Goal: Answer question/provide support

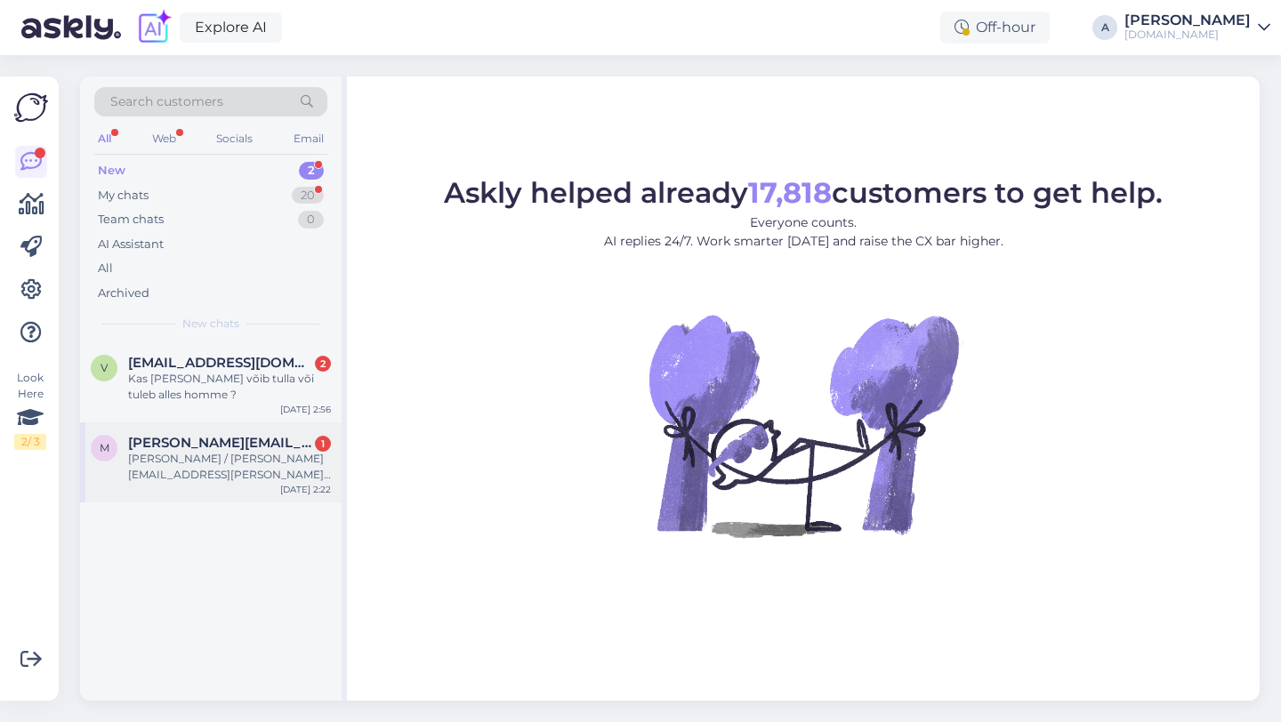
click at [242, 477] on div "[PERSON_NAME] / [PERSON_NAME][EMAIL_ADDRESS][PERSON_NAME][DOMAIN_NAME] / [DATE]" at bounding box center [229, 467] width 203 height 32
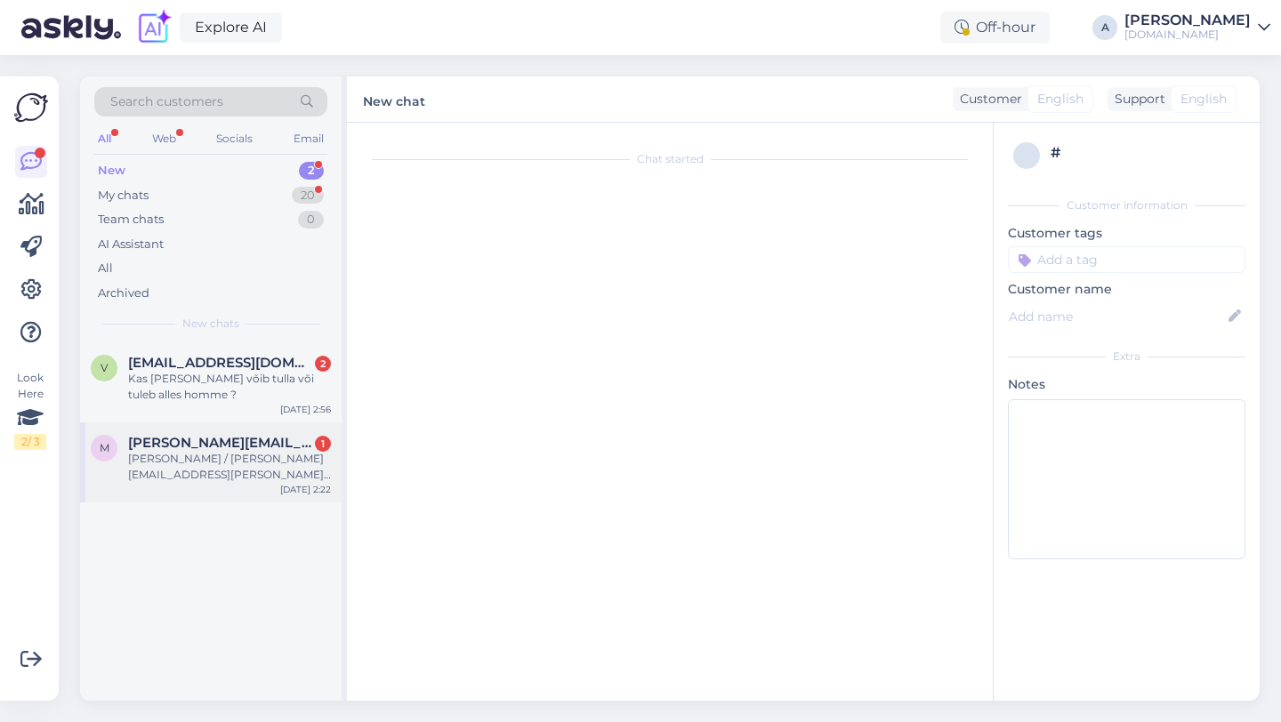
scroll to position [510, 0]
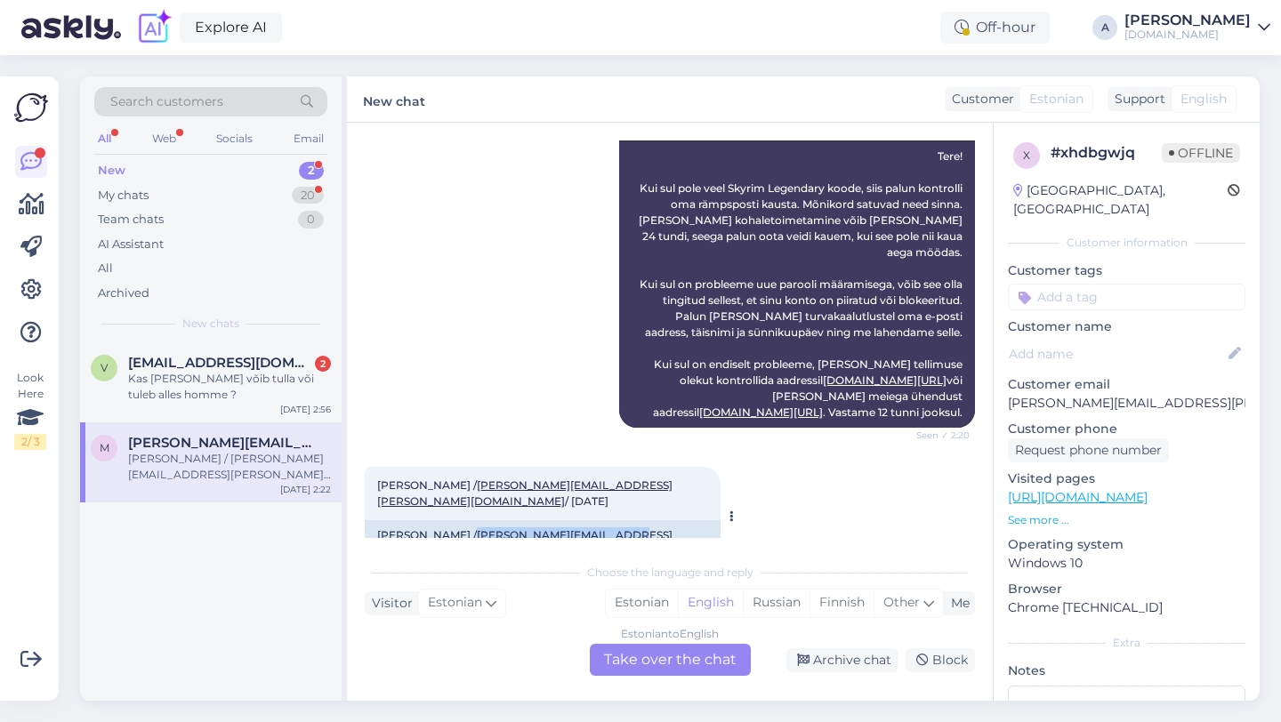
copy link "[PERSON_NAME][EMAIL_ADDRESS][PERSON_NAME][DOMAIN_NAME]"
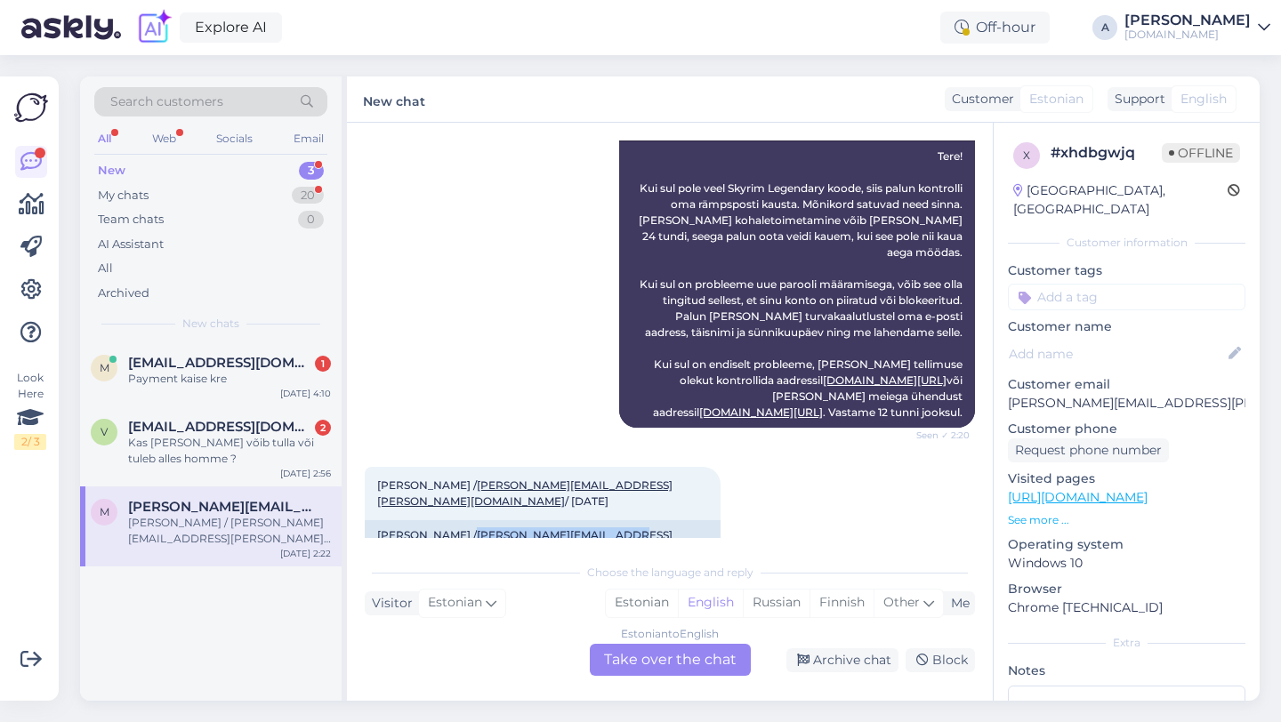
click at [685, 663] on div "Estonian to English Take over the chat" at bounding box center [670, 660] width 161 height 32
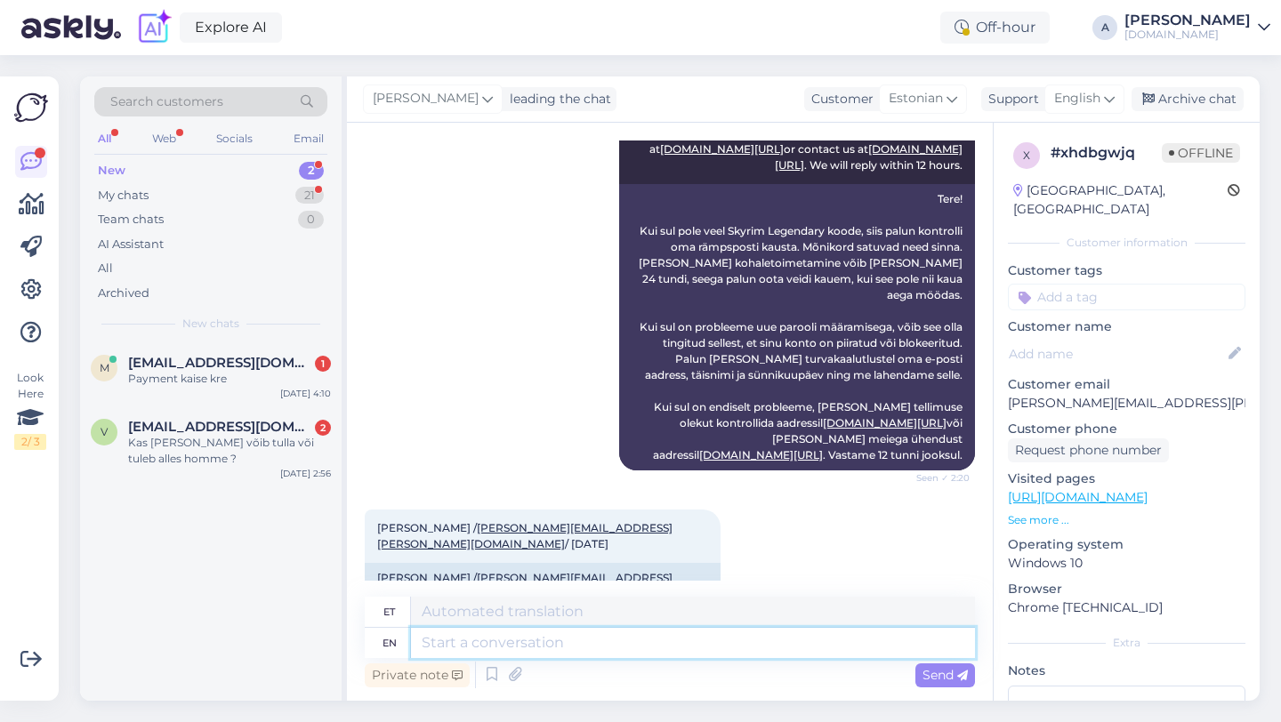
click at [563, 648] on textarea at bounding box center [693, 643] width 564 height 30
type textarea "Hey ther"
type textarea "Hei"
type textarea "Hey there!"
type textarea "Tere!"
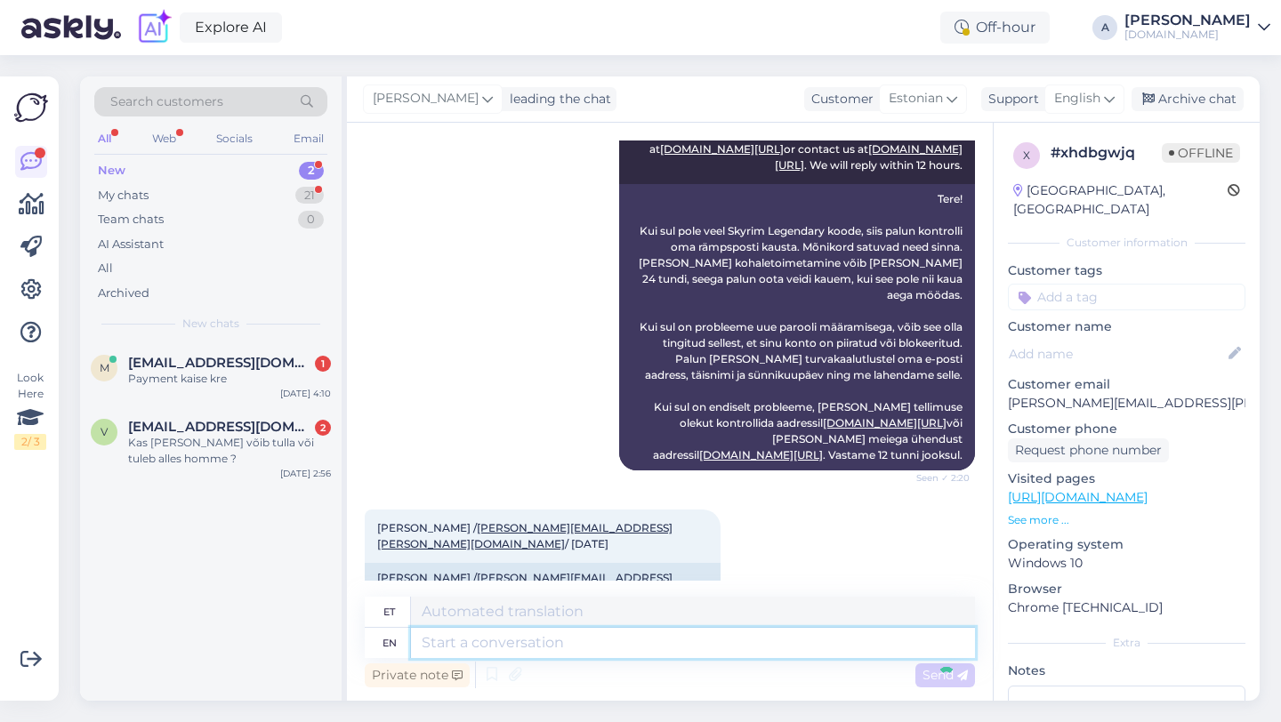
scroll to position [574, 0]
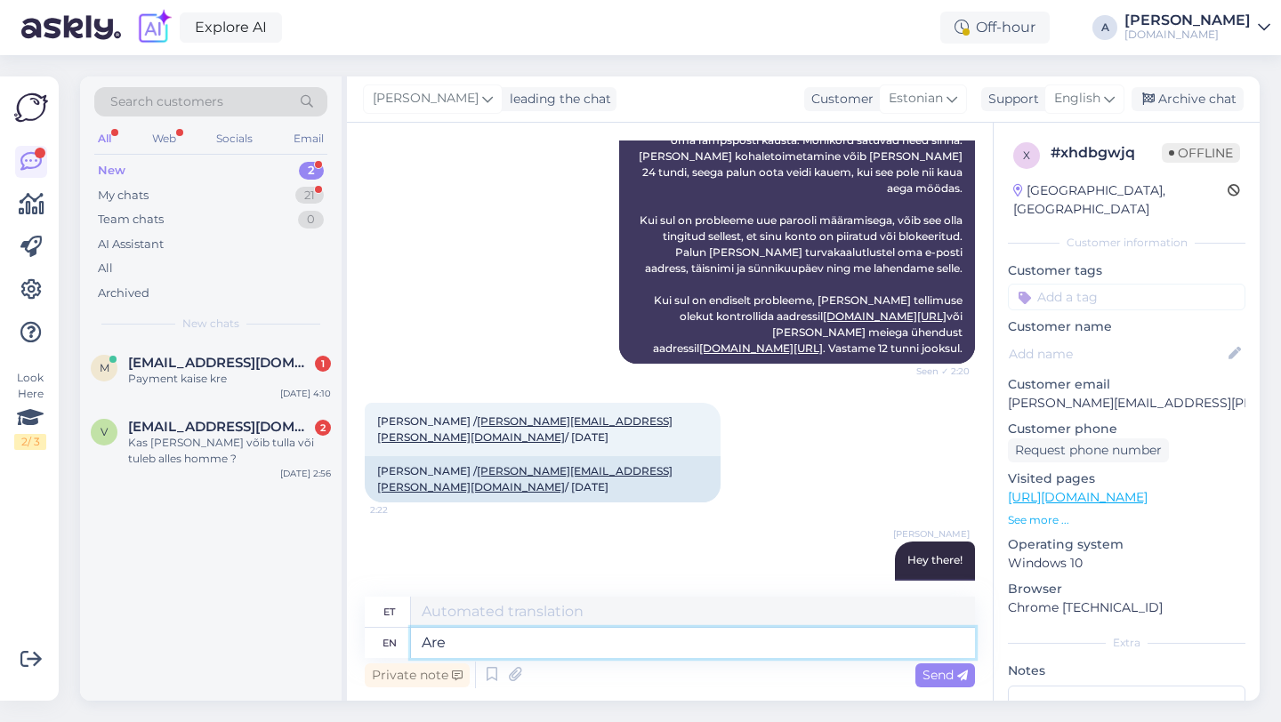
type textarea "Are y"
type textarea "Are"
type textarea "Are you ge"
type textarea "Kas sa oled"
type textarea "Are you getting sn"
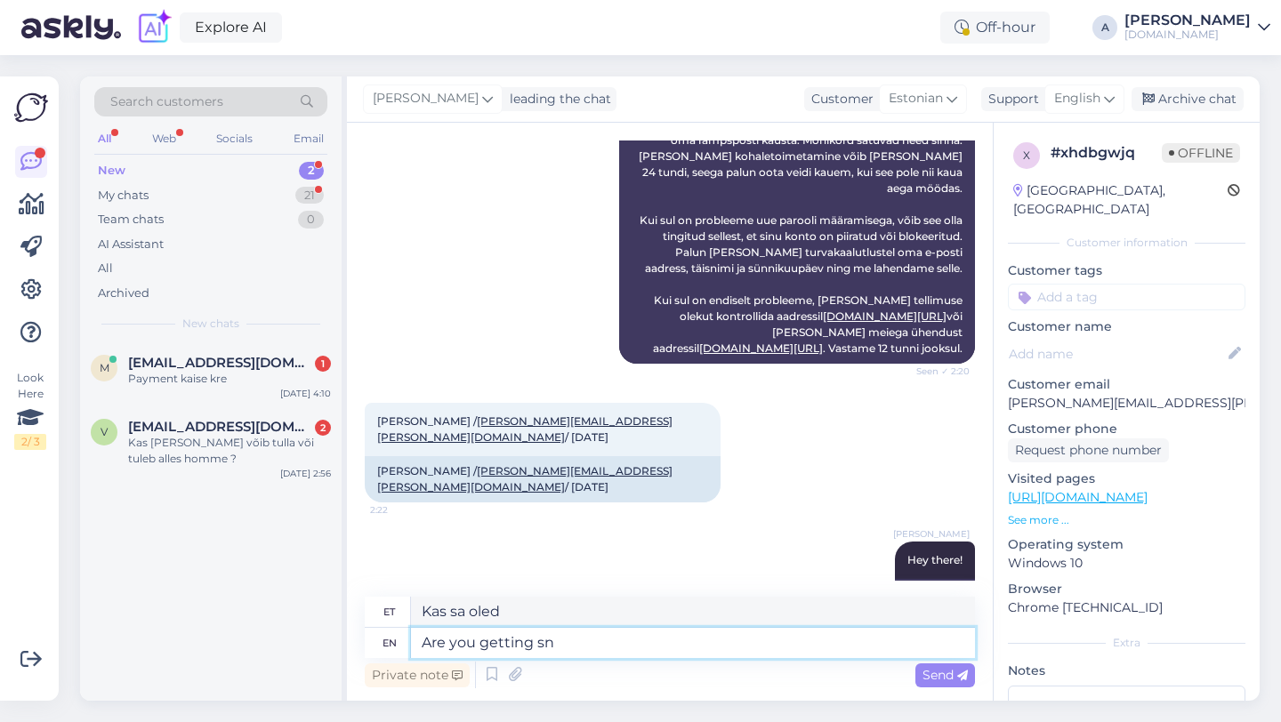
type textarea "Kas sa saad"
type textarea "Are you getting sn r"
type textarea "Kas [PERSON_NAME] sn-koodi?"
type textarea "Are you getting sn"
type textarea "Kas sa saad"
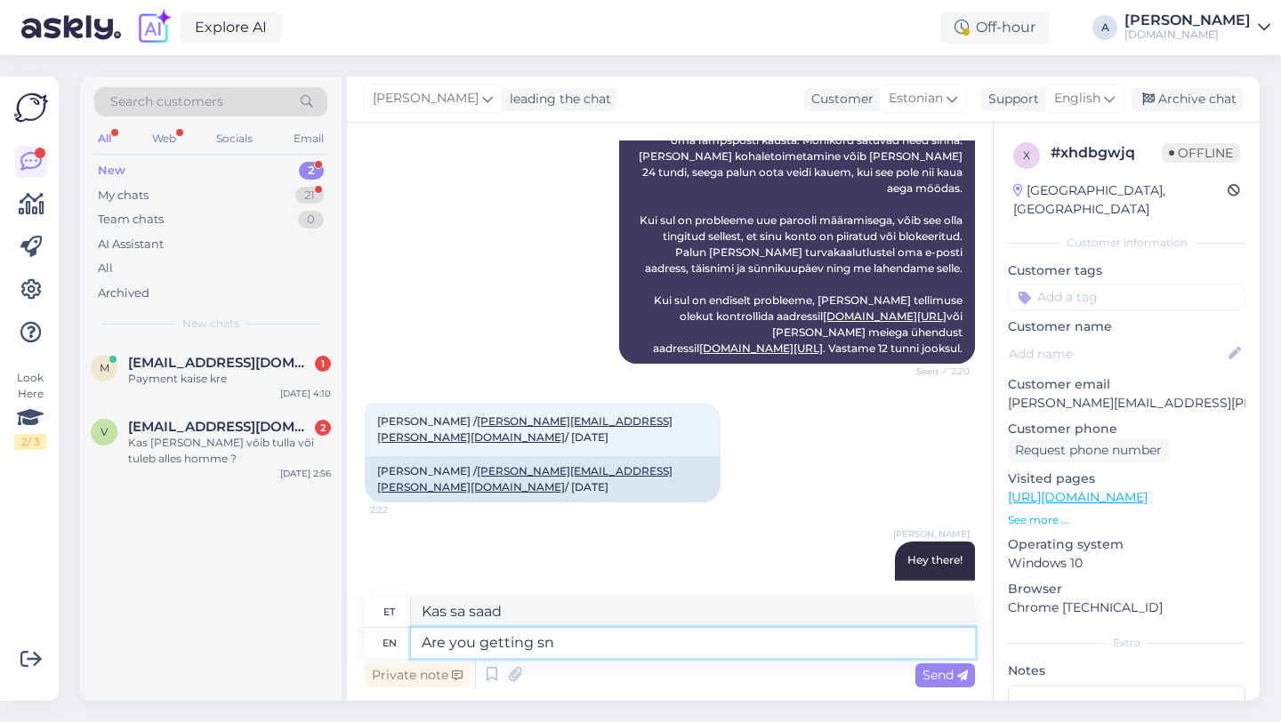
type textarea "Are you getting sn"
type textarea "Kas [PERSON_NAME] sn-koodi?"
type textarea "Are you getting"
type textarea "Kas sa saad"
type textarea "Are you getting an error mes"
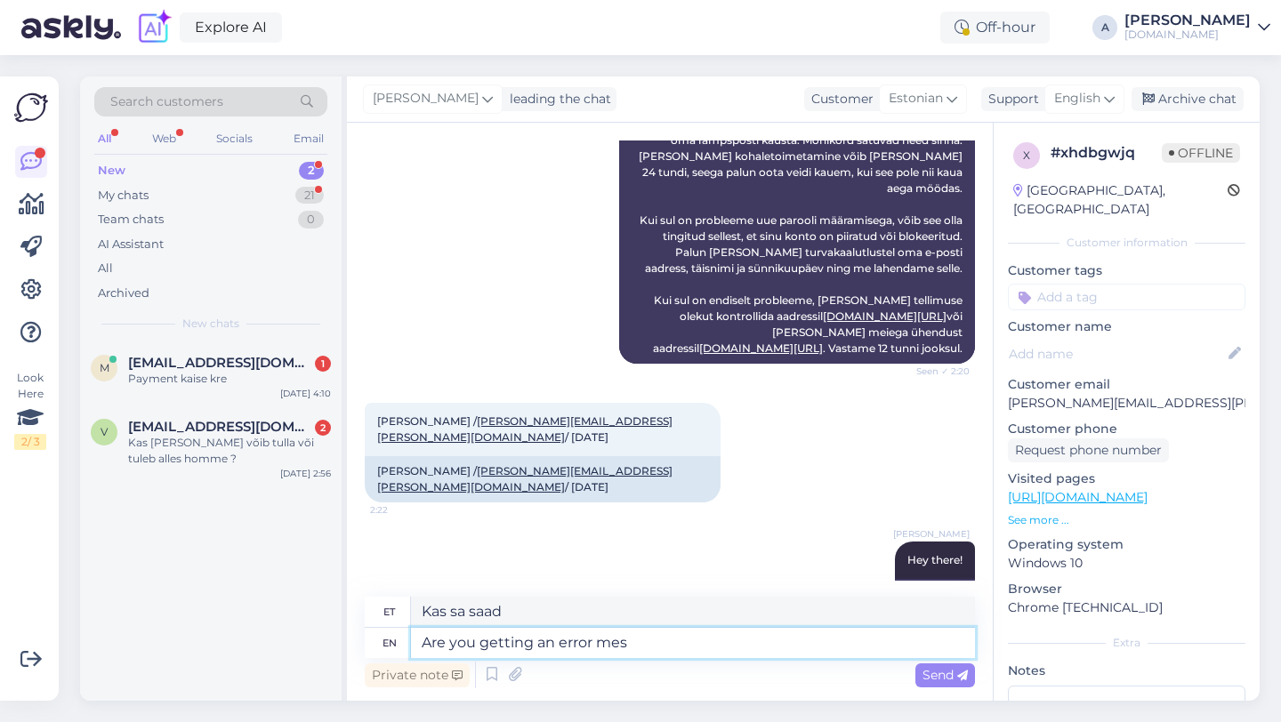
type textarea "Kas saate veateate?"
type textarea "Are you getting an error mess"
type textarea "Kas teile kuvatakse veateade?"
type textarea "Are you getting an error message?"
type textarea "Kas saate veateate?"
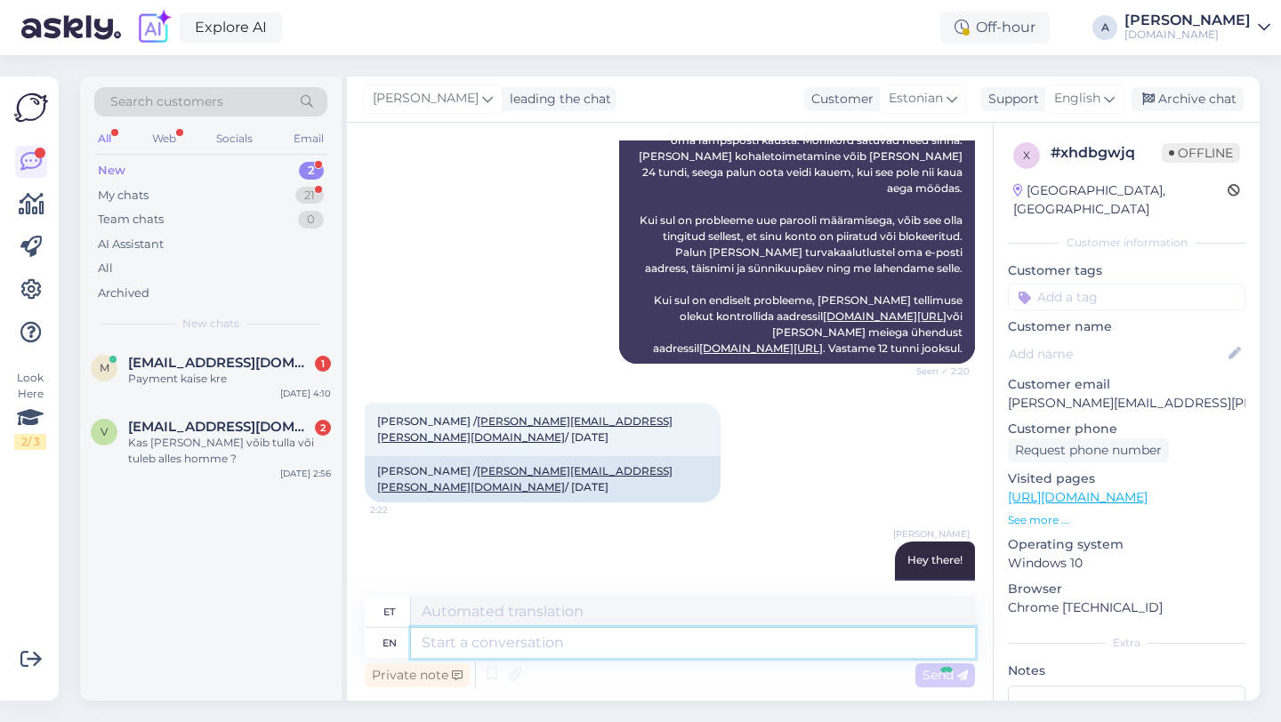
scroll to position [680, 0]
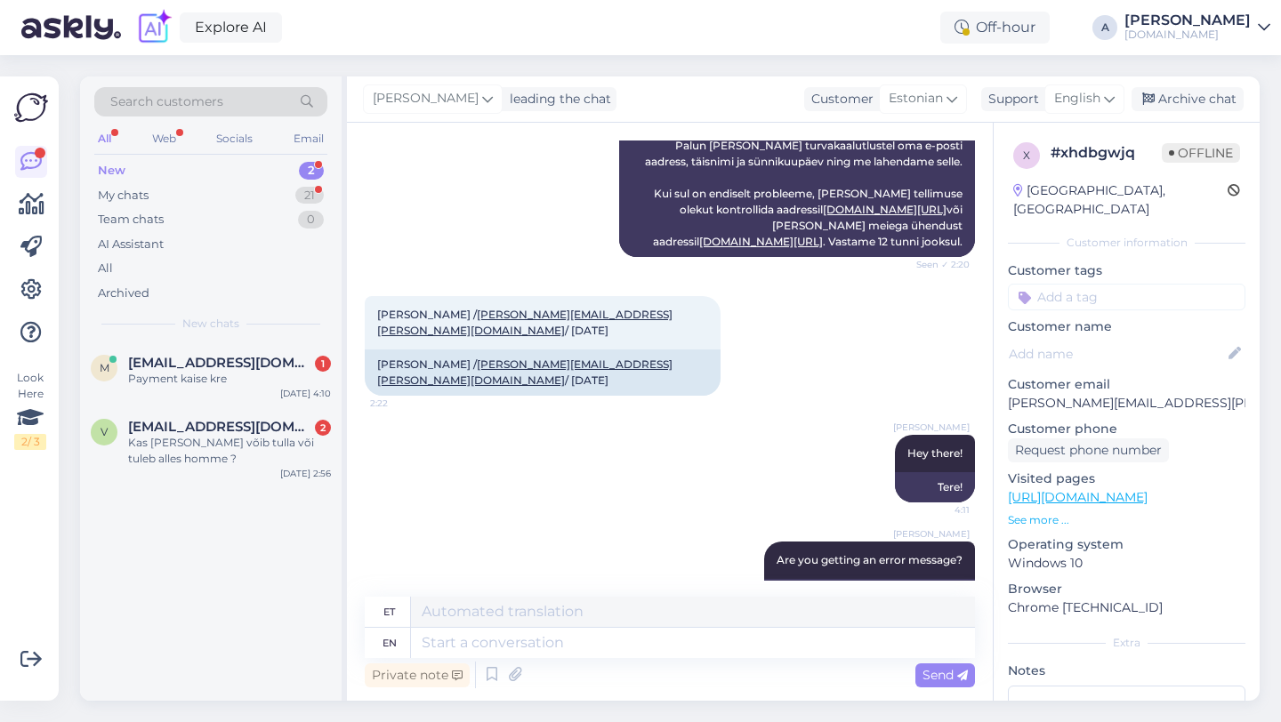
click at [1113, 284] on input at bounding box center [1126, 297] width 237 height 27
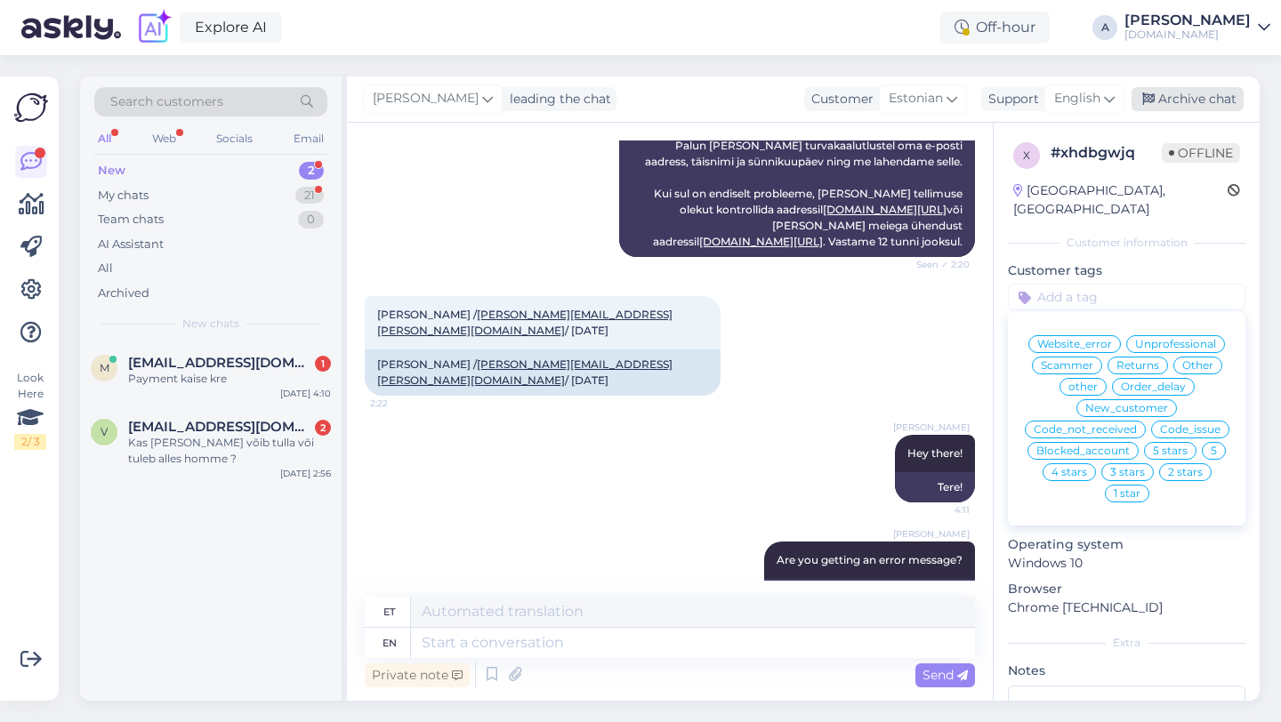
click at [1170, 101] on div "Archive chat" at bounding box center [1187, 99] width 112 height 24
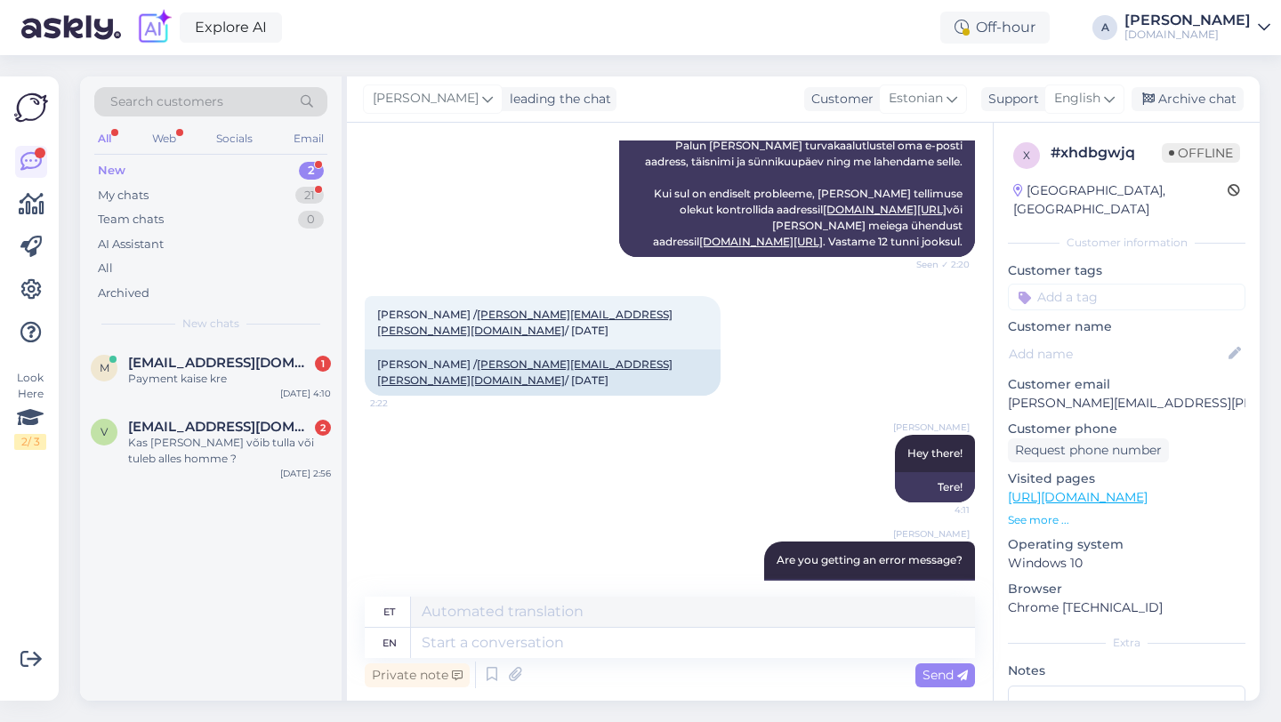
scroll to position [663, 0]
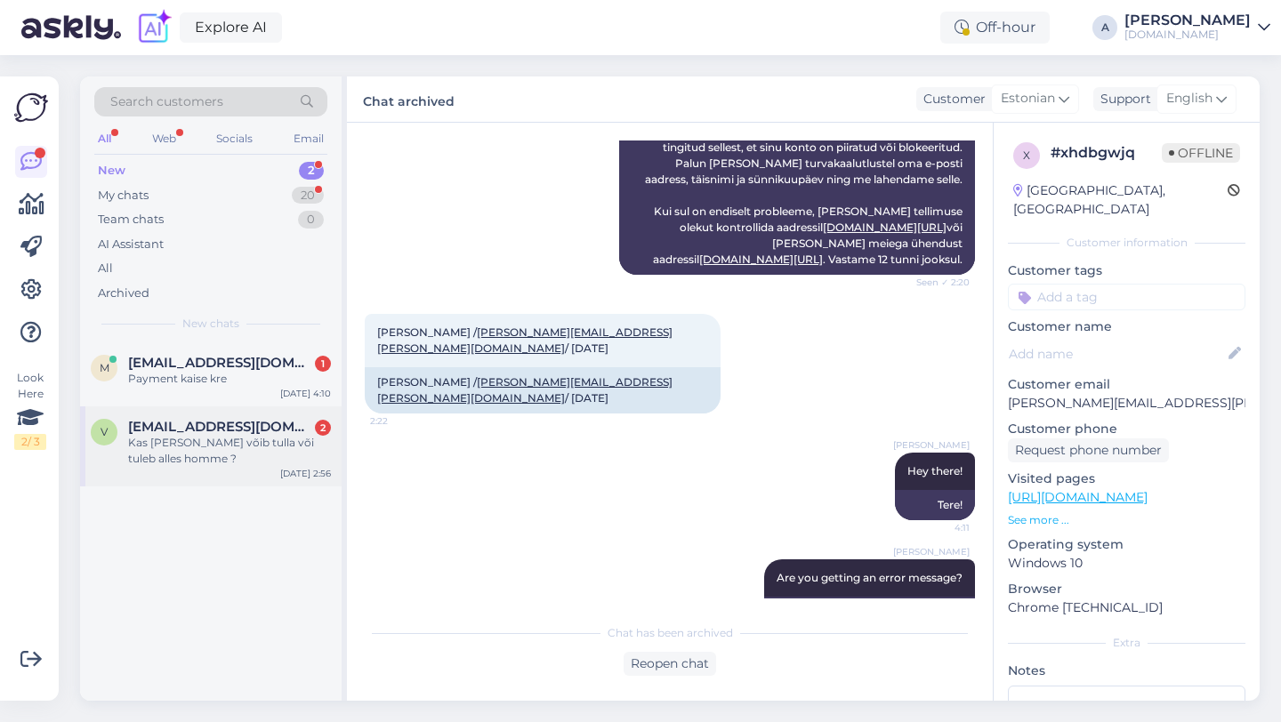
click at [219, 451] on div "Kas [PERSON_NAME] võib tulla või tuleb alles homme ?" at bounding box center [229, 451] width 203 height 32
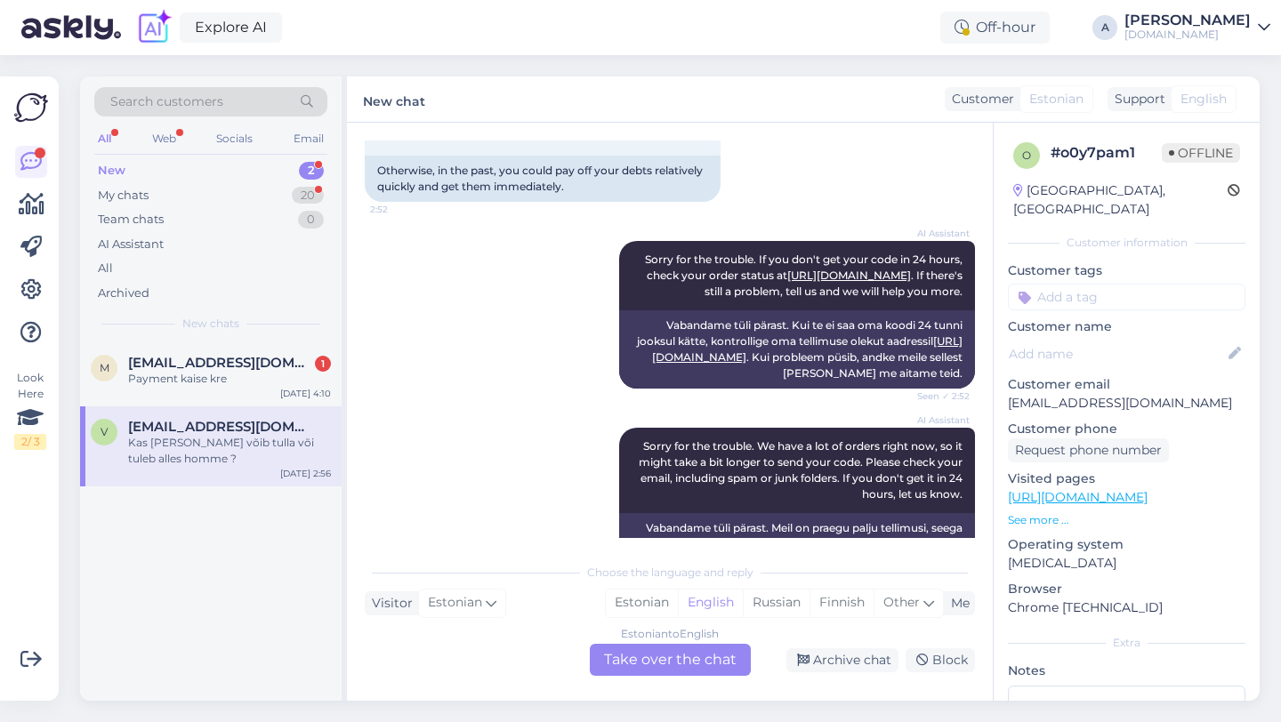
scroll to position [1161, 0]
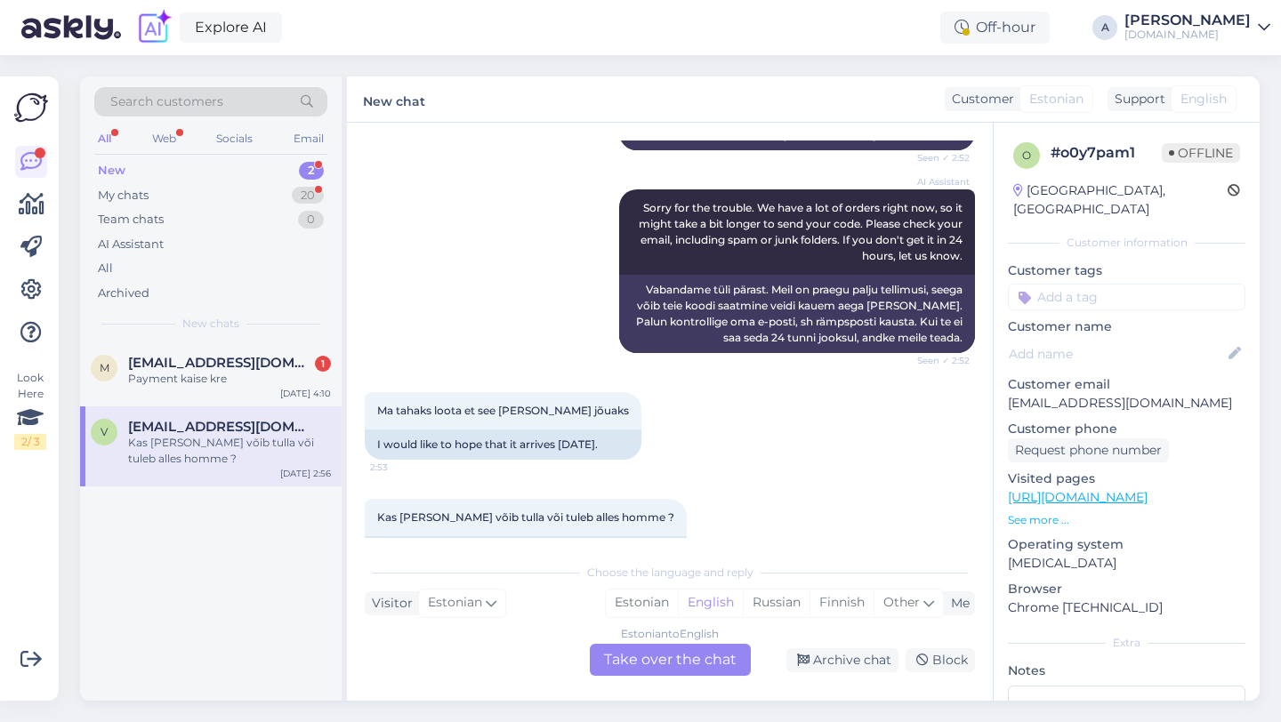
click at [626, 655] on div "Estonian to English Take over the chat" at bounding box center [670, 660] width 161 height 32
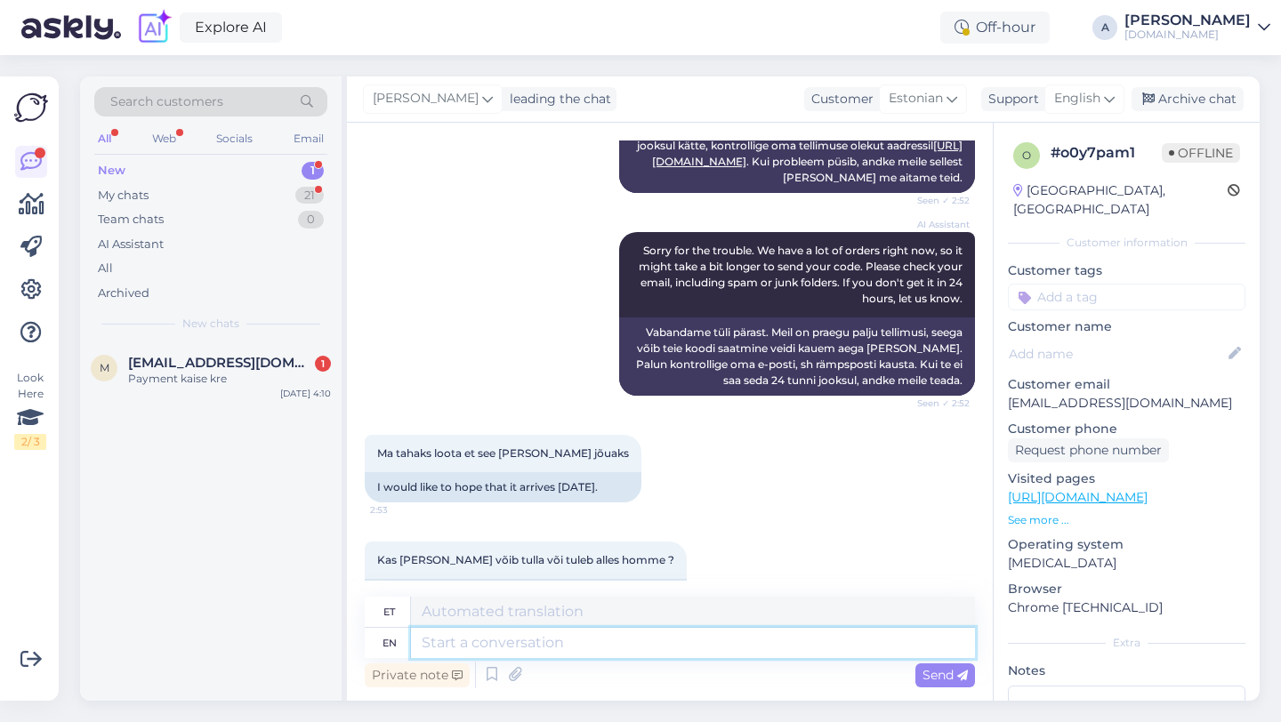
click at [541, 650] on textarea at bounding box center [693, 643] width 564 height 30
type textarea "Hey the"
type textarea "Hei"
type textarea "Hey there!"
type textarea "Tere!"
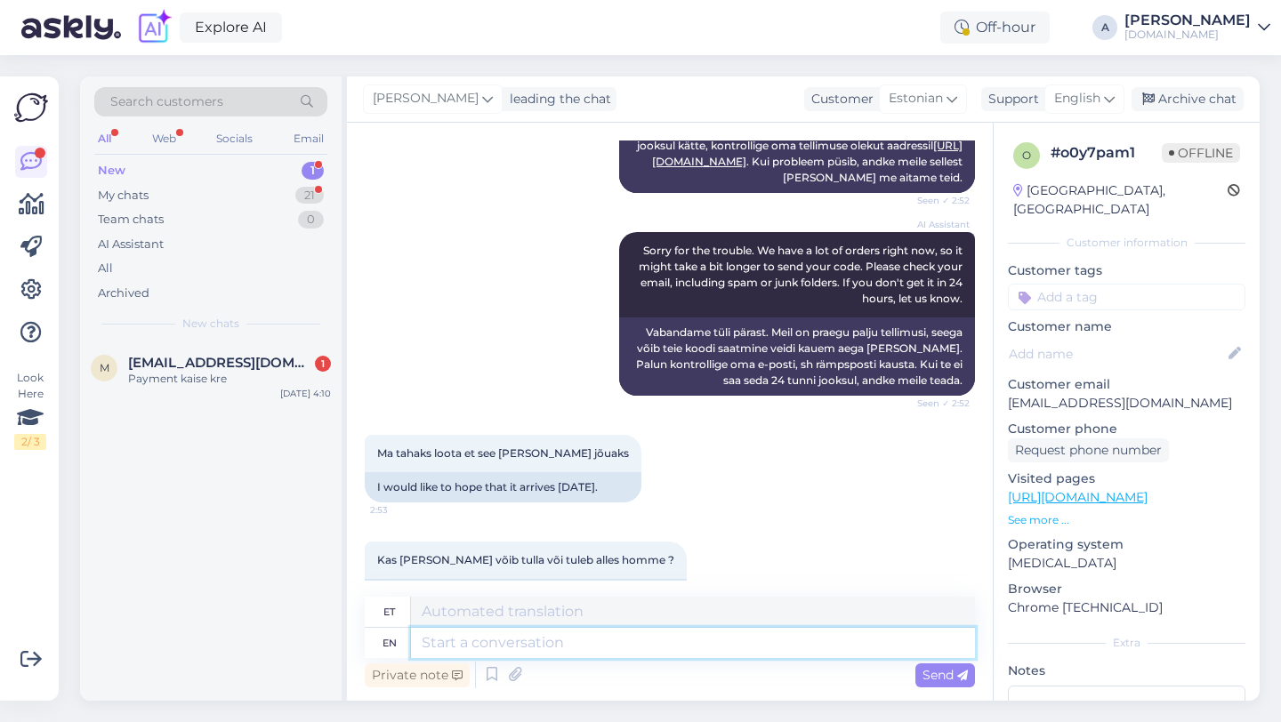
scroll to position [1225, 0]
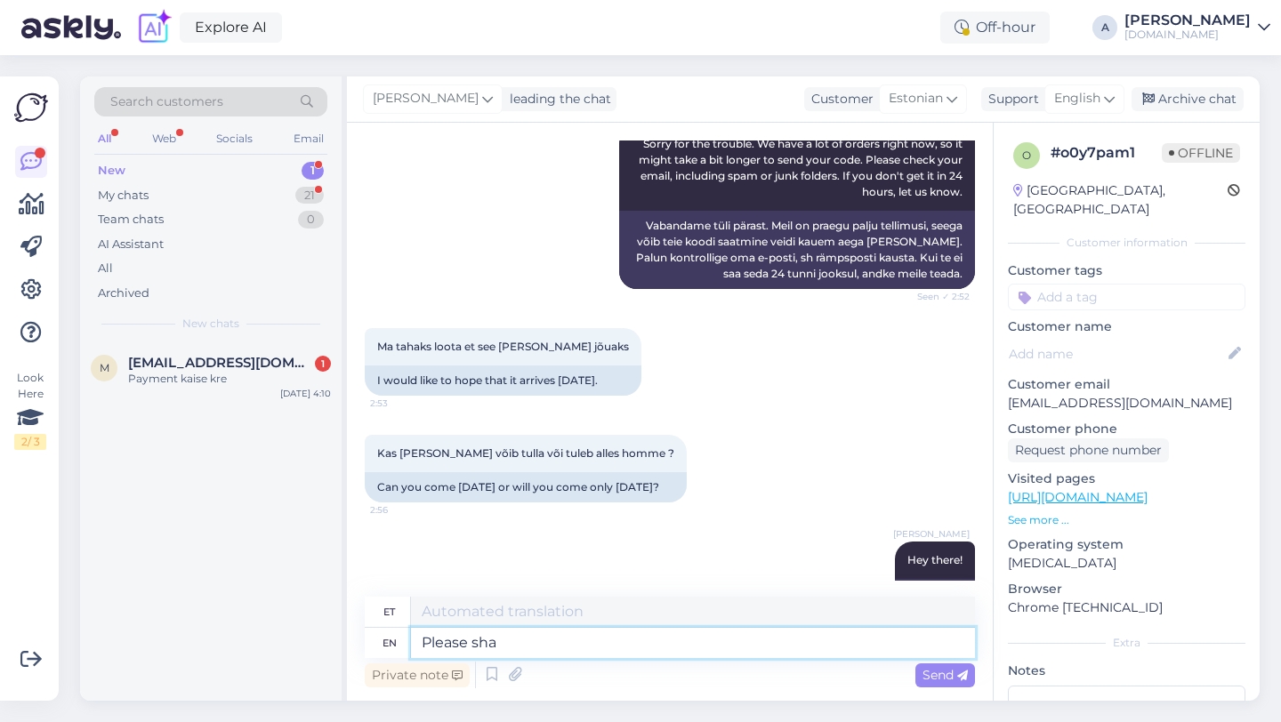
type textarea "Please shar"
type textarea "Palun"
type textarea "Please share"
type textarea "Palun jaga"
type textarea "Please share with me t"
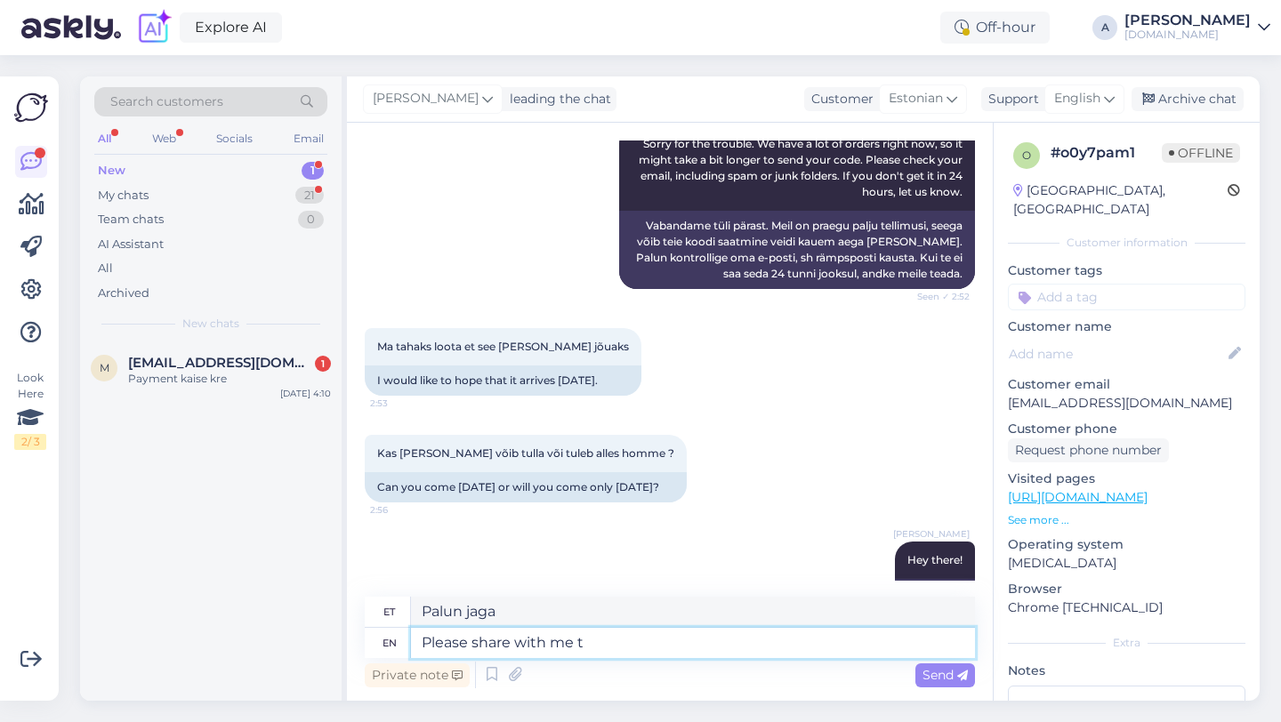
type textarea "Palun jagage"
type textarea "Please share with me the"
type textarea "Palun jaga minuga"
type textarea "Please share with me the order num"
type textarea "Palun jaga minuga tellimust"
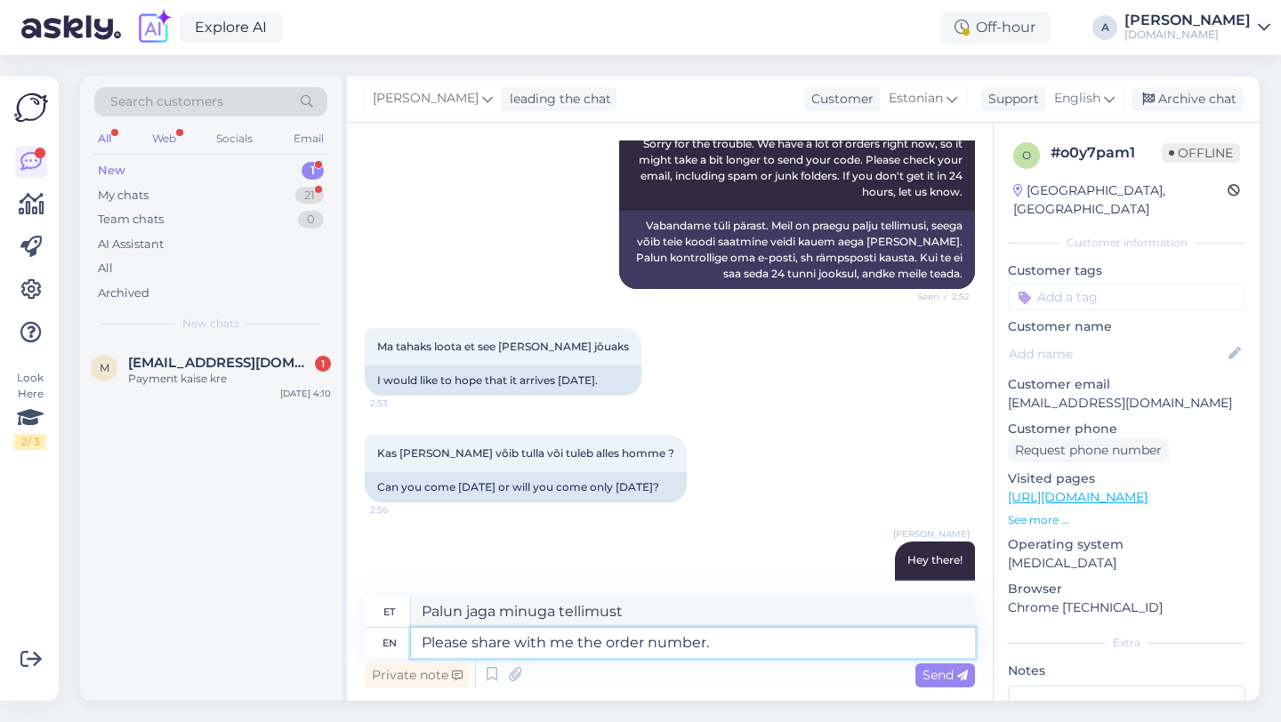
type textarea "Please share with me the order number."
type textarea "Palun jaga minuga tellimuse numbrit."
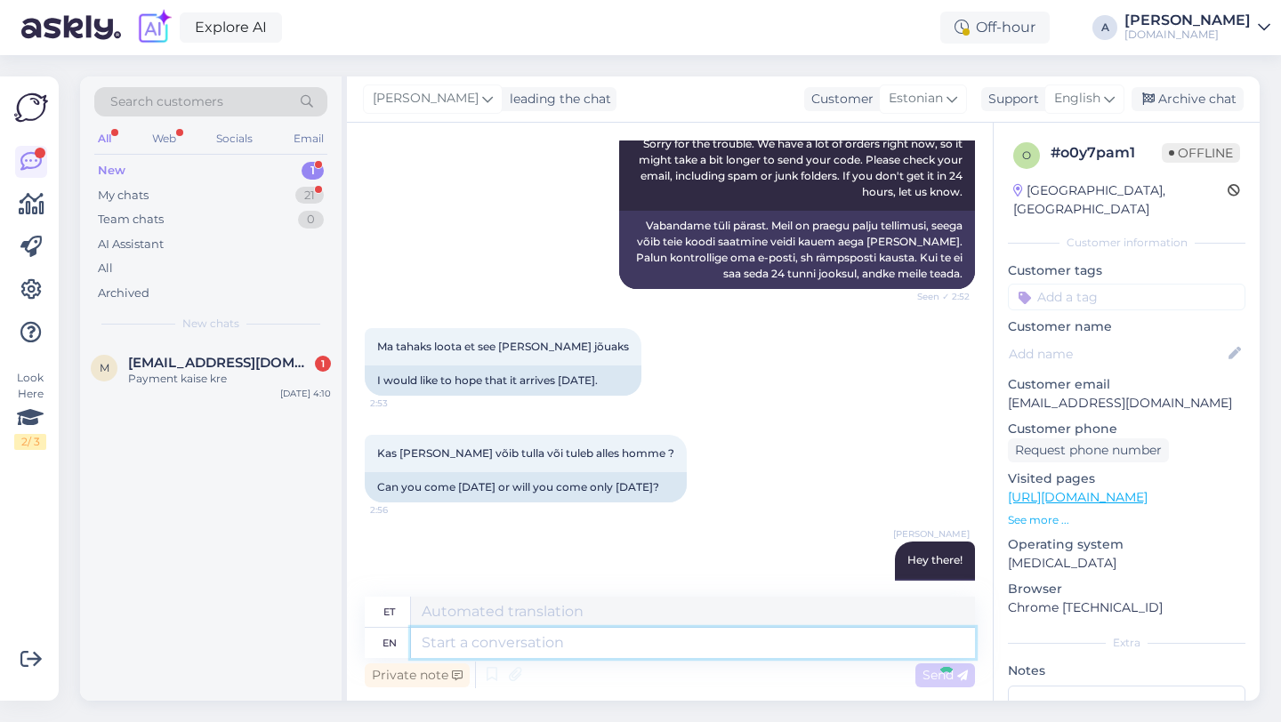
scroll to position [1331, 0]
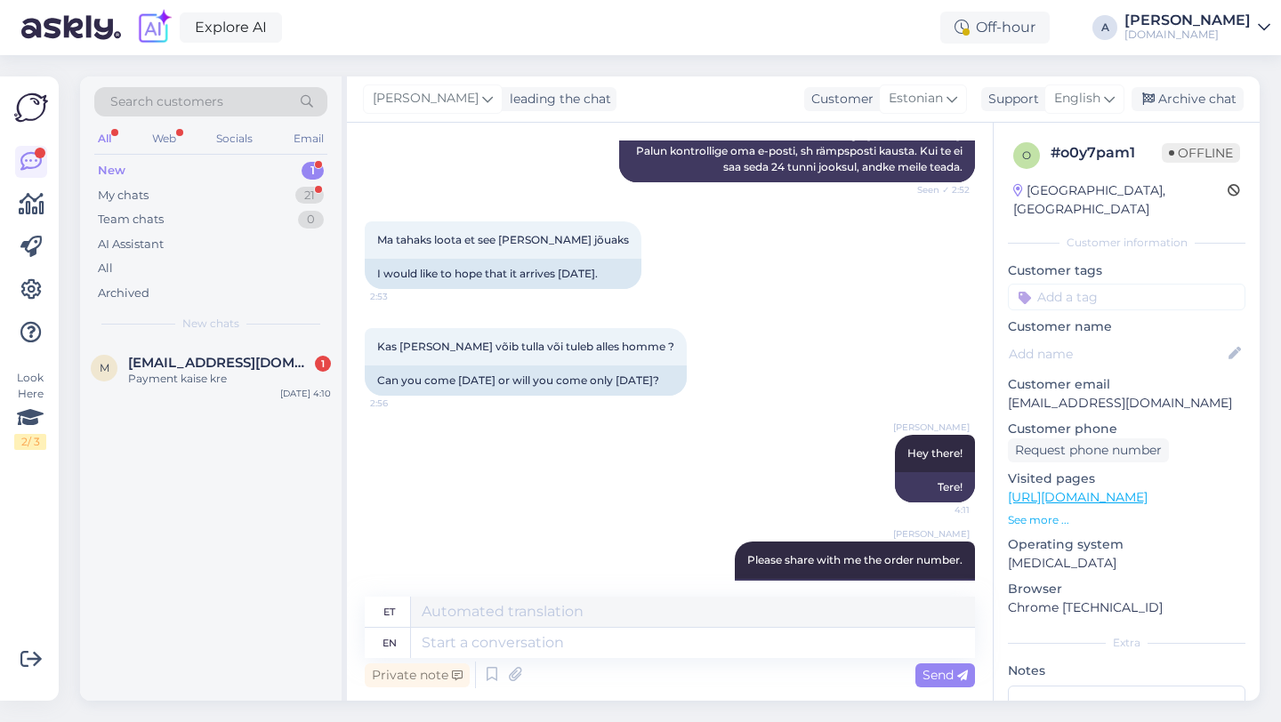
click at [1063, 284] on input at bounding box center [1126, 297] width 237 height 27
type input "orde"
click at [1115, 339] on span "Order_delay" at bounding box center [1126, 344] width 65 height 11
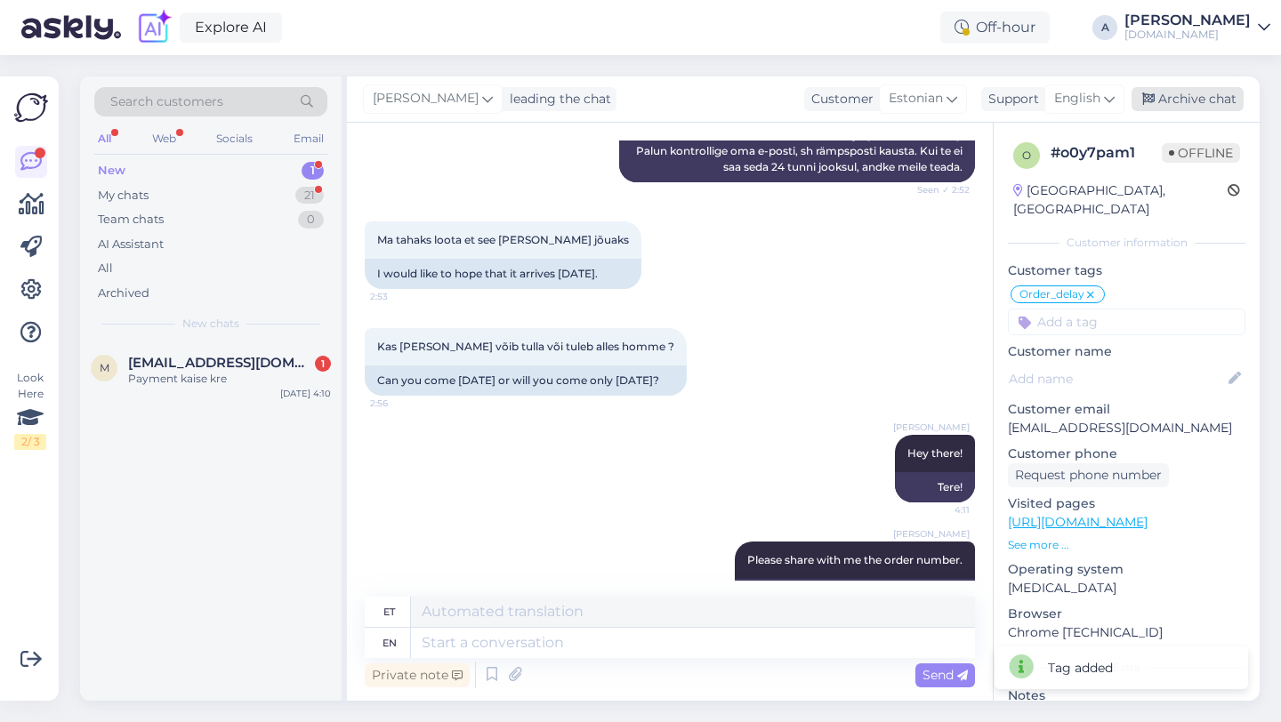
click at [1193, 87] on div "Archive chat" at bounding box center [1187, 99] width 112 height 24
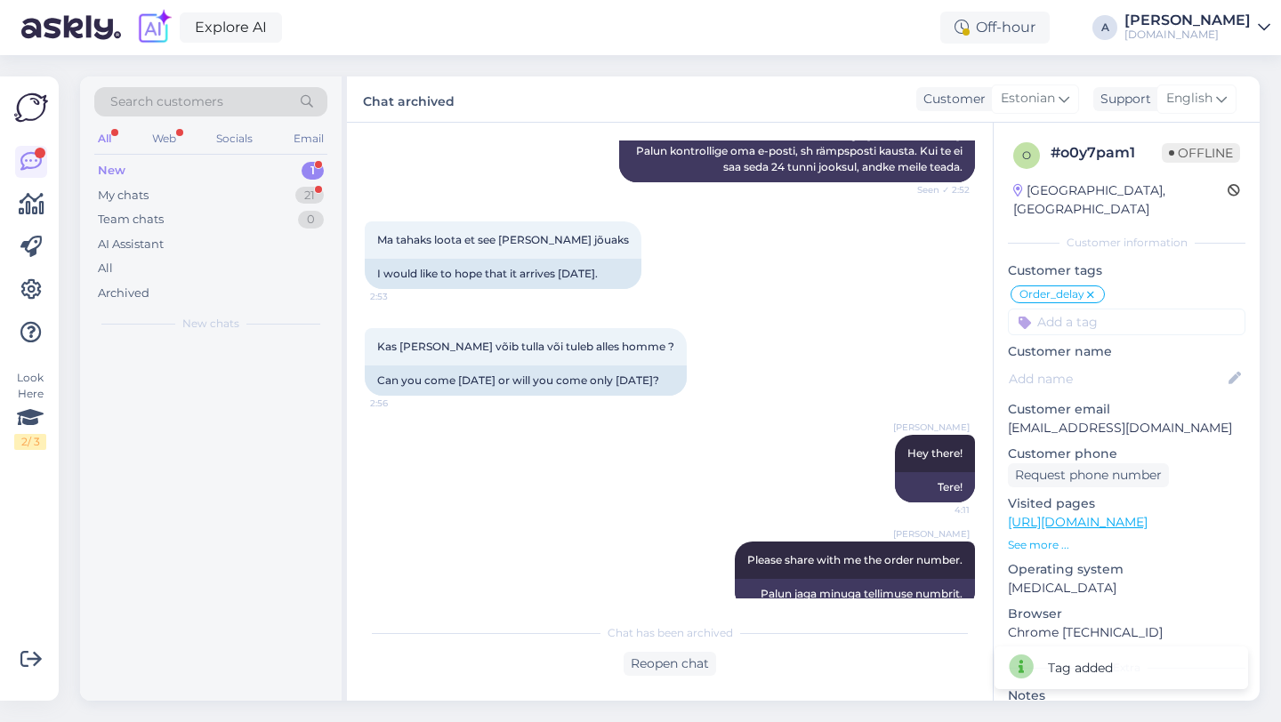
scroll to position [1314, 0]
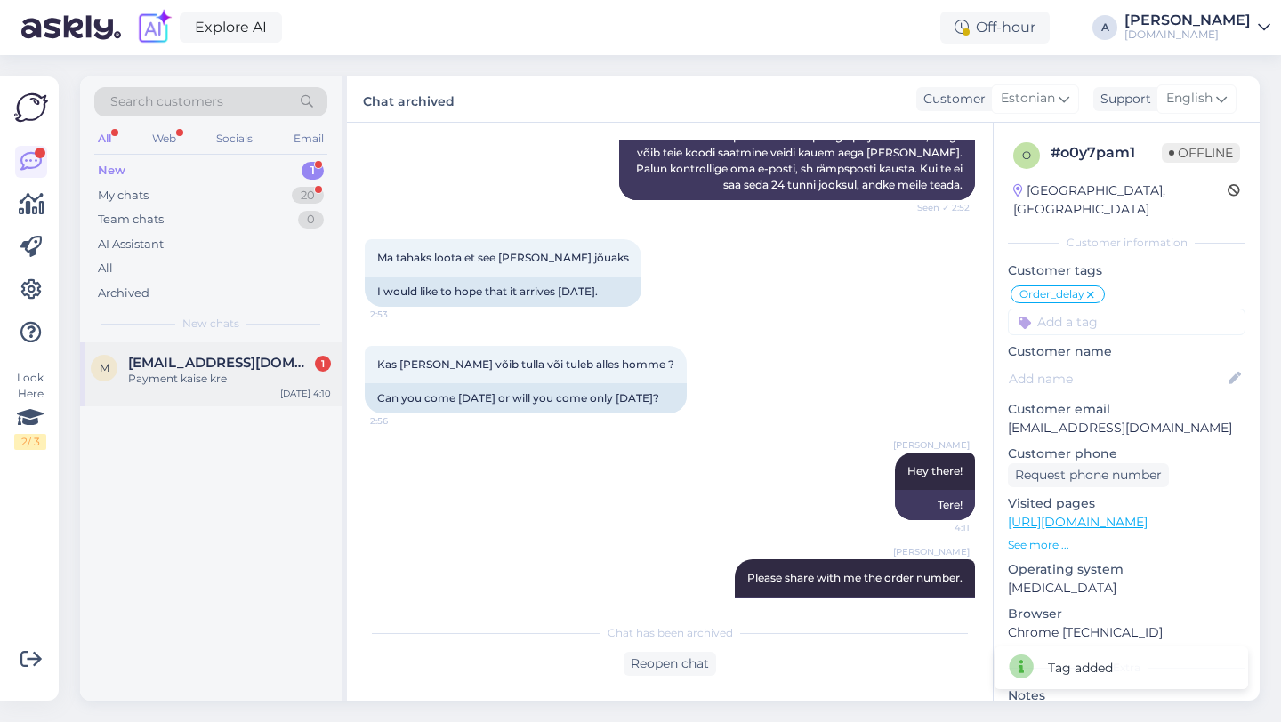
click at [259, 382] on div "Payment kaise kre" at bounding box center [229, 379] width 203 height 16
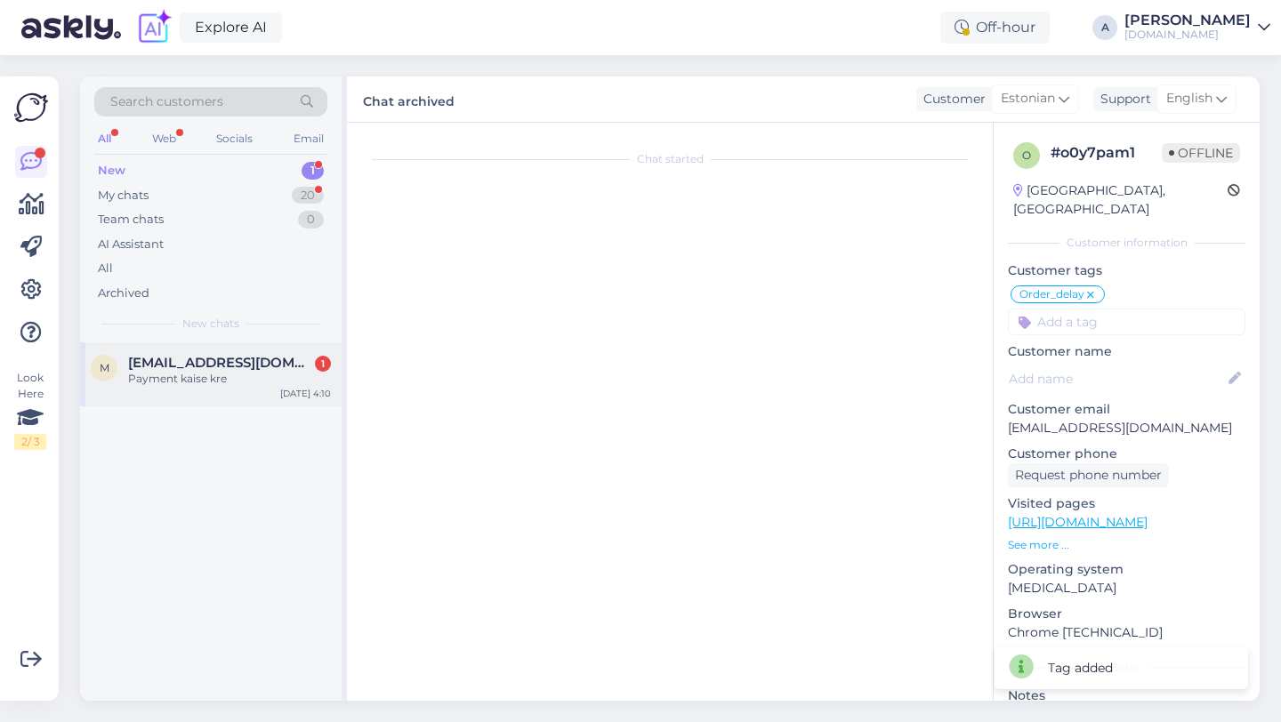
scroll to position [0, 0]
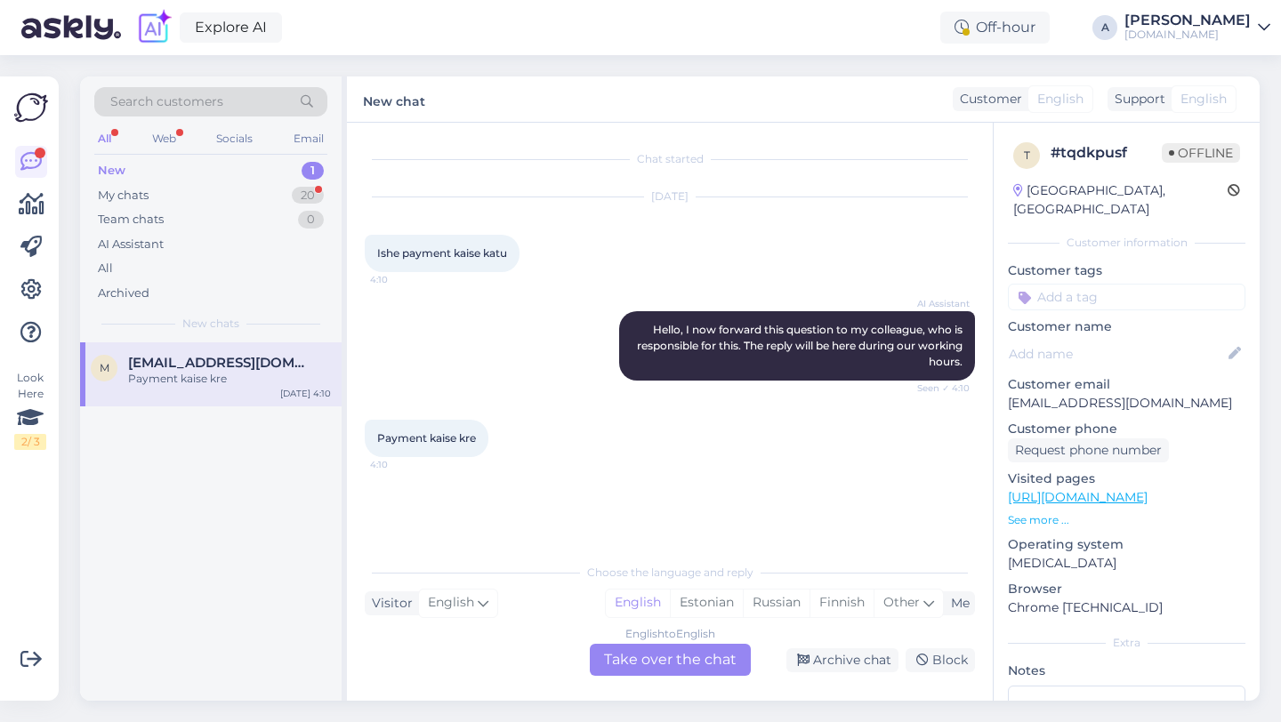
click at [650, 671] on div "English to English Take over the chat" at bounding box center [670, 660] width 161 height 32
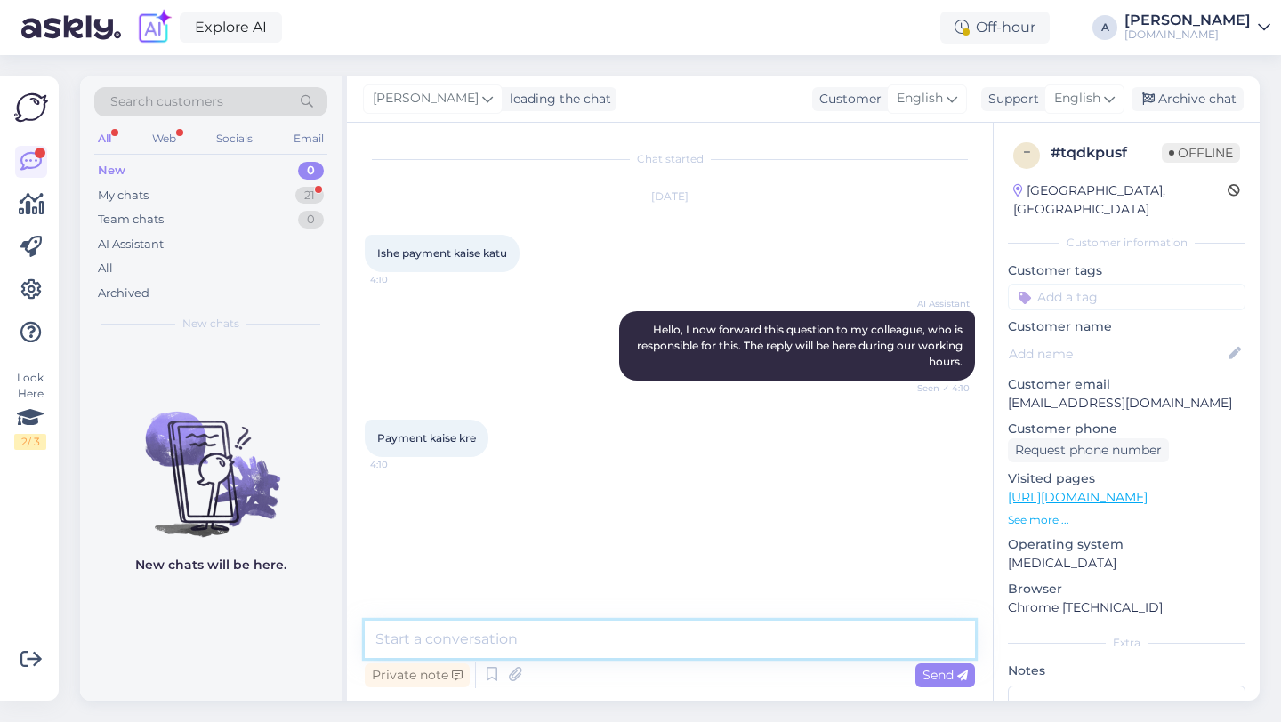
click at [616, 645] on textarea at bounding box center [670, 639] width 610 height 37
type textarea "Hey there!"
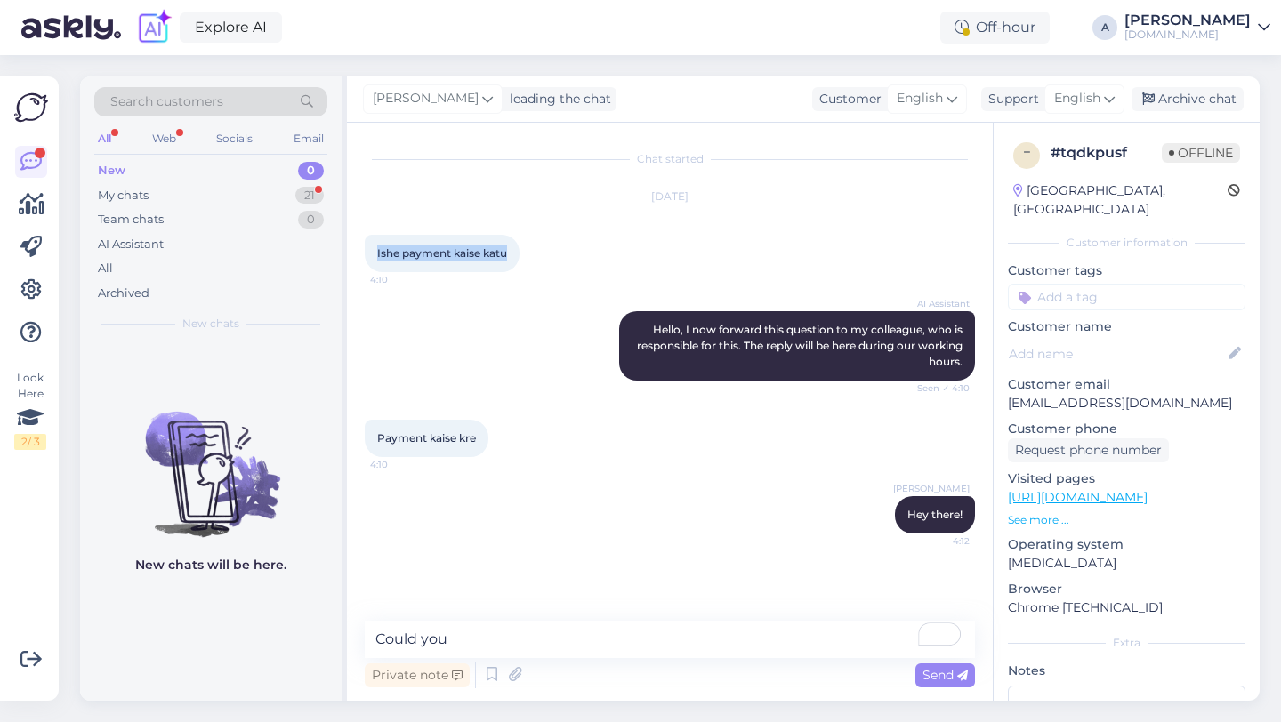
drag, startPoint x: 511, startPoint y: 254, endPoint x: 359, endPoint y: 241, distance: 151.8
click at [359, 241] on div "Chat started [DATE] Ishe payment kaise katu 4:10 AI Assistant Hello, I now forw…" at bounding box center [670, 412] width 646 height 578
copy span "Ishe payment kaise katu"
click at [520, 639] on textarea "Could you" at bounding box center [670, 639] width 610 height 37
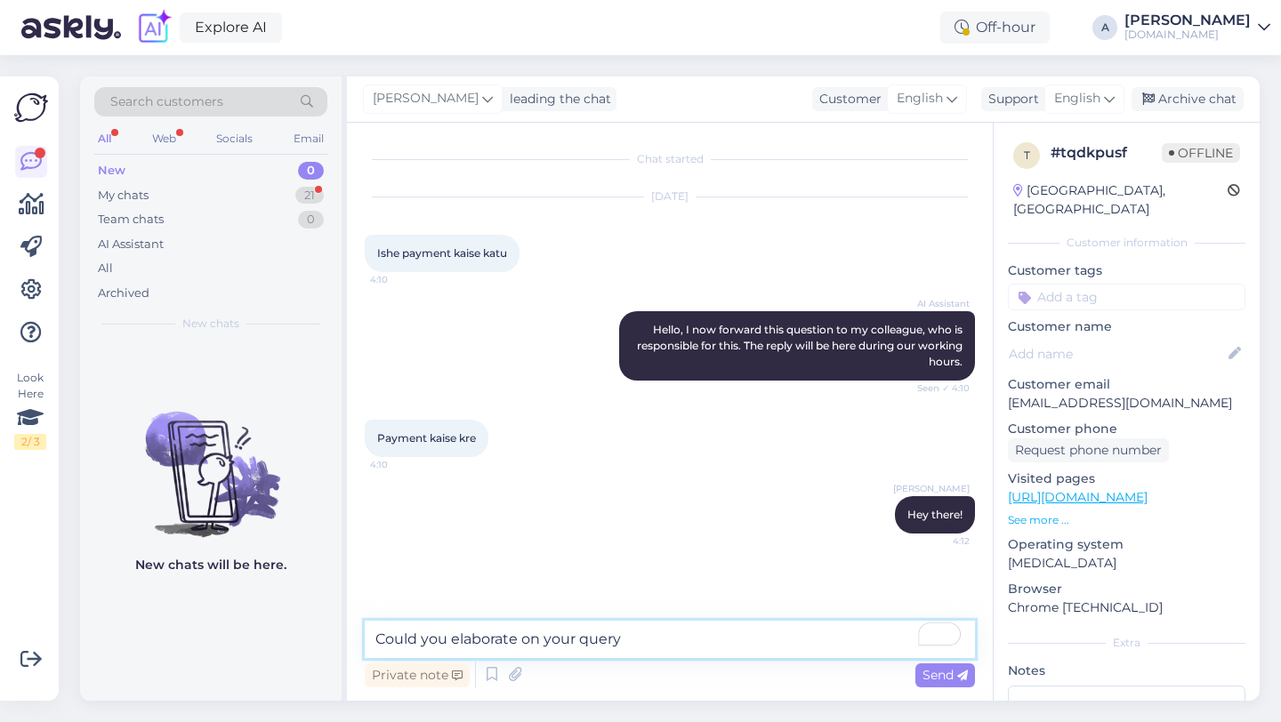
type textarea "Could you elaborate on your query?"
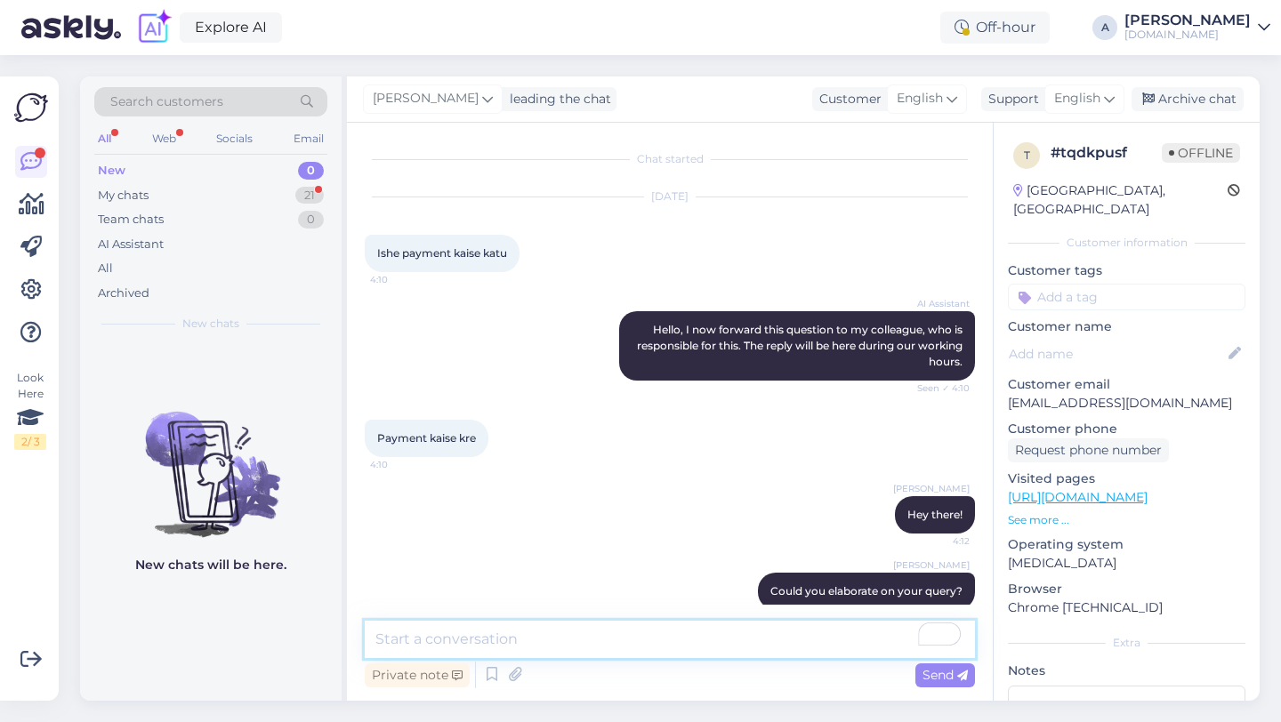
scroll to position [25, 0]
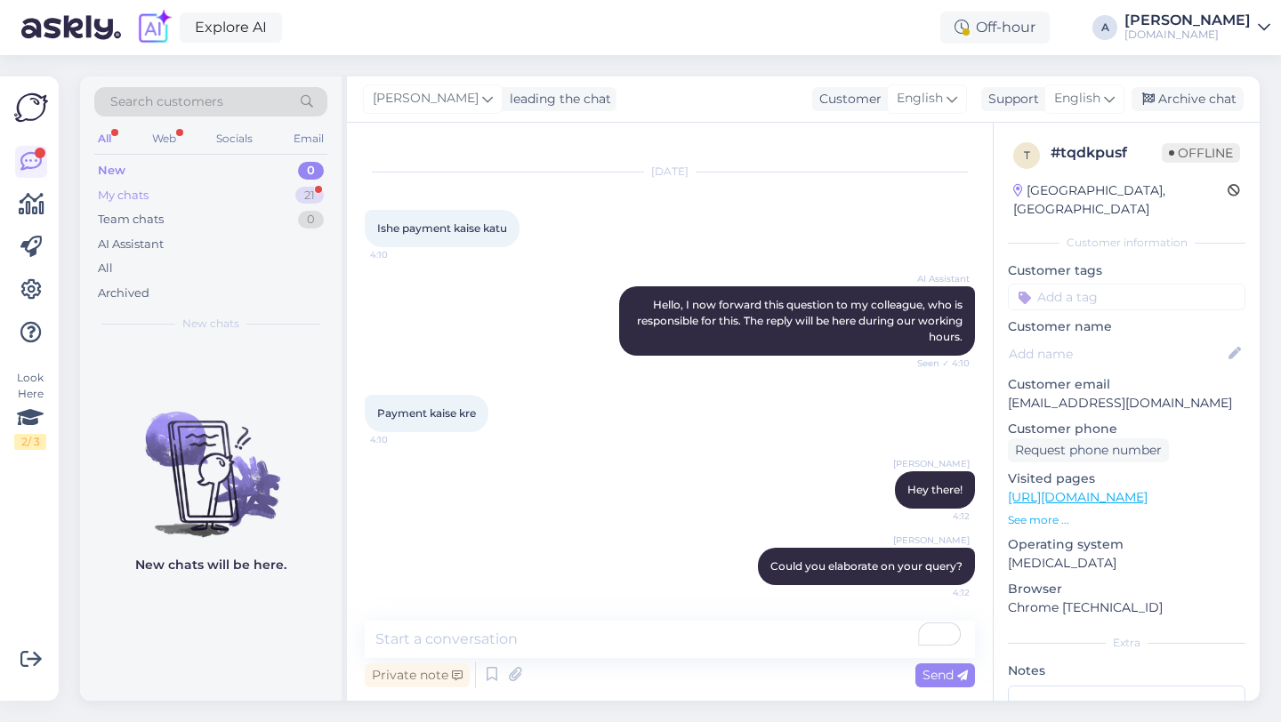
click at [305, 199] on div "21" at bounding box center [309, 196] width 28 height 18
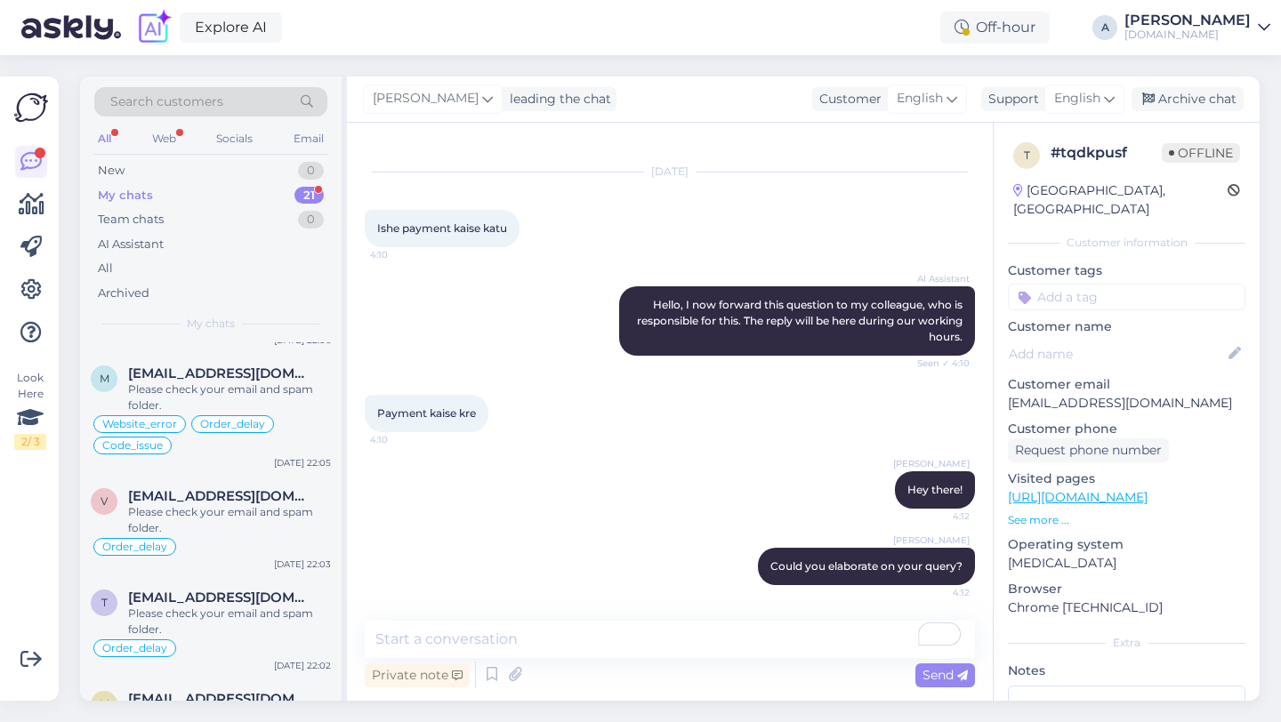
scroll to position [1573, 0]
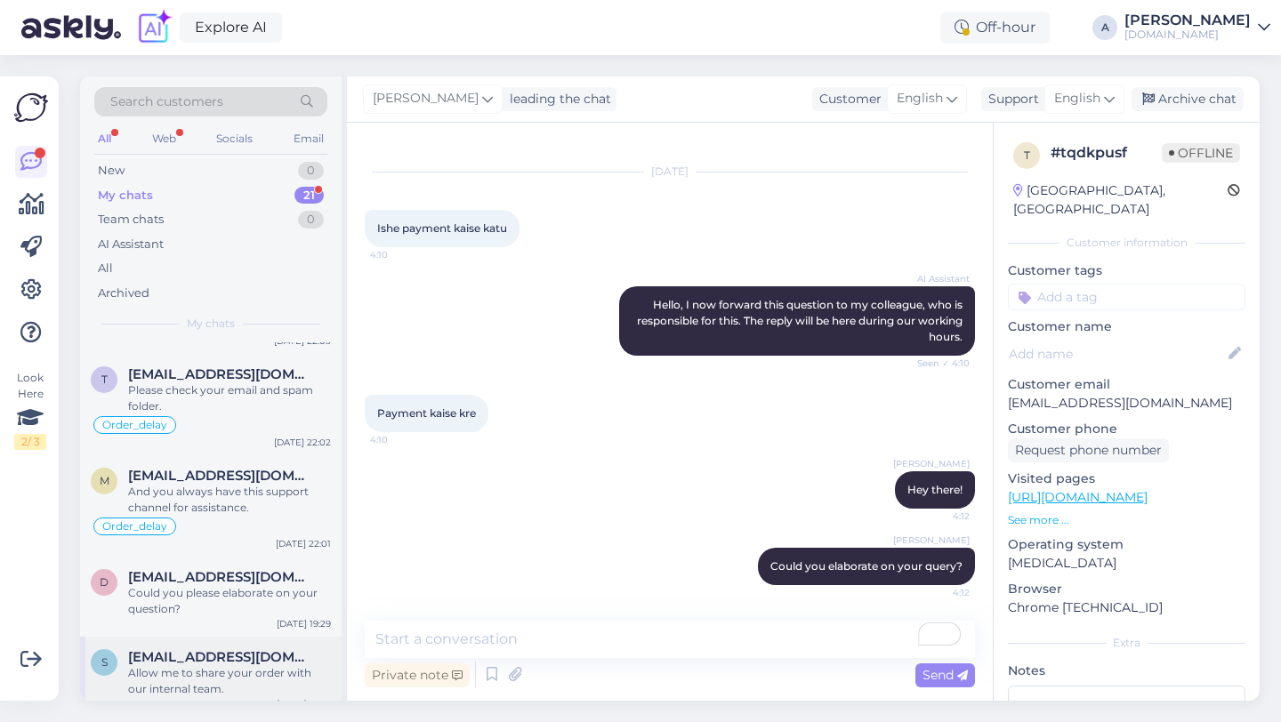
click at [213, 665] on div "Allow me to share your order with our internal team." at bounding box center [229, 681] width 203 height 32
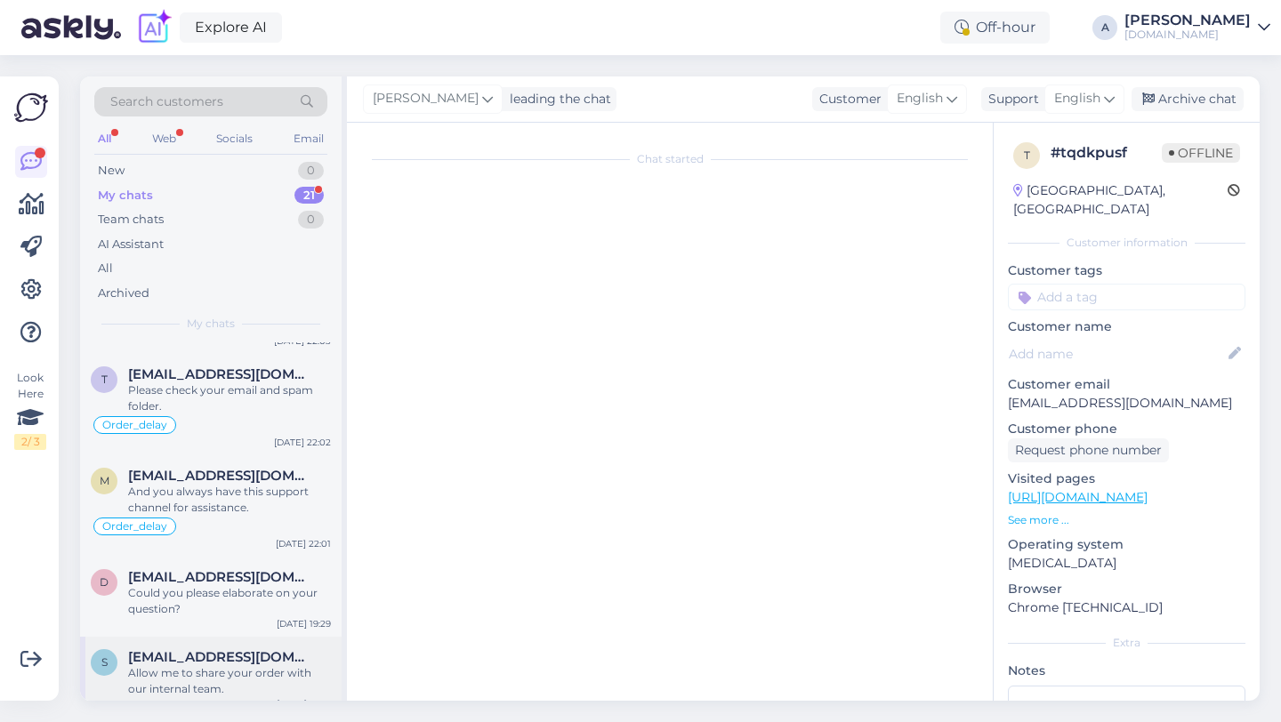
scroll to position [1187, 0]
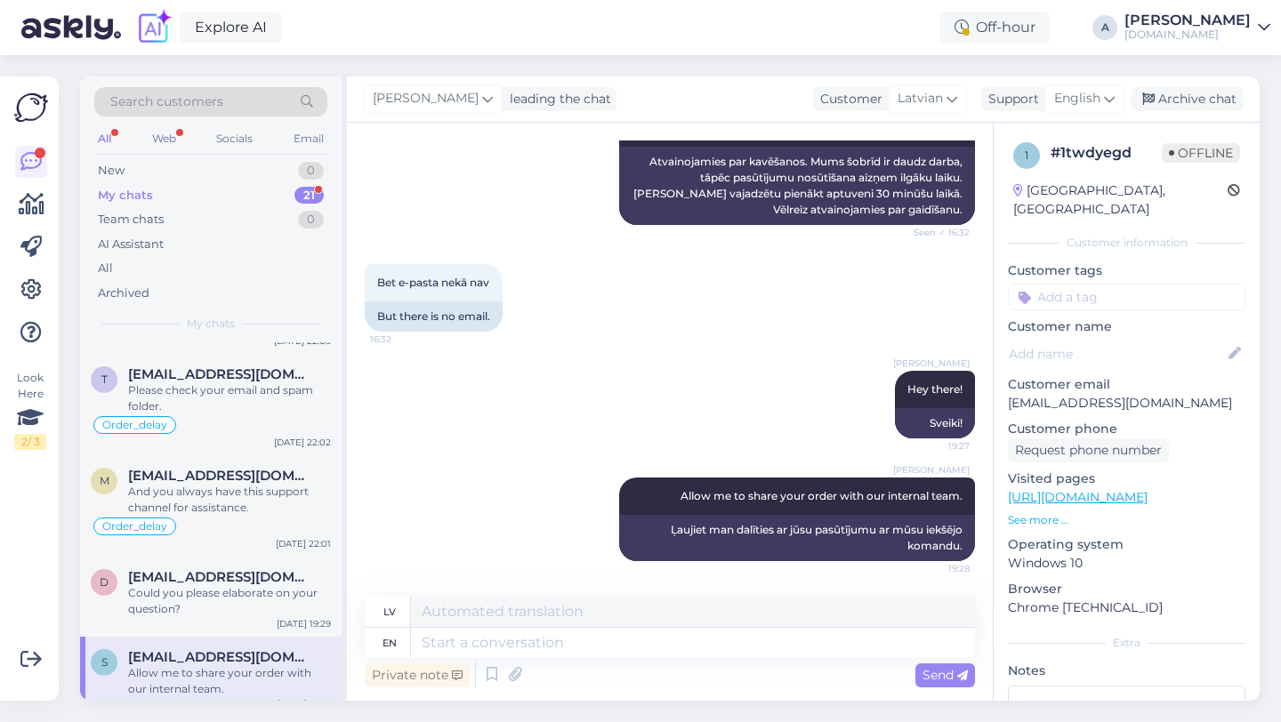
click at [1110, 284] on input at bounding box center [1126, 297] width 237 height 27
type input "orde"
click at [1115, 339] on span "Order_delay" at bounding box center [1126, 344] width 65 height 11
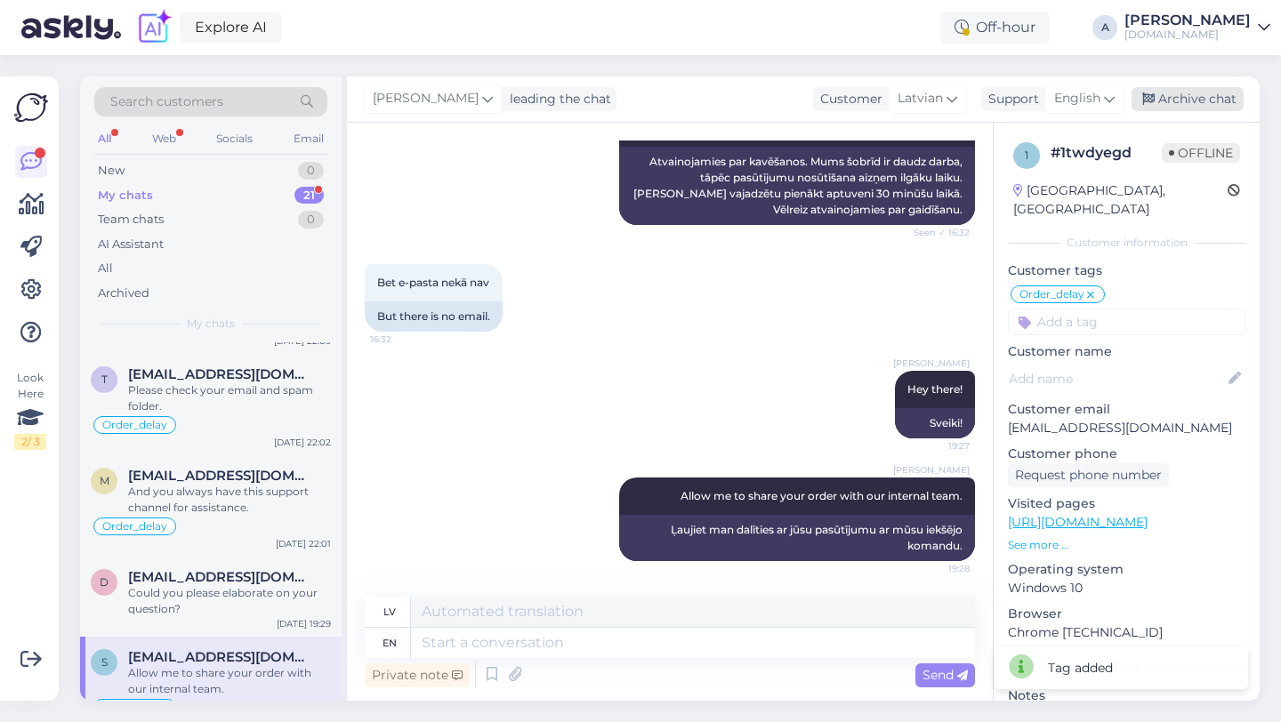
click at [1167, 94] on div "Archive chat" at bounding box center [1187, 99] width 112 height 24
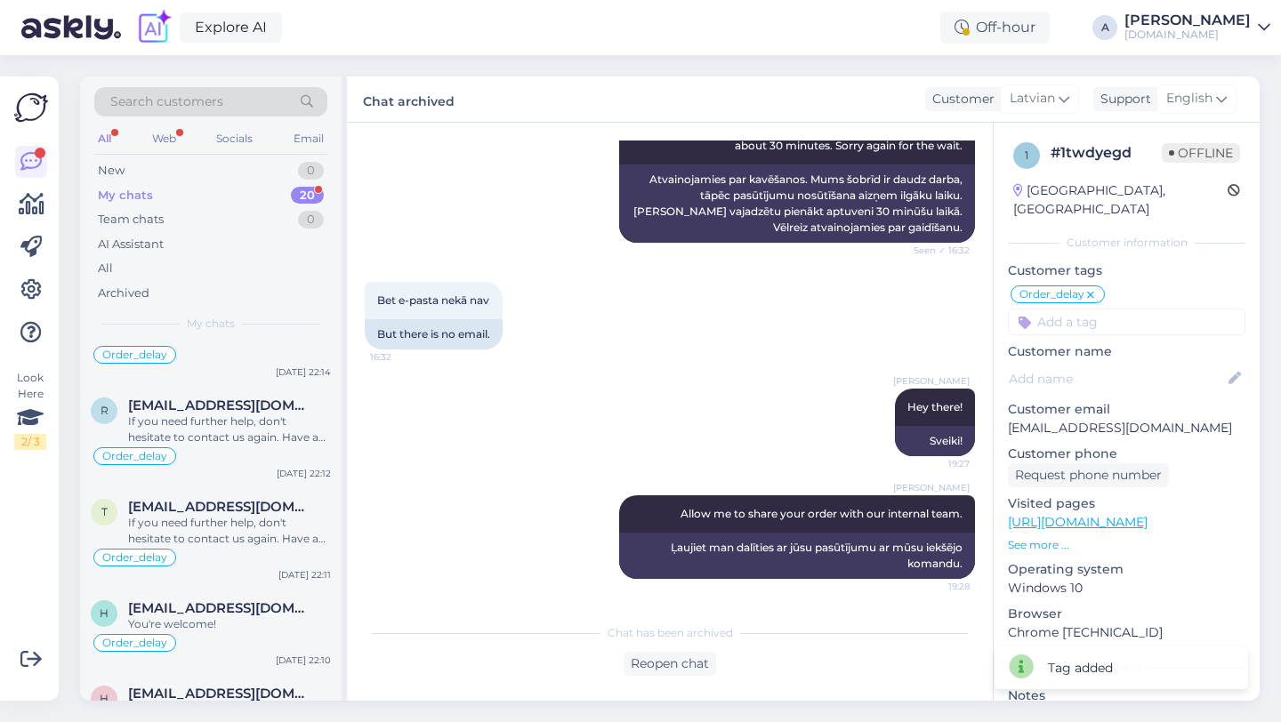
scroll to position [1493, 0]
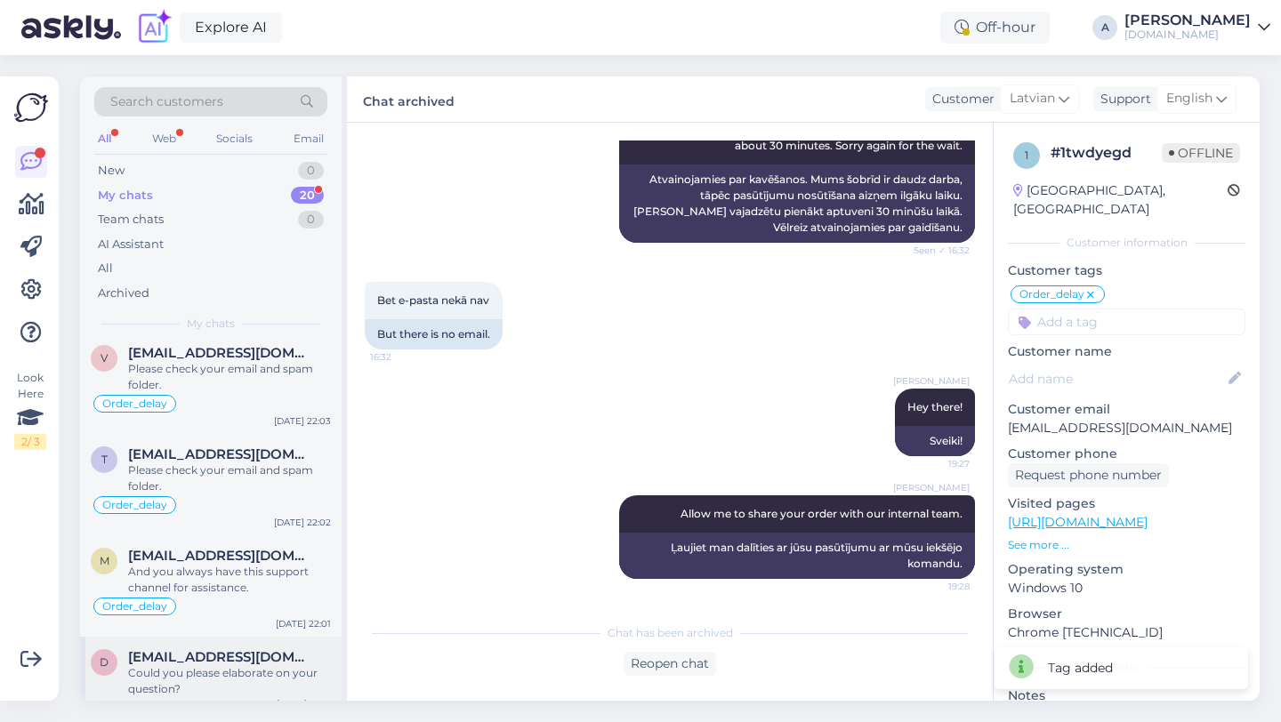
click at [226, 649] on span "[EMAIL_ADDRESS][DOMAIN_NAME]" at bounding box center [220, 657] width 185 height 16
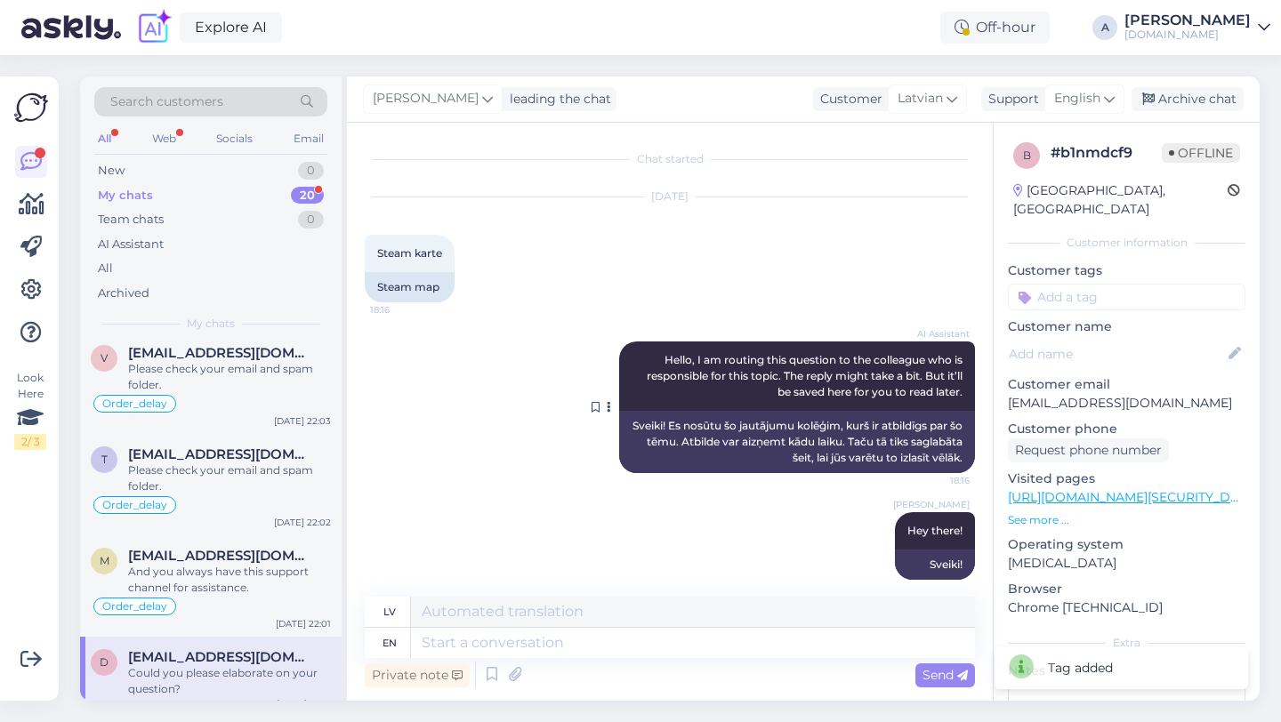
scroll to position [125, 0]
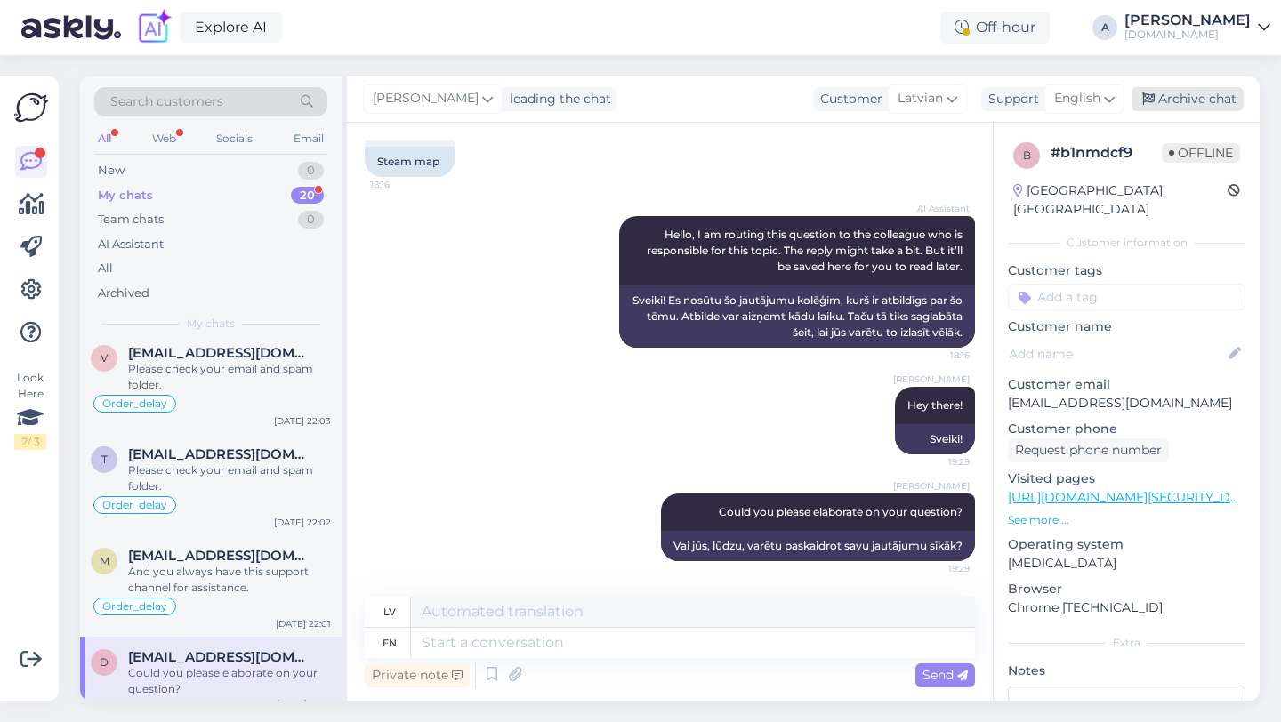
click at [1186, 96] on div "Archive chat" at bounding box center [1187, 99] width 112 height 24
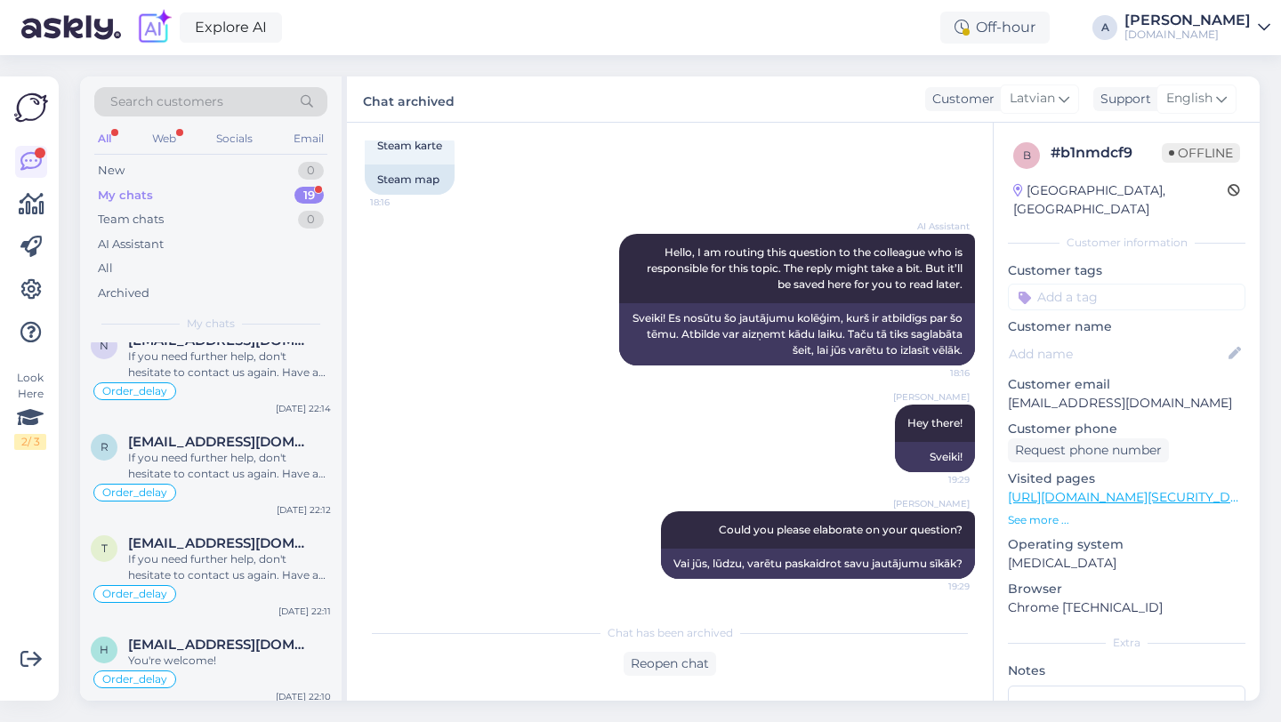
scroll to position [1413, 0]
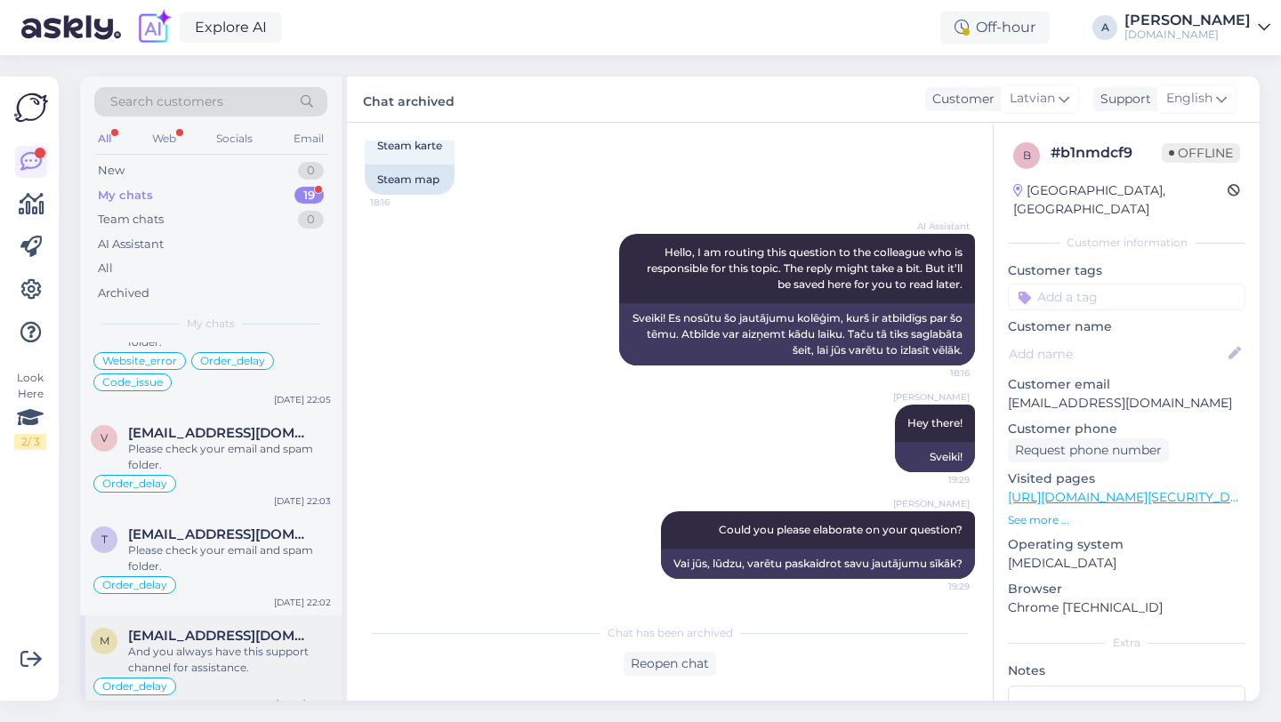
click at [223, 676] on div "Order_delay" at bounding box center [211, 686] width 240 height 21
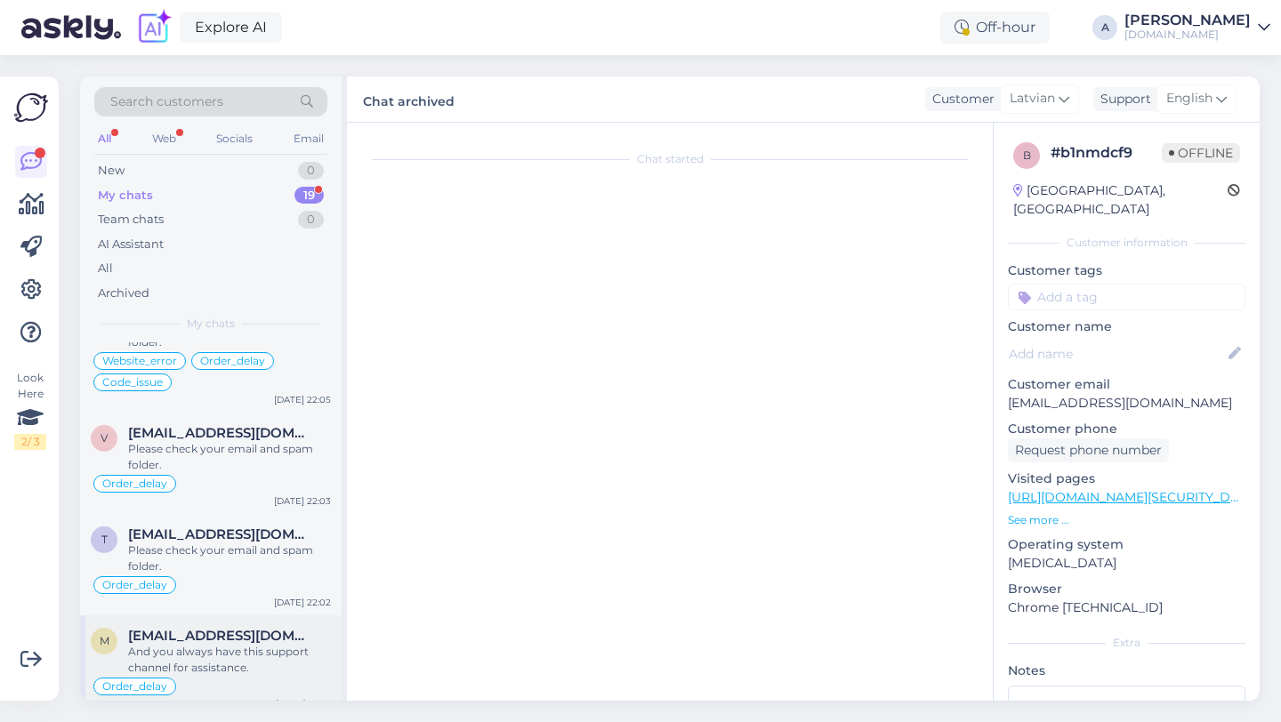
scroll to position [6977, 0]
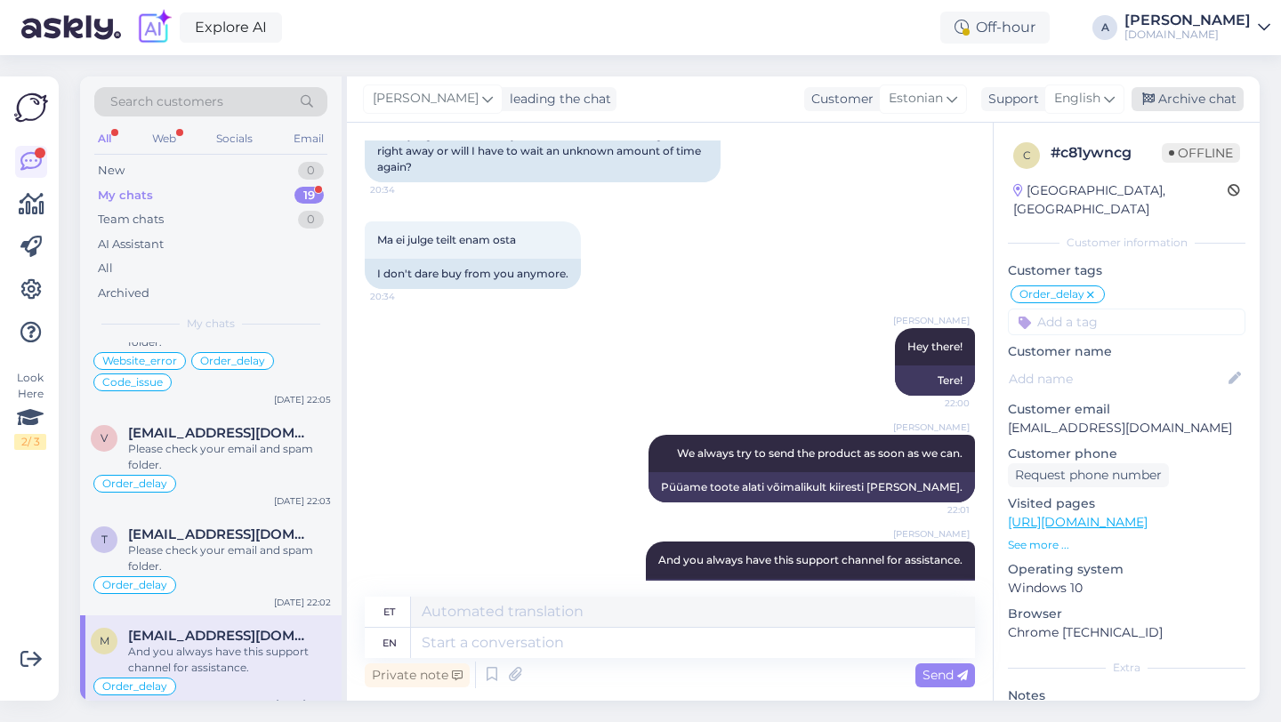
click at [1186, 102] on div "Archive chat" at bounding box center [1187, 99] width 112 height 24
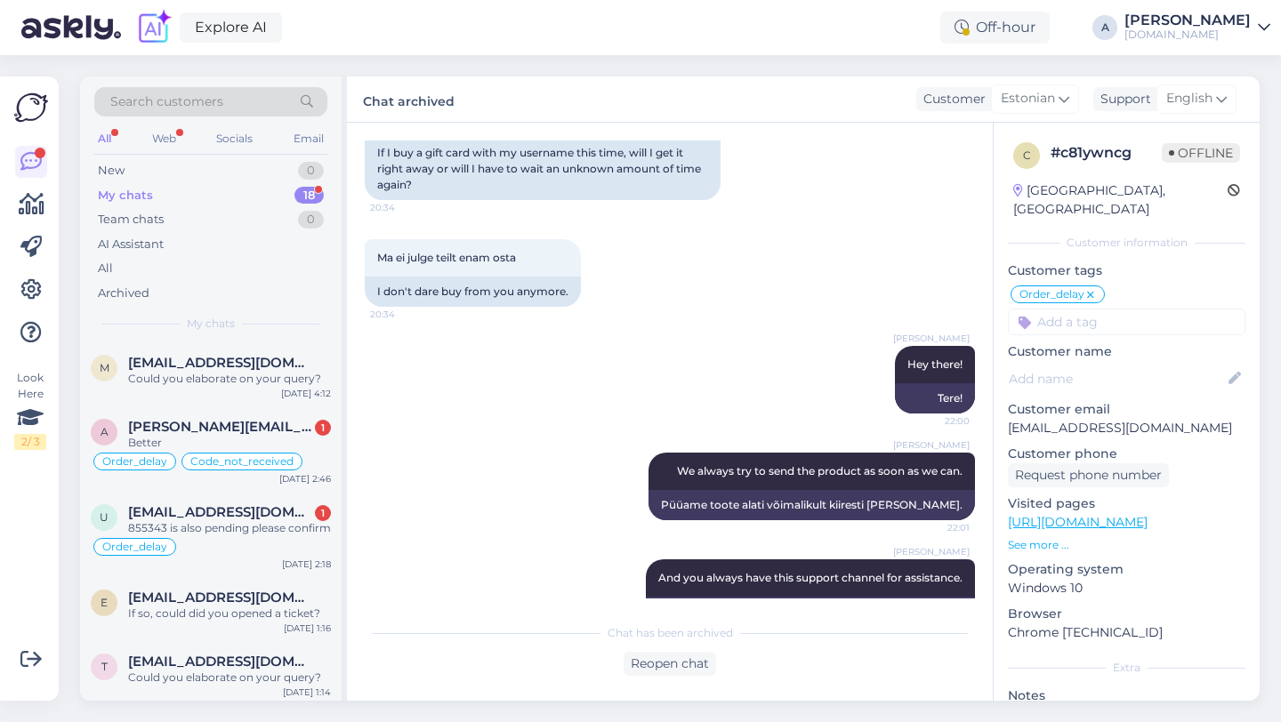
scroll to position [1312, 0]
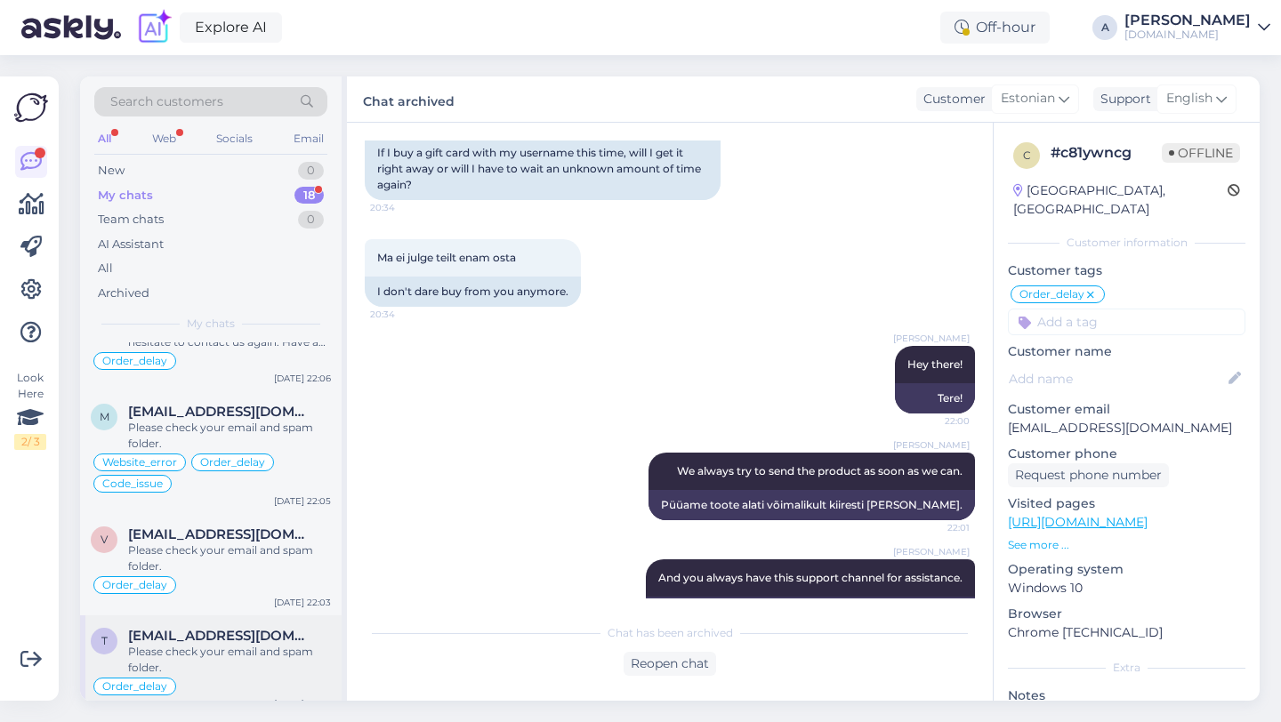
click at [225, 628] on span "[EMAIL_ADDRESS][DOMAIN_NAME]" at bounding box center [220, 636] width 185 height 16
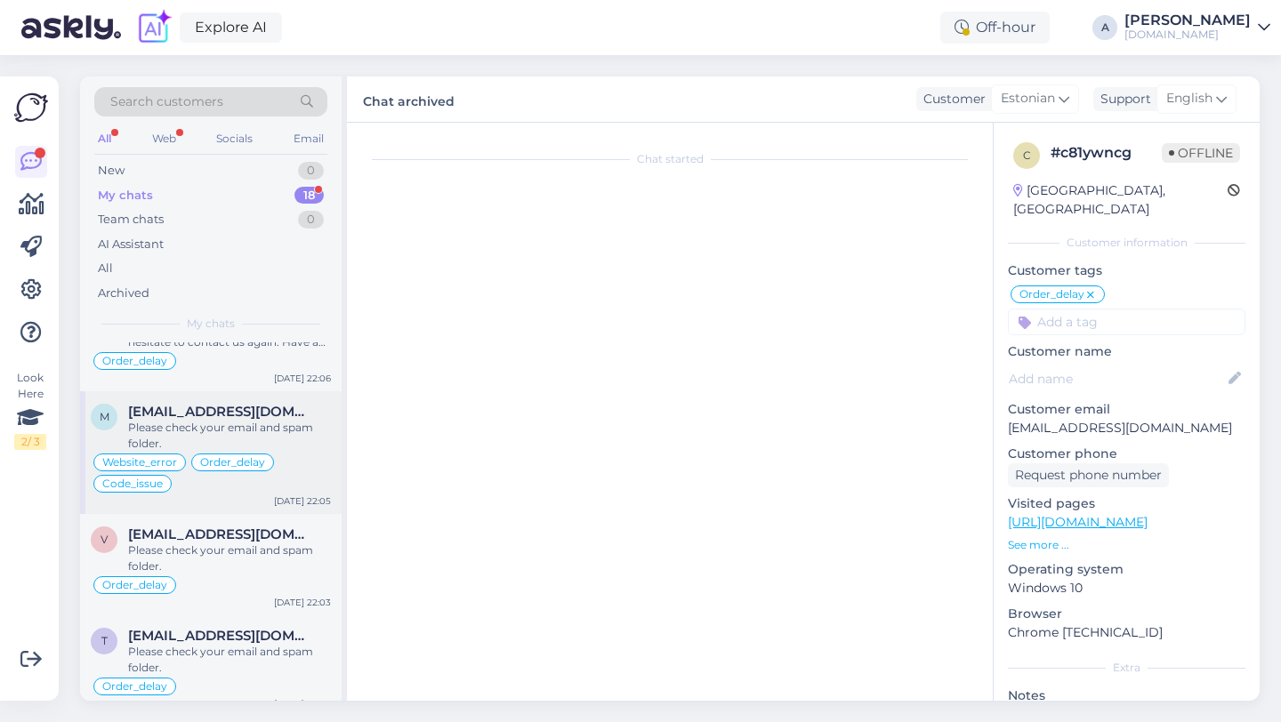
scroll to position [915, 0]
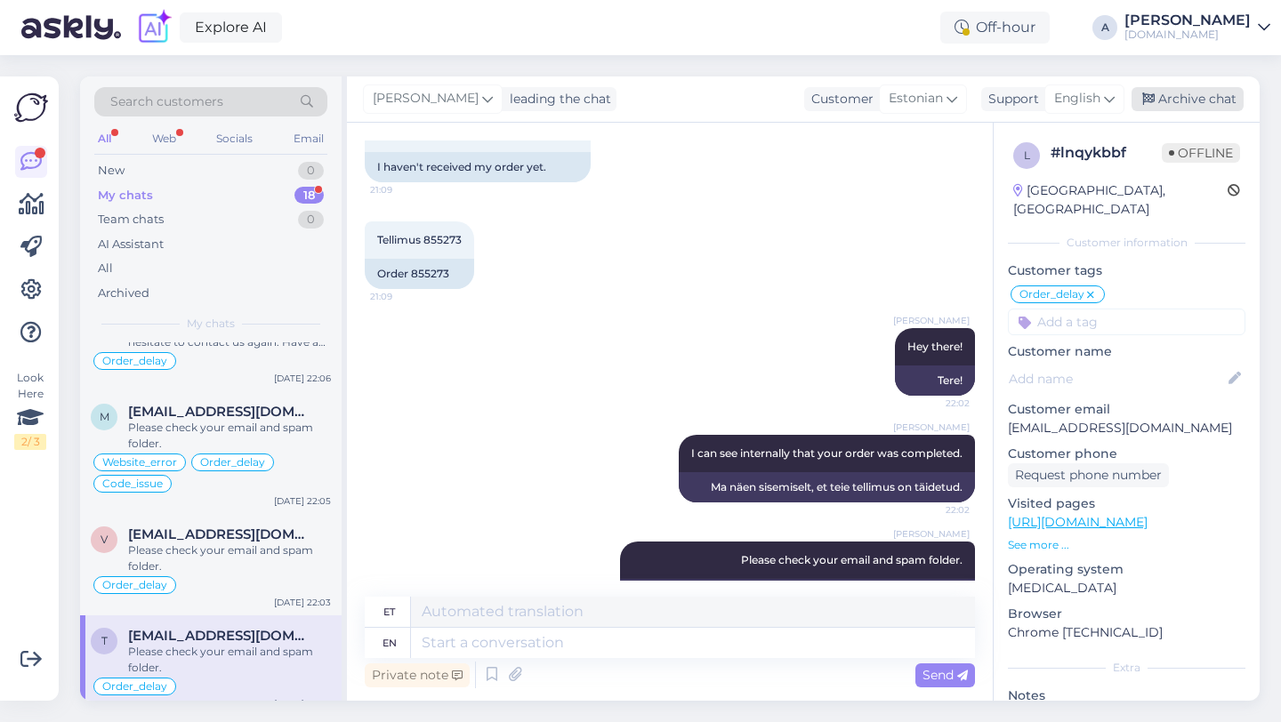
click at [1194, 99] on div "Archive chat" at bounding box center [1187, 99] width 112 height 24
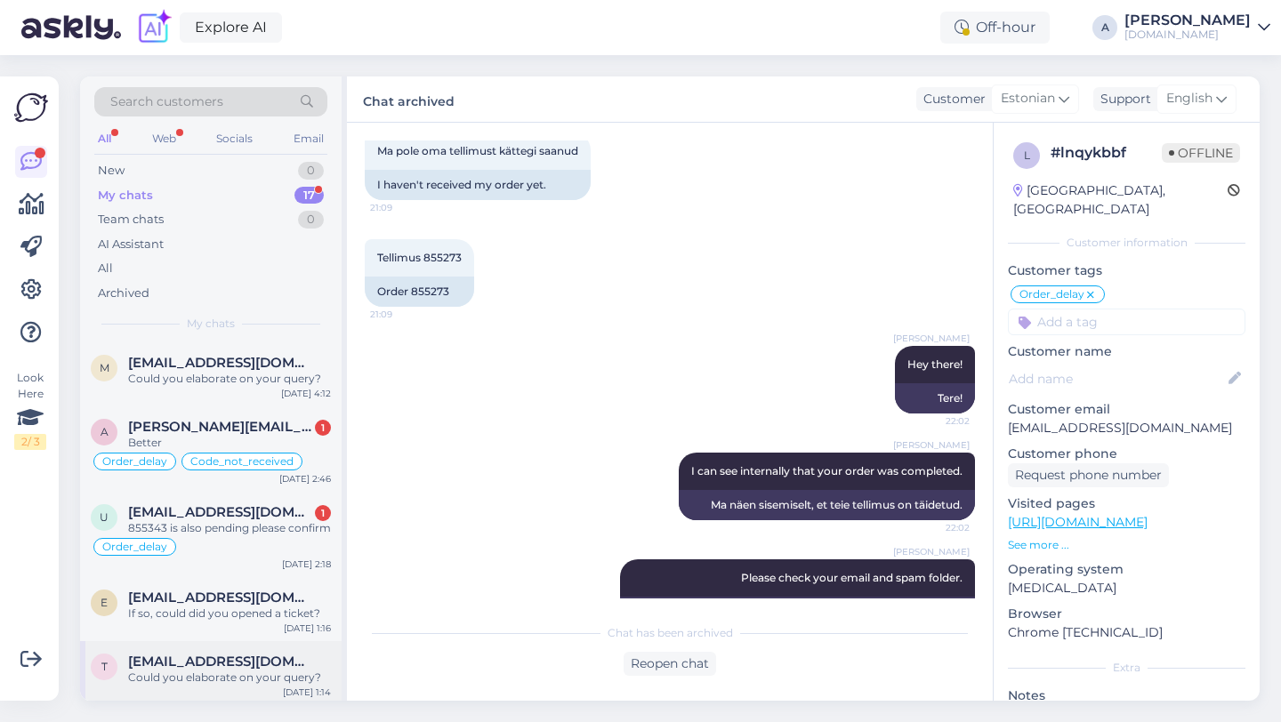
click at [179, 671] on div "Could you elaborate on your query?" at bounding box center [229, 678] width 203 height 16
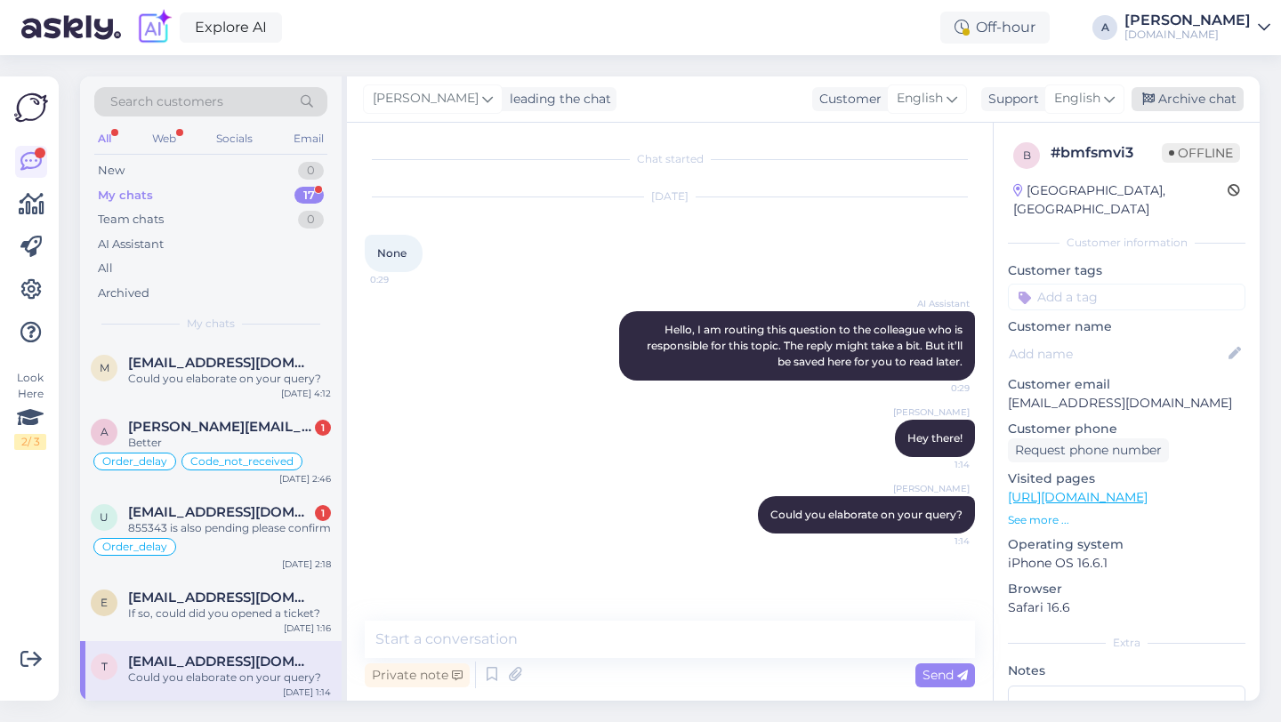
click at [1176, 103] on div "Archive chat" at bounding box center [1187, 99] width 112 height 24
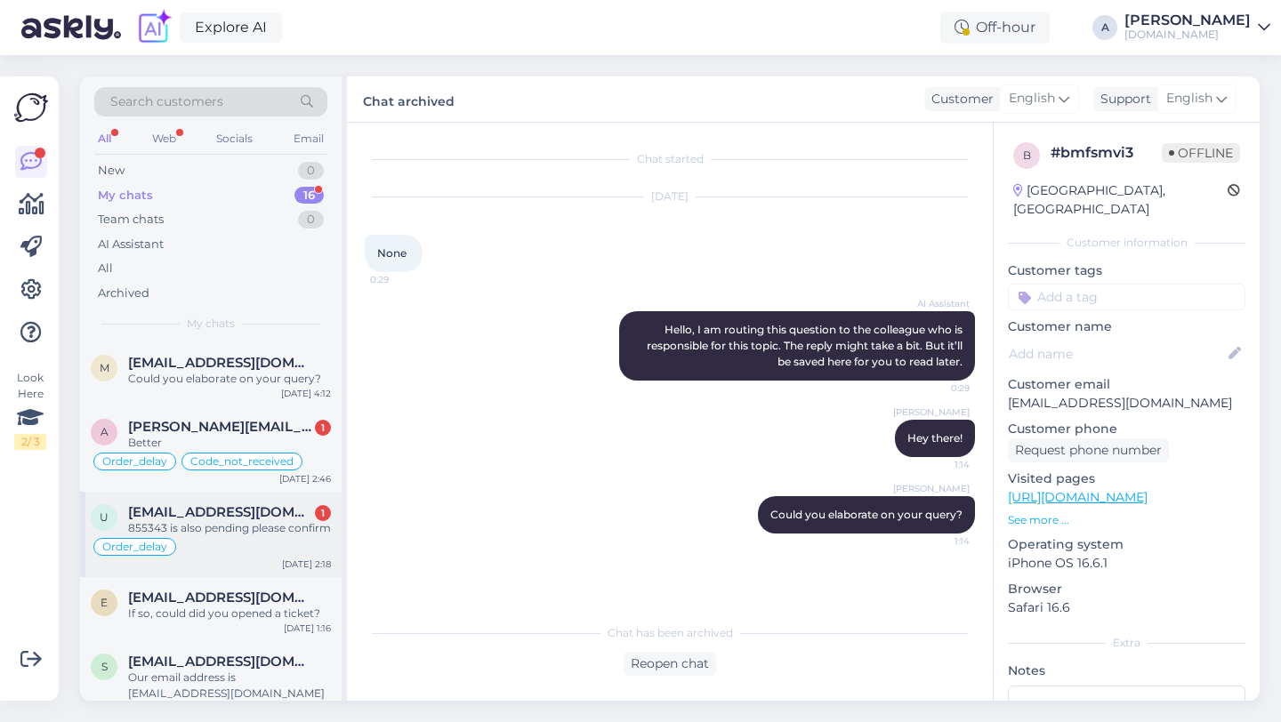
scroll to position [1146, 0]
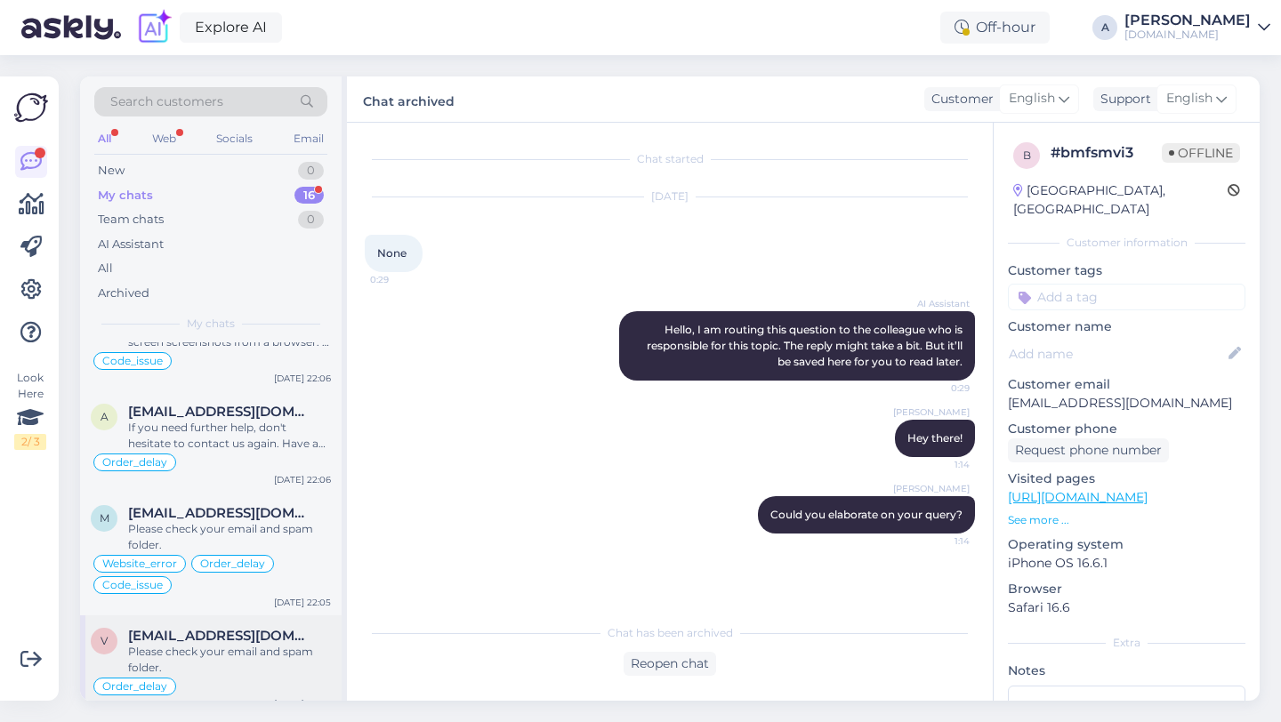
click at [237, 648] on div "Please check your email and spam folder." at bounding box center [229, 660] width 203 height 32
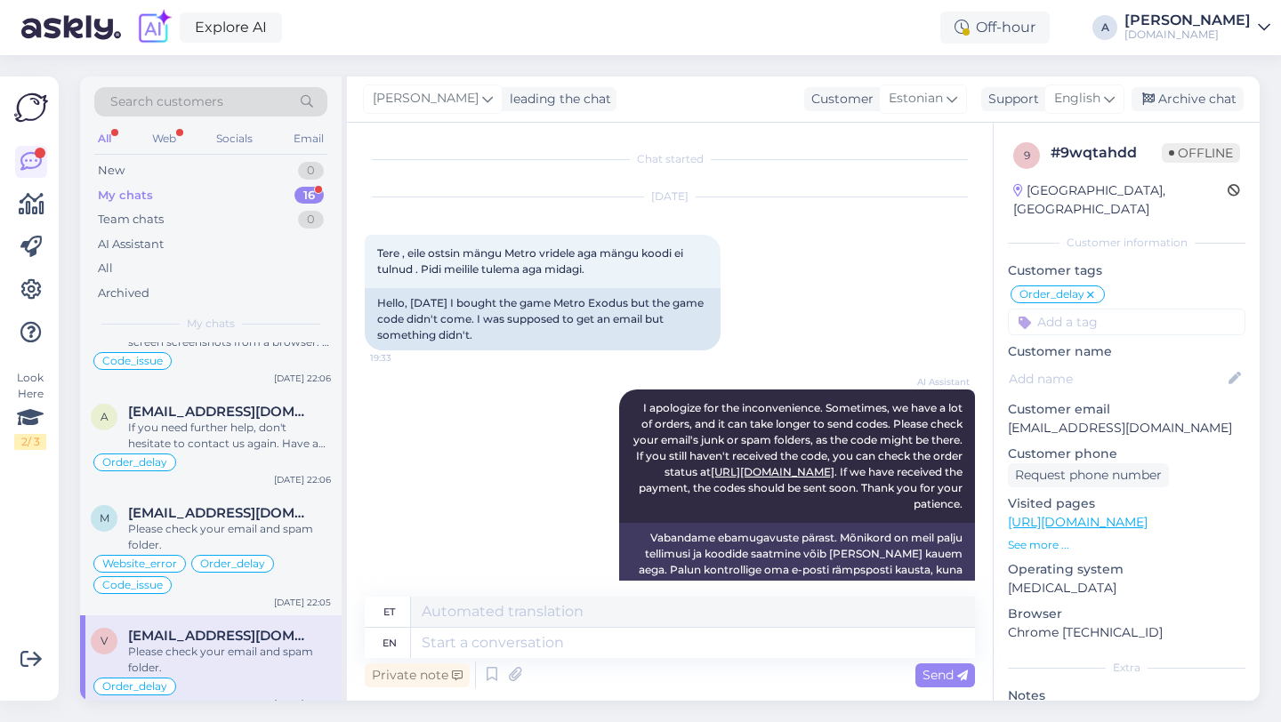
scroll to position [1107, 0]
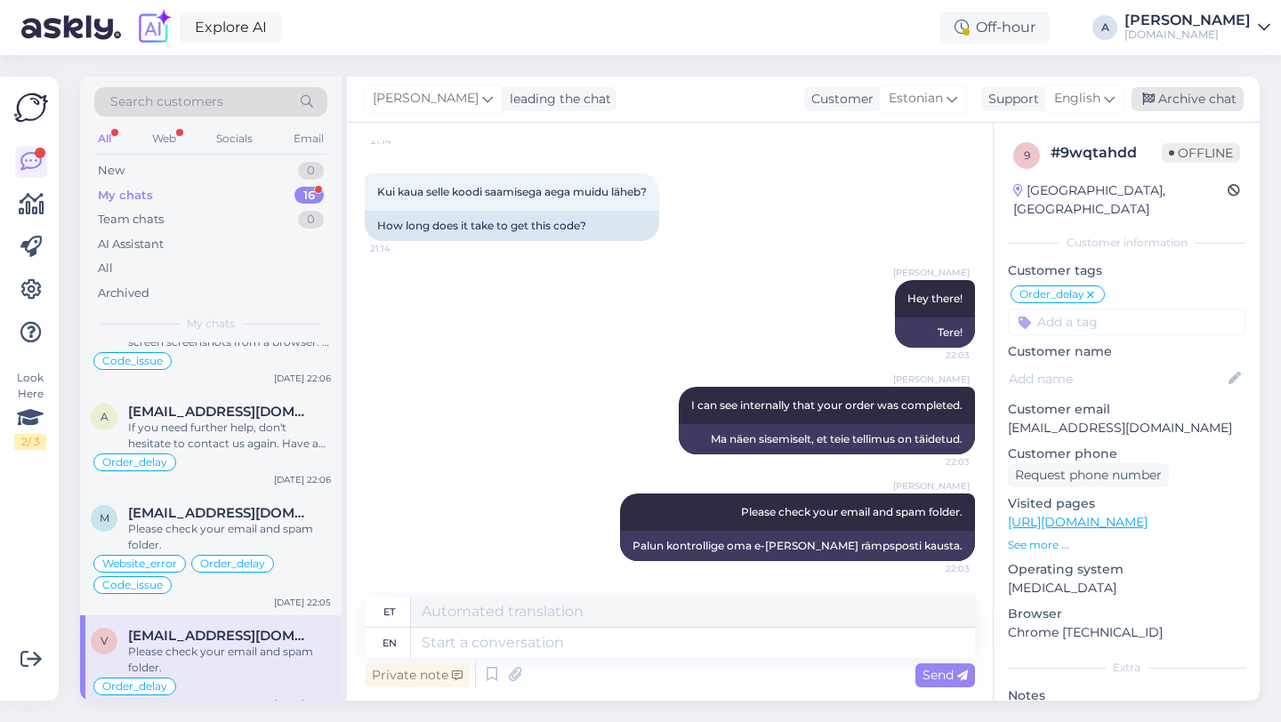
click at [1194, 109] on div "Archive chat" at bounding box center [1187, 99] width 112 height 24
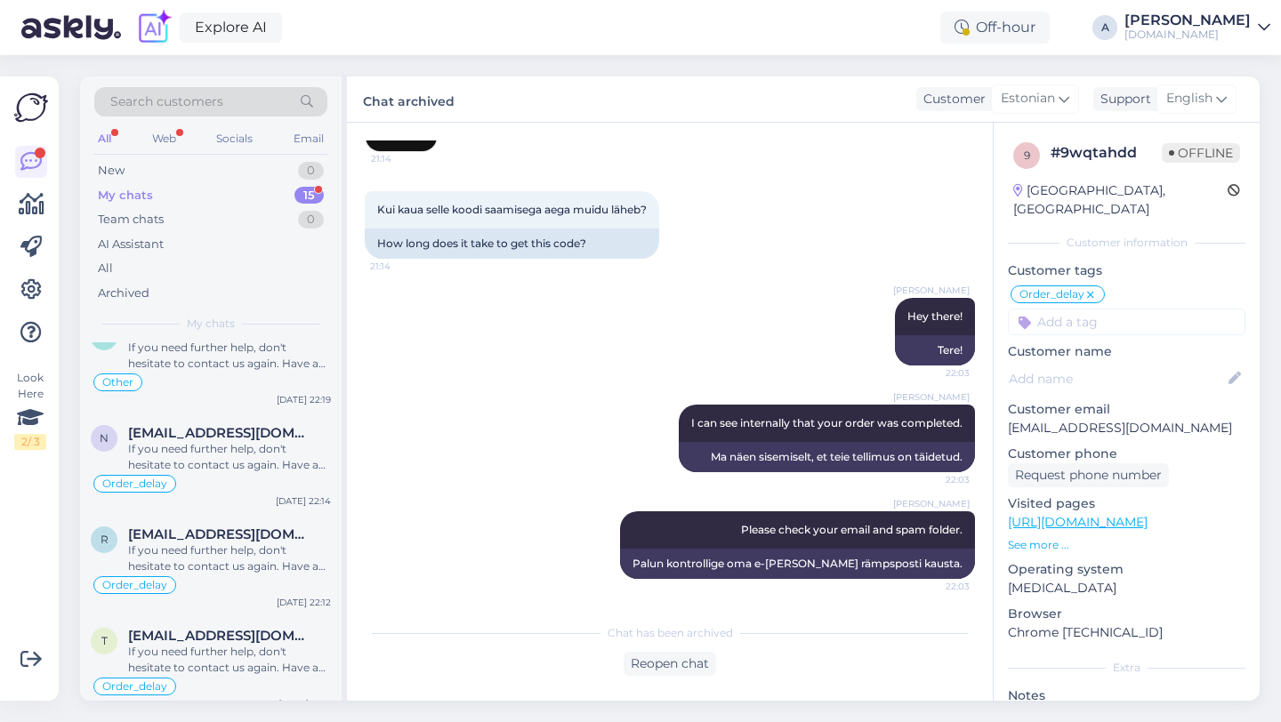
scroll to position [1045, 0]
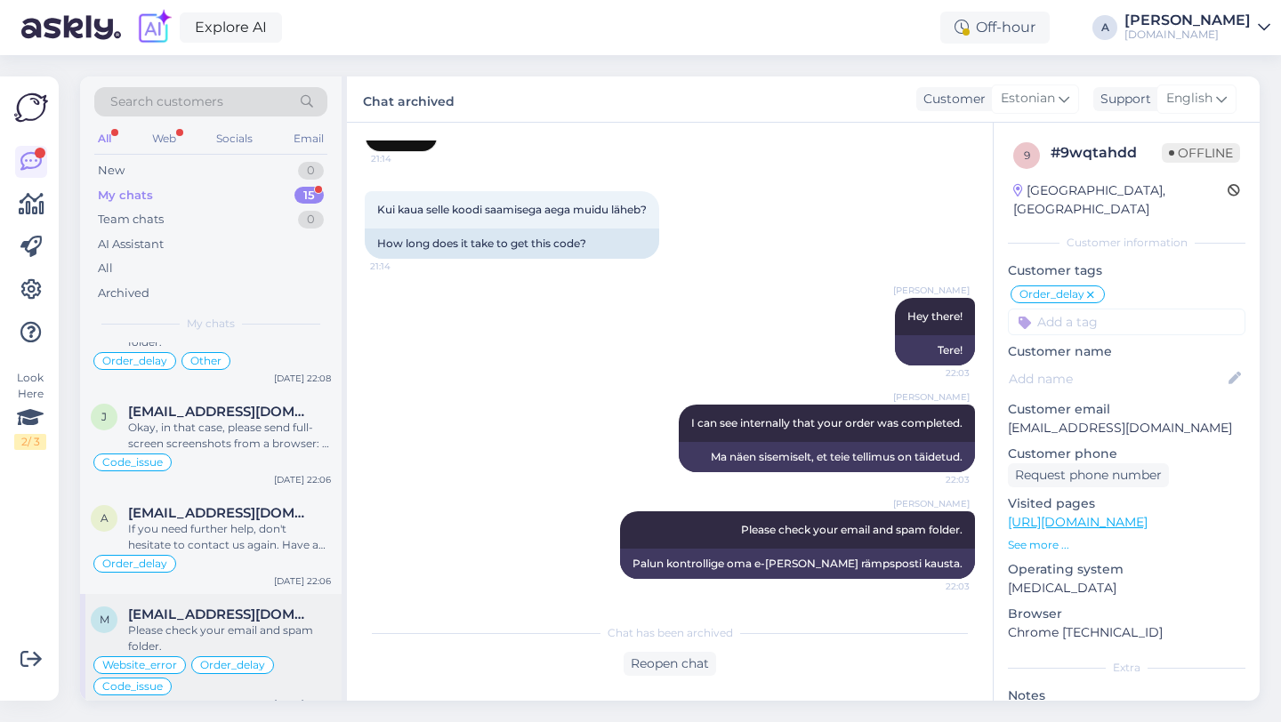
click at [223, 607] on span "[EMAIL_ADDRESS][DOMAIN_NAME]" at bounding box center [220, 615] width 185 height 16
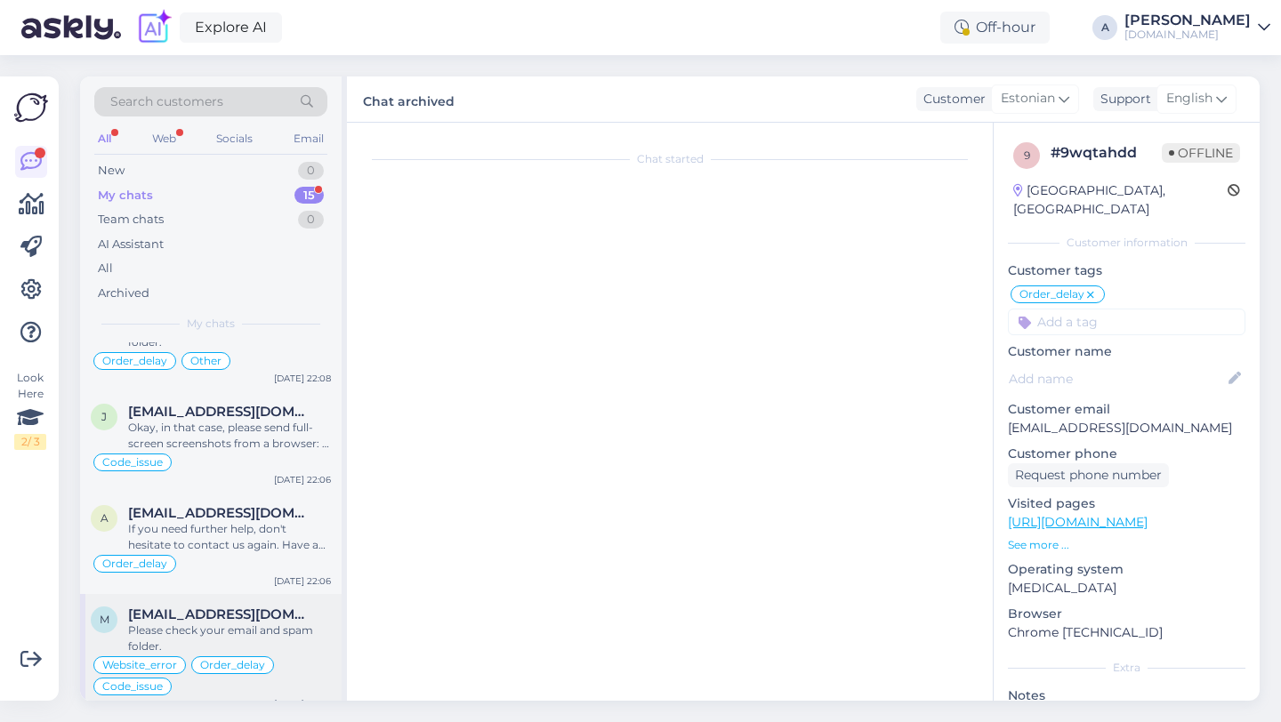
scroll to position [0, 0]
type textarea "Edastasin hd kande, ootab tagasimakset paar nädalat"
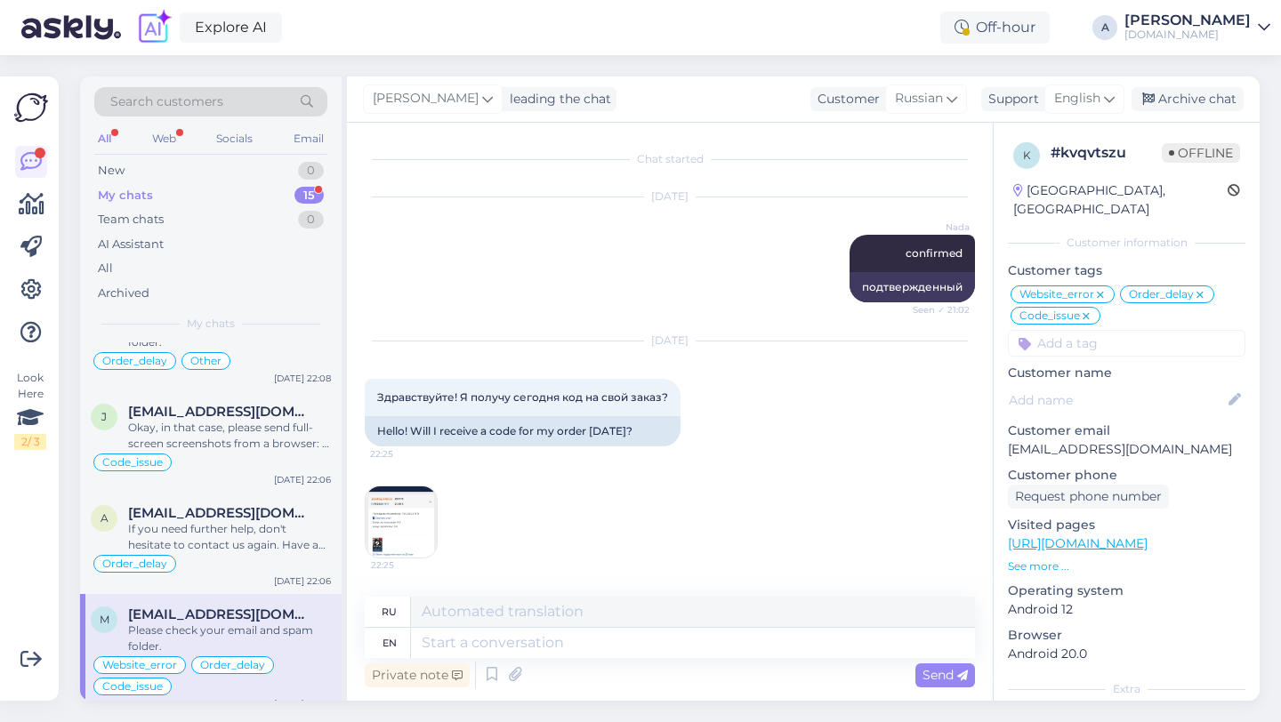
scroll to position [16119, 0]
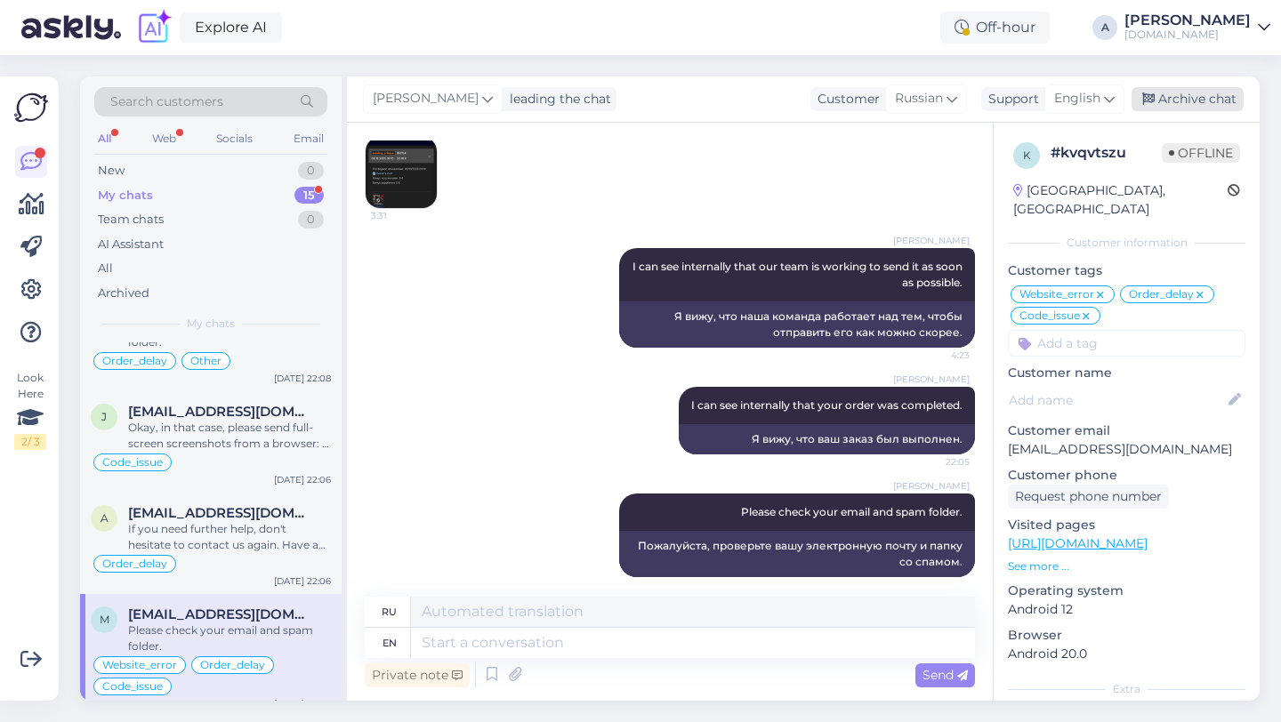
click at [1191, 101] on div "Archive chat" at bounding box center [1187, 99] width 112 height 24
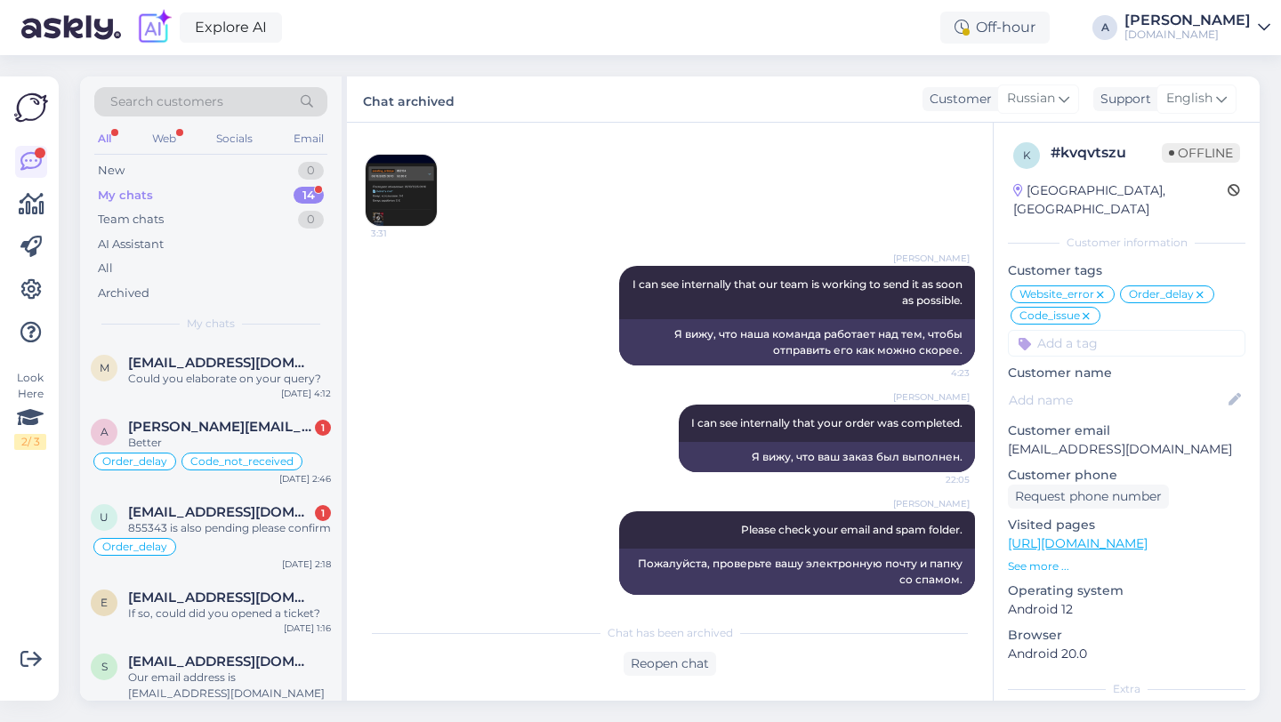
scroll to position [922, 0]
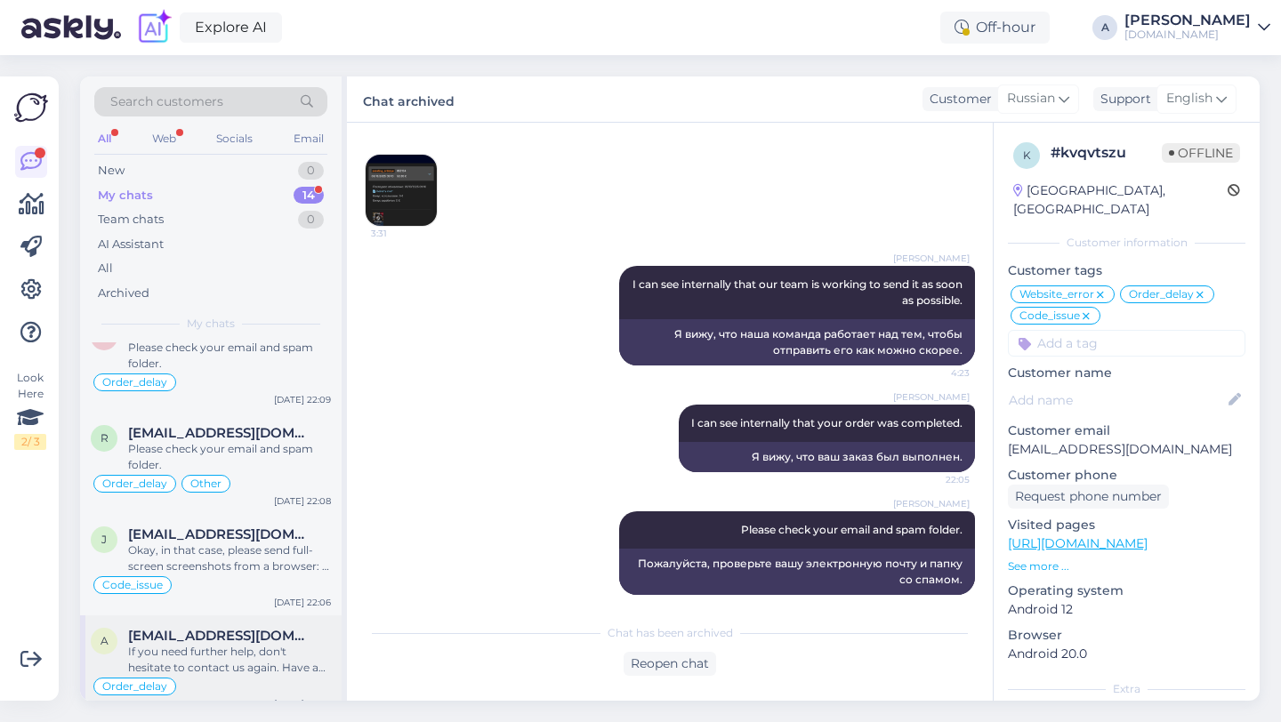
click at [213, 628] on span "[EMAIL_ADDRESS][DOMAIN_NAME]" at bounding box center [220, 636] width 185 height 16
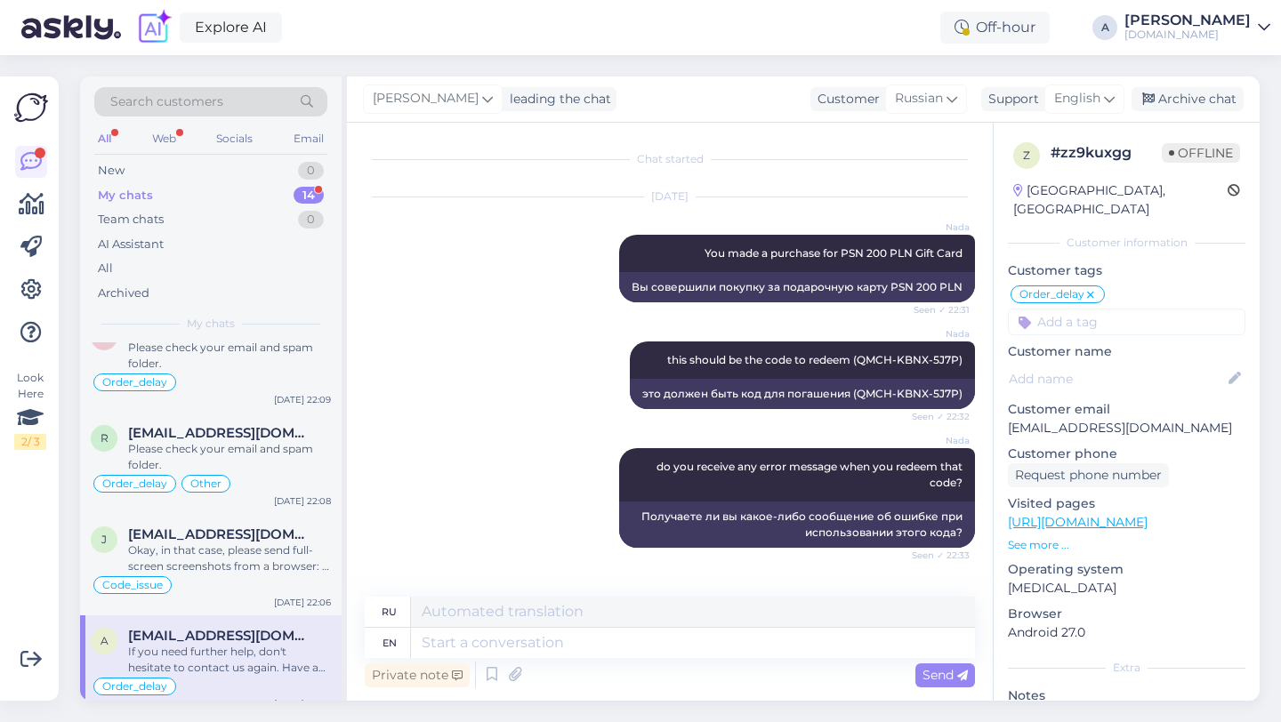
scroll to position [14870, 0]
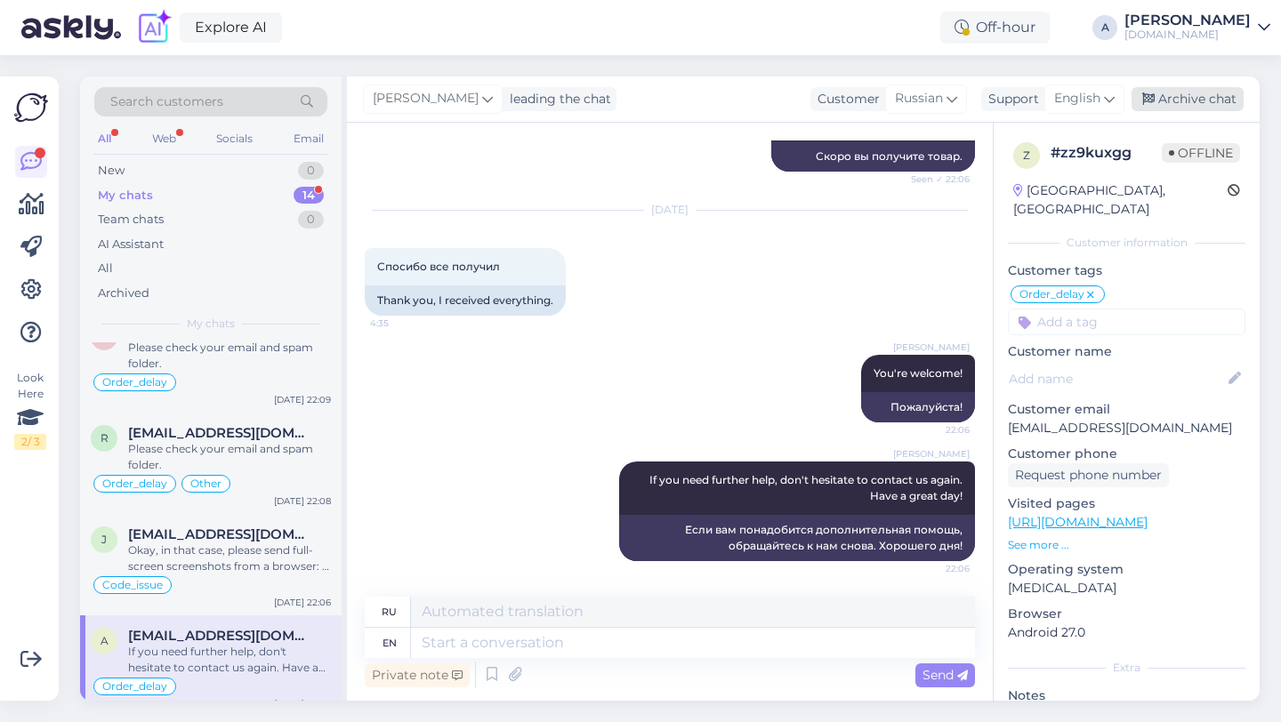
click at [1178, 92] on div "Archive chat" at bounding box center [1187, 99] width 112 height 24
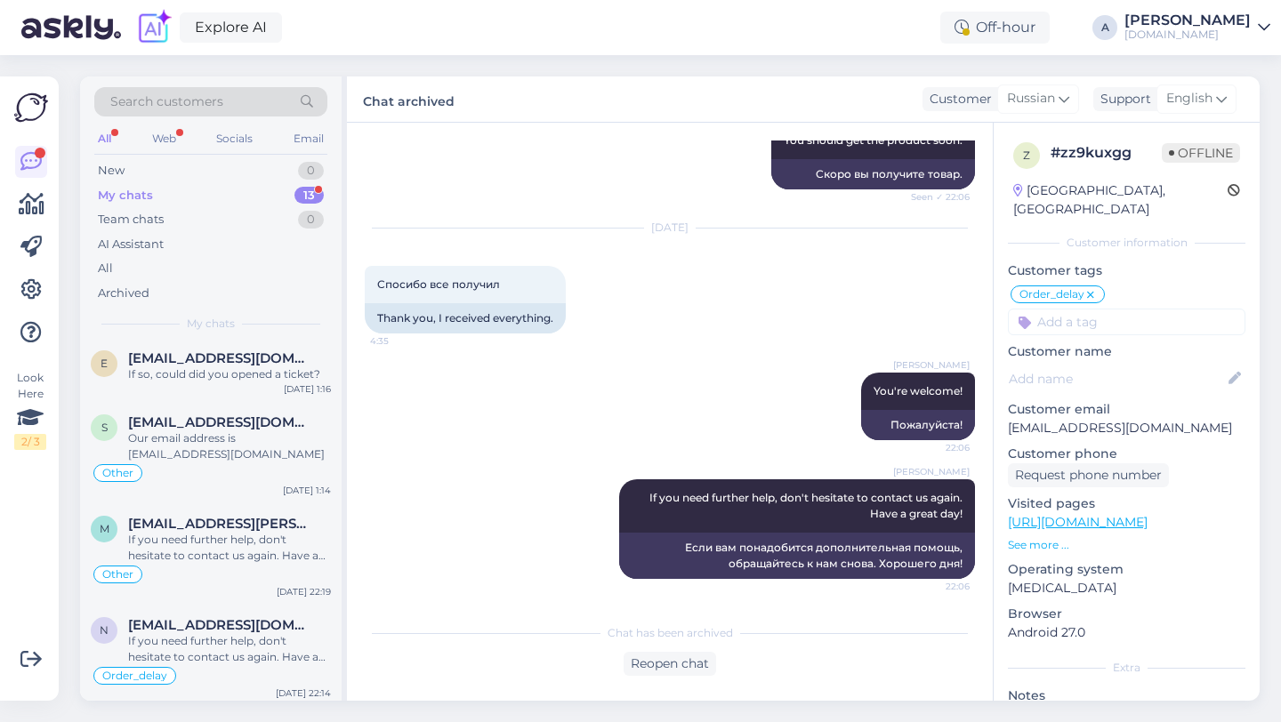
scroll to position [821, 0]
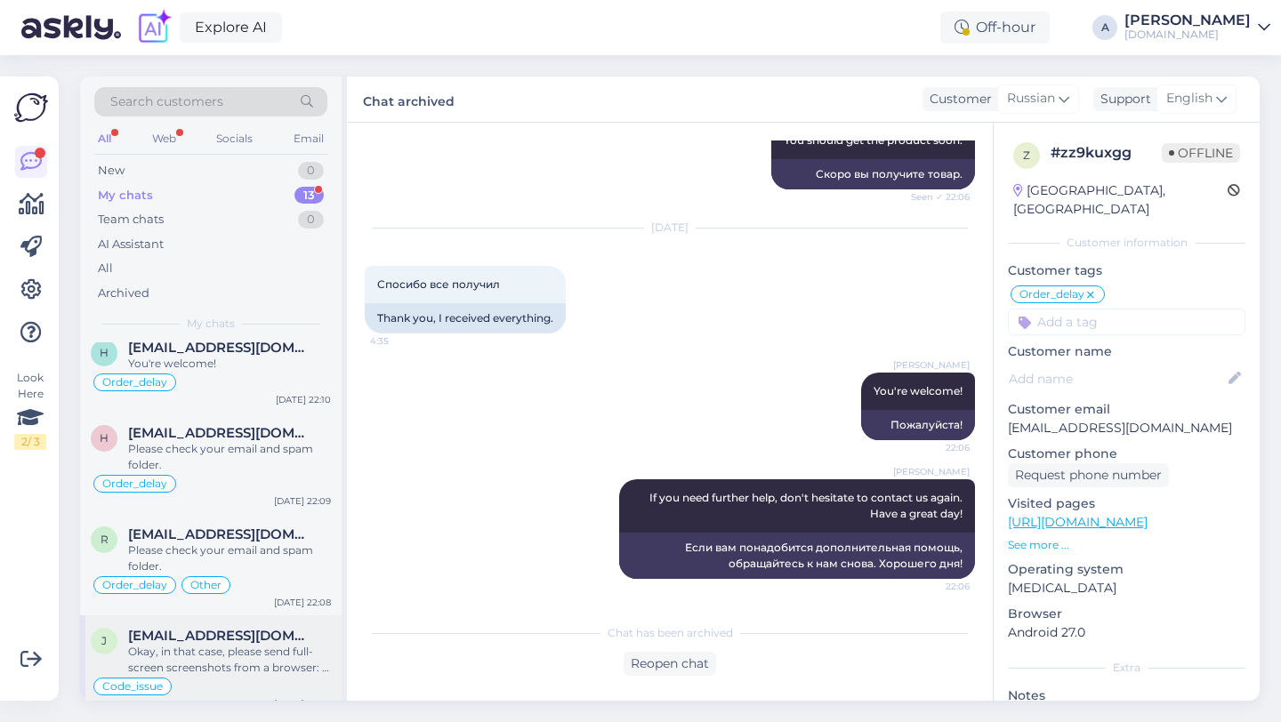
click at [238, 628] on span "[EMAIL_ADDRESS][DOMAIN_NAME]" at bounding box center [220, 636] width 185 height 16
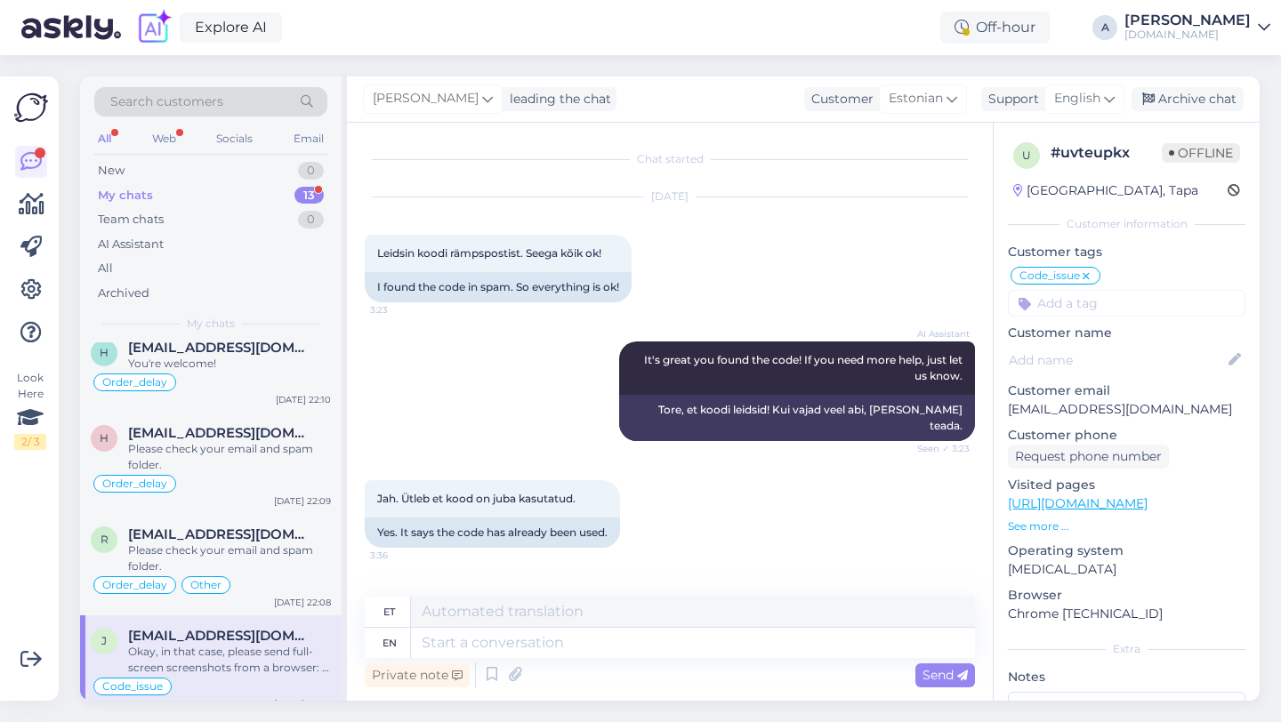
scroll to position [1870, 0]
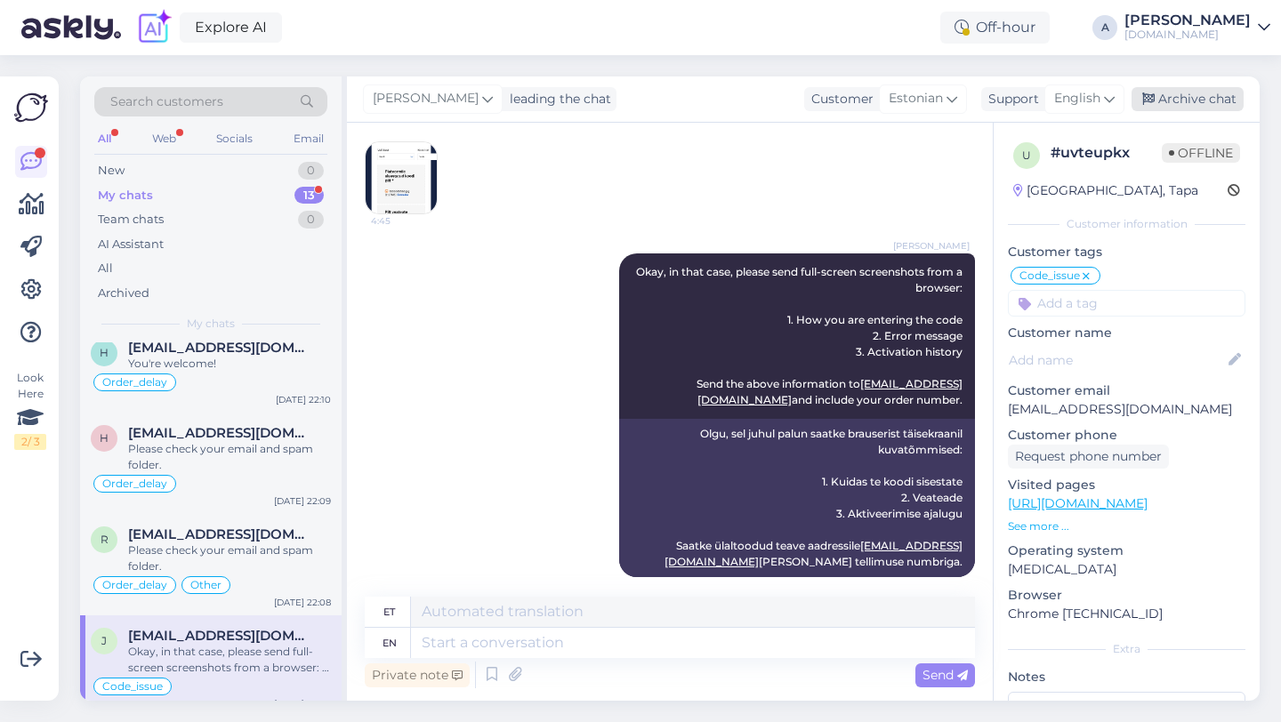
click at [1194, 87] on div "Archive chat" at bounding box center [1187, 99] width 112 height 24
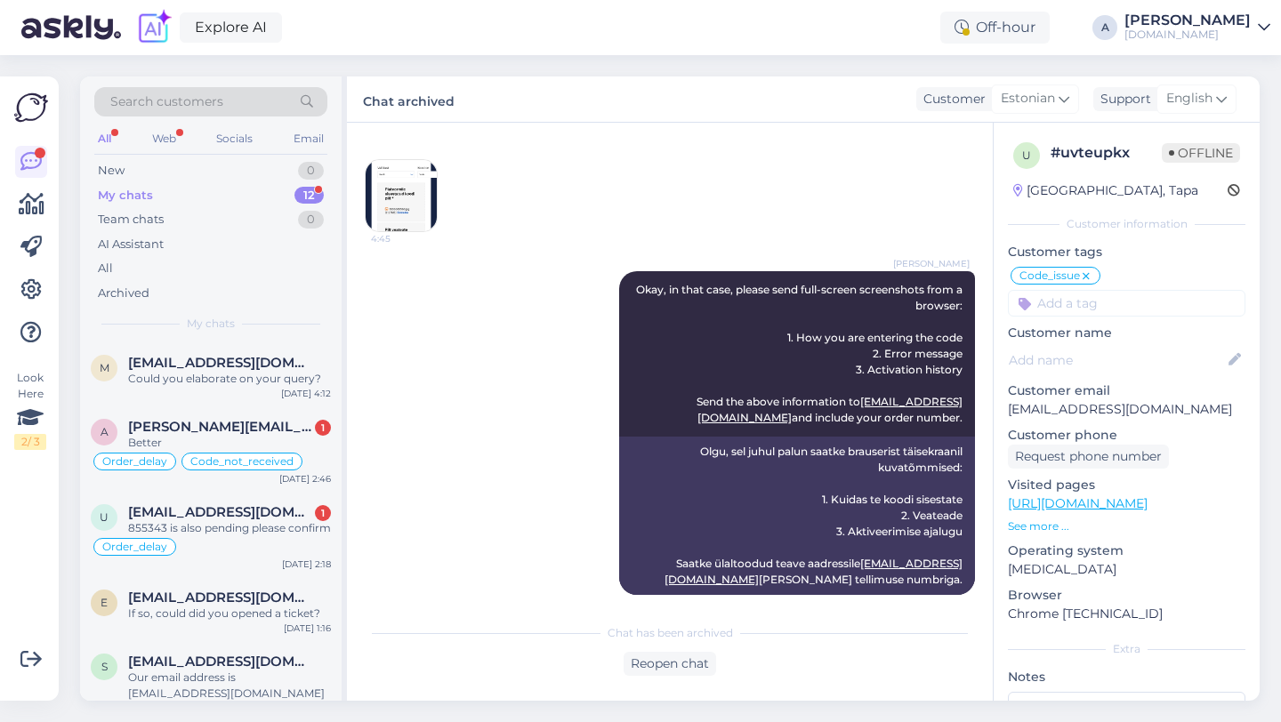
scroll to position [720, 0]
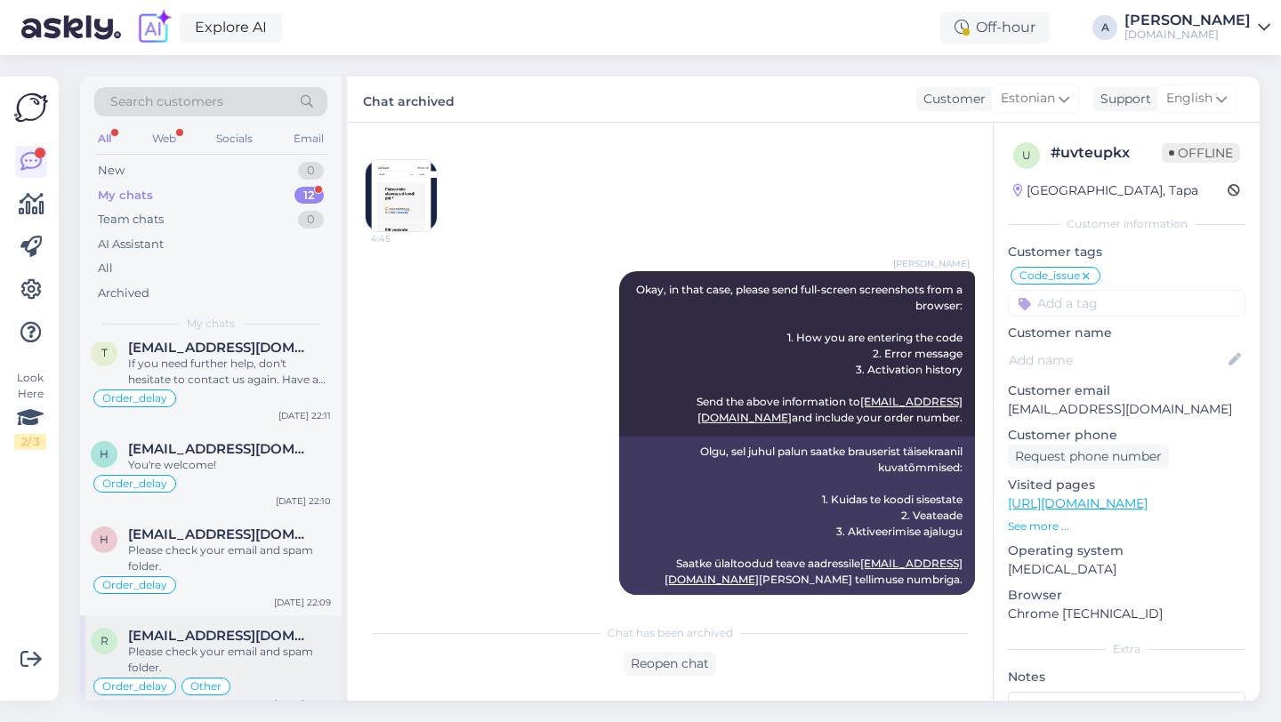
click at [222, 628] on span "[EMAIL_ADDRESS][DOMAIN_NAME]" at bounding box center [220, 636] width 185 height 16
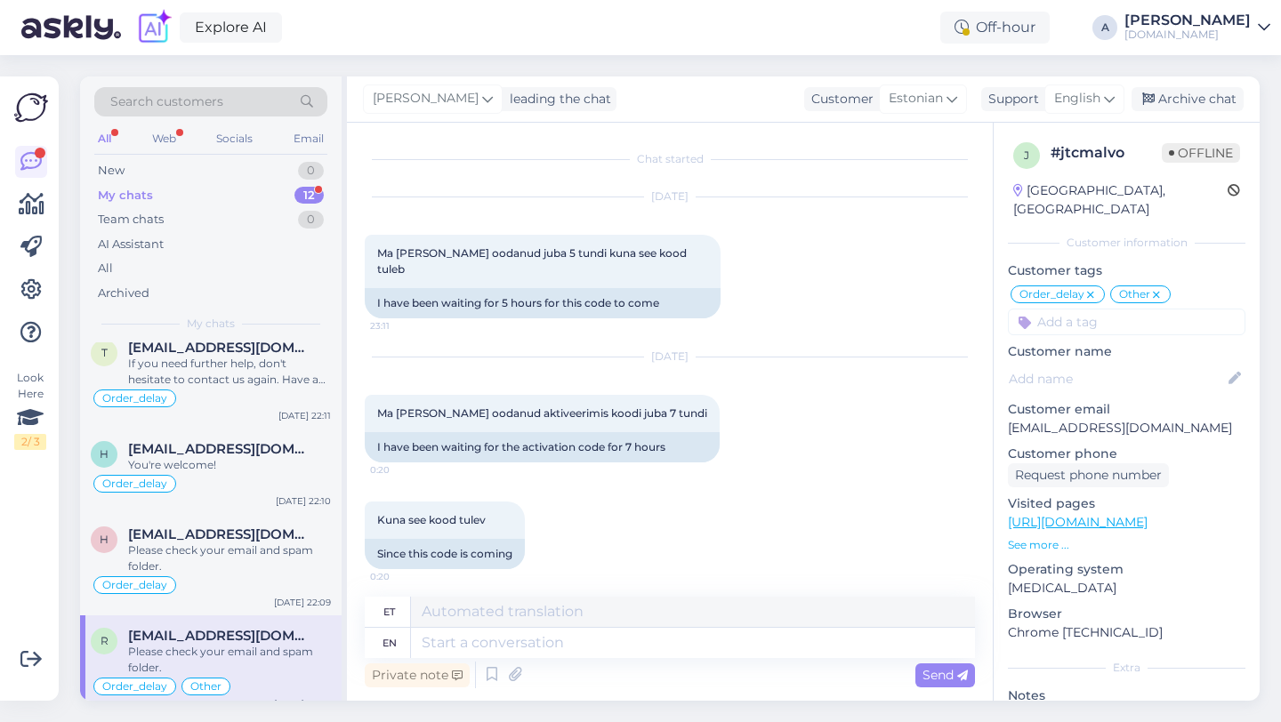
scroll to position [12931, 0]
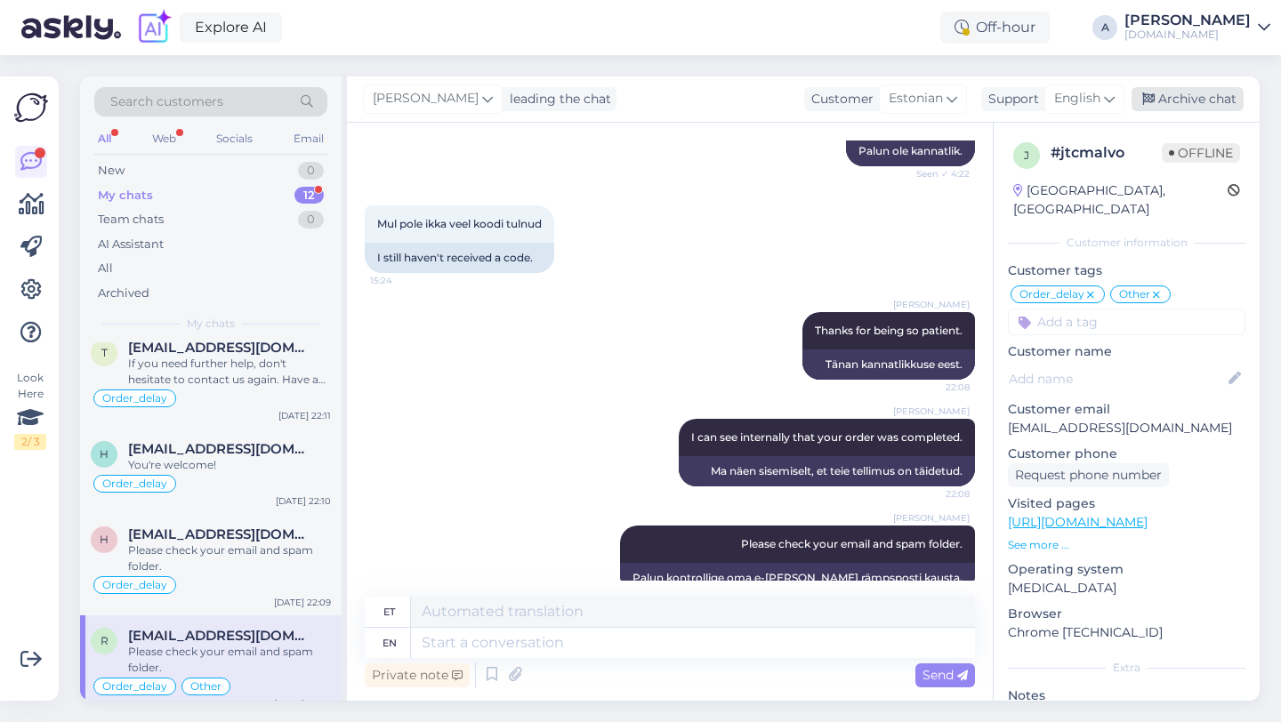
click at [1190, 92] on div "Archive chat" at bounding box center [1187, 99] width 112 height 24
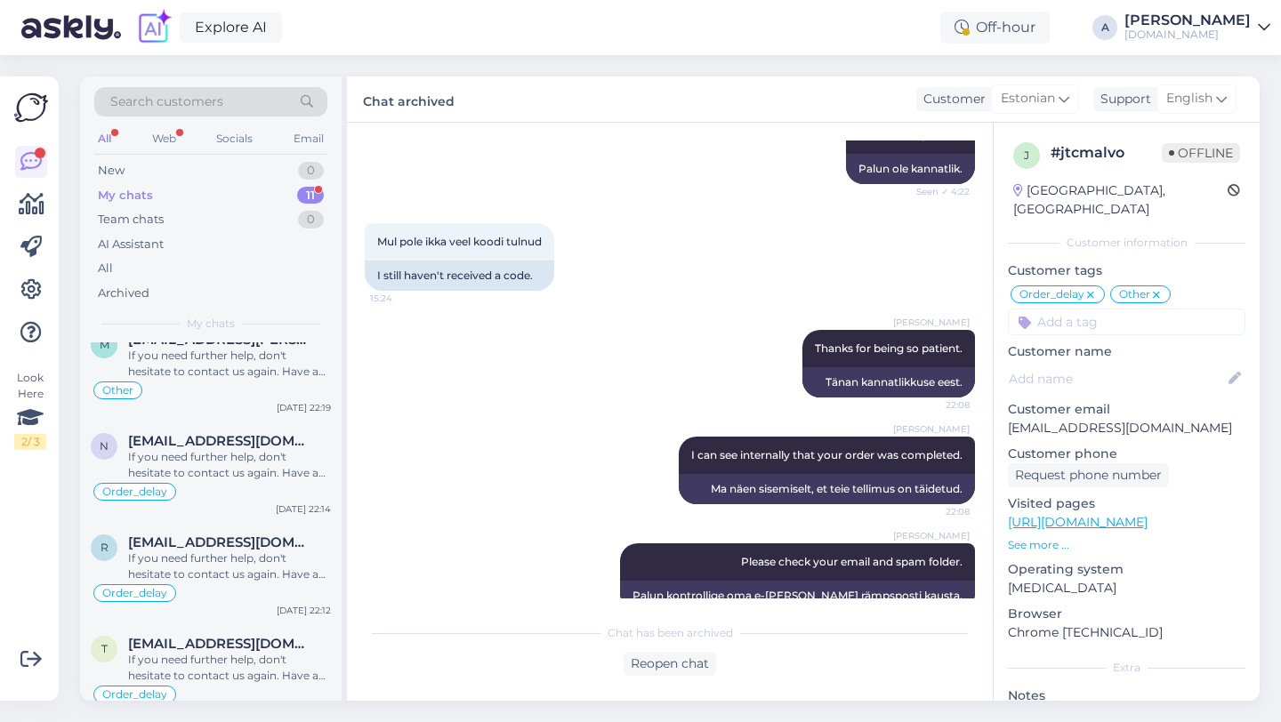
scroll to position [618, 0]
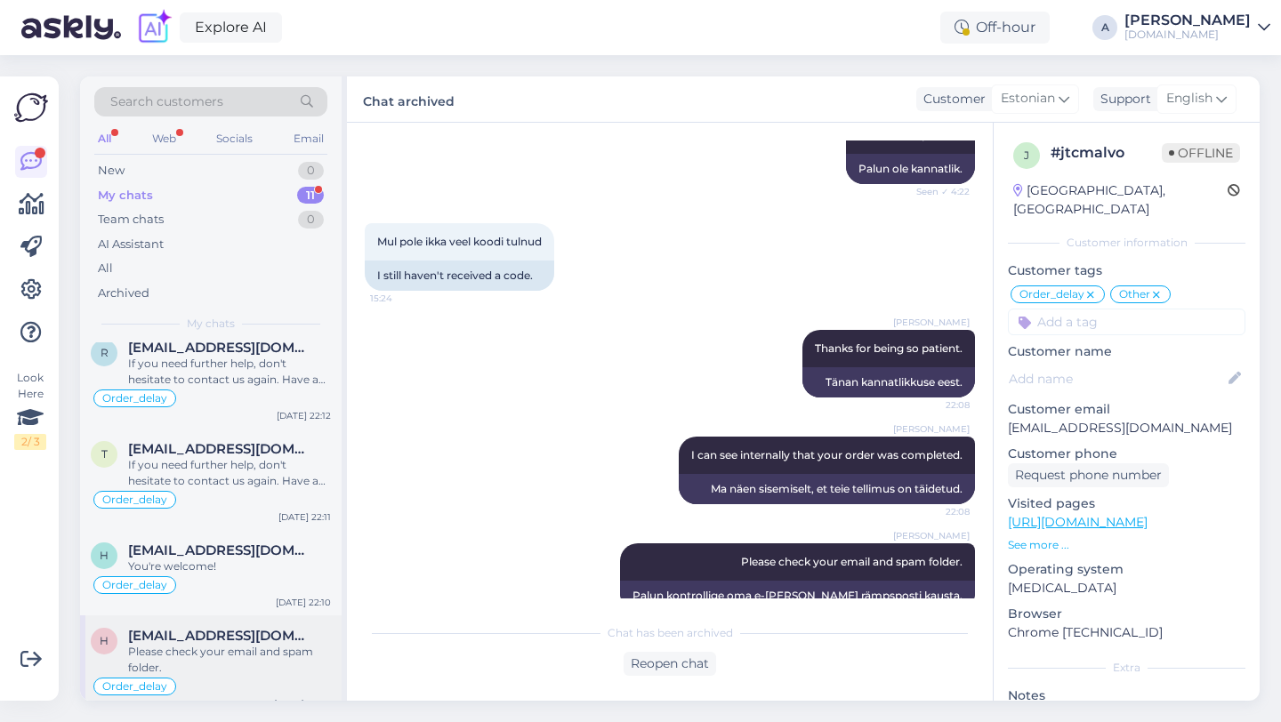
click at [265, 628] on span "[EMAIL_ADDRESS][DOMAIN_NAME]" at bounding box center [220, 636] width 185 height 16
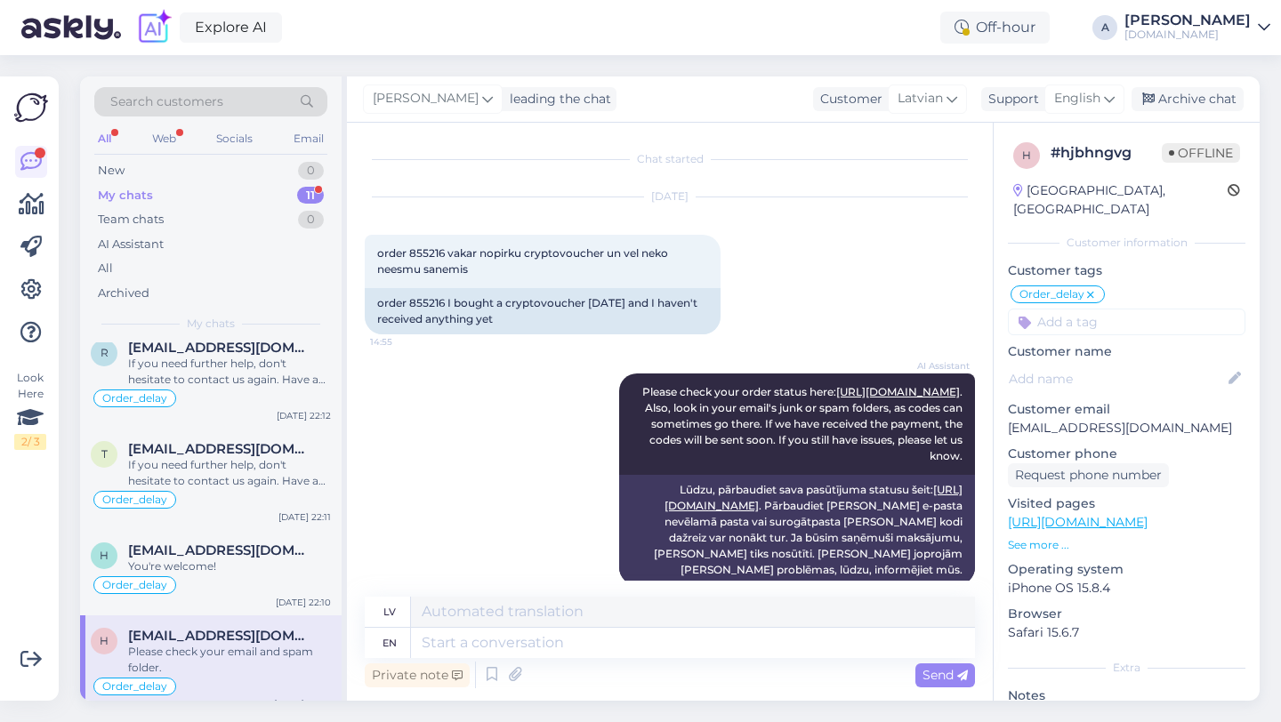
scroll to position [664, 0]
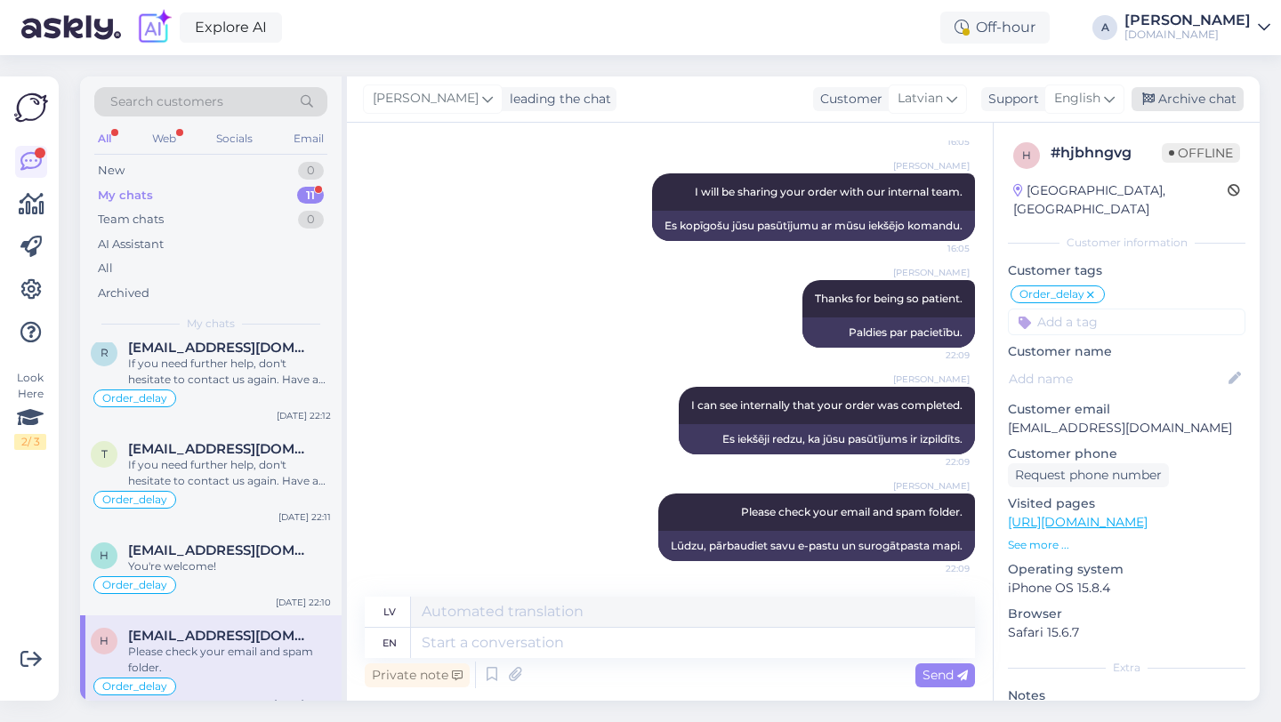
click at [1208, 92] on div "Archive chat" at bounding box center [1187, 99] width 112 height 24
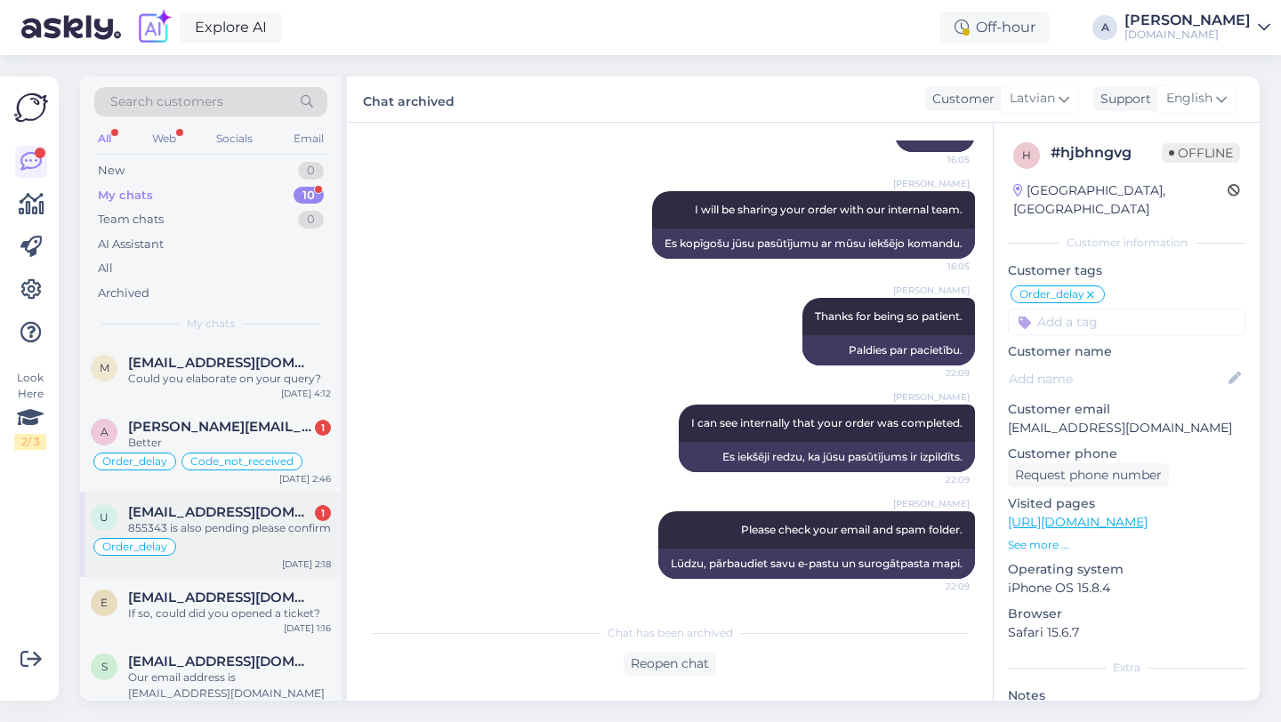
scroll to position [517, 0]
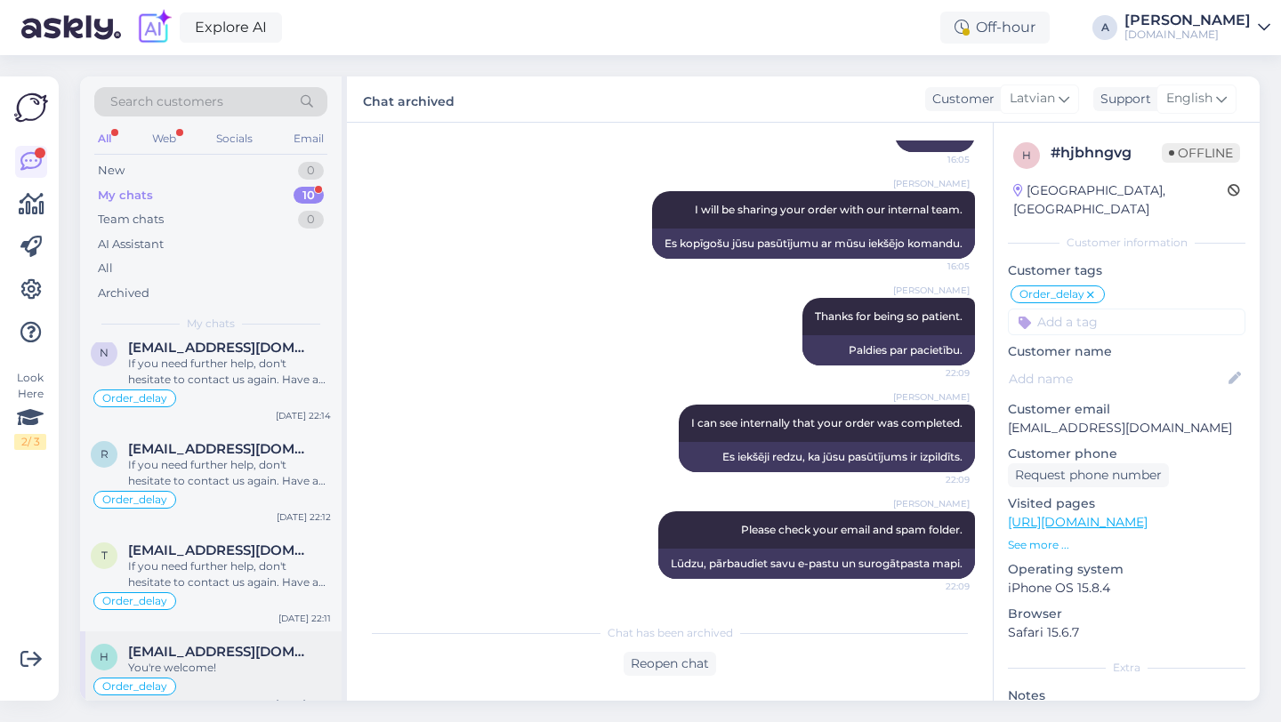
click at [224, 660] on div "You're welcome!" at bounding box center [229, 668] width 203 height 16
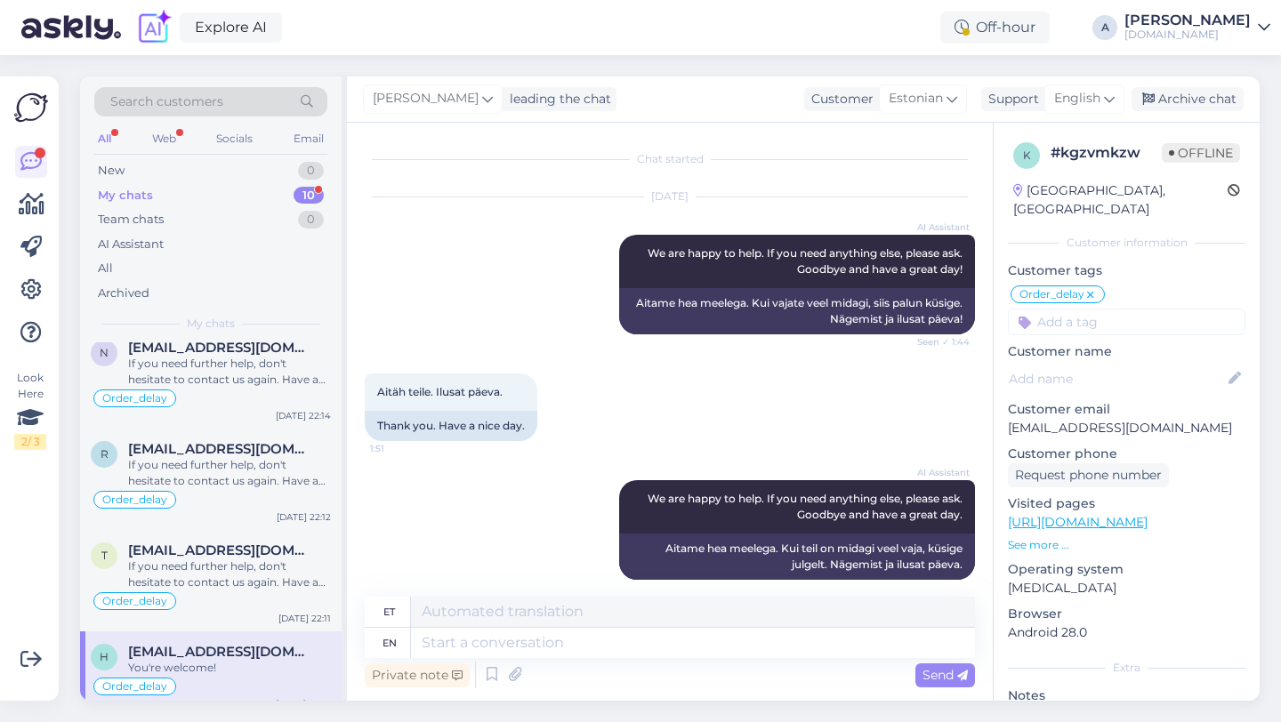
scroll to position [13258, 0]
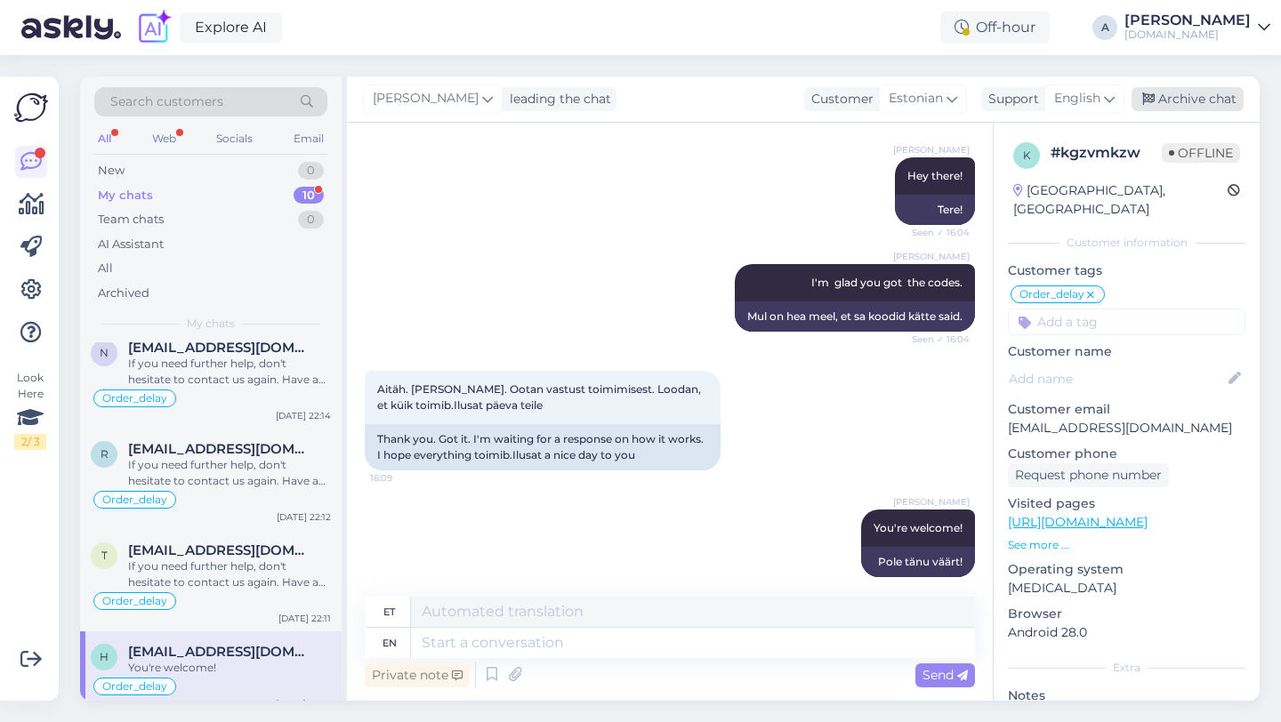
click at [1220, 96] on div "Archive chat" at bounding box center [1187, 99] width 112 height 24
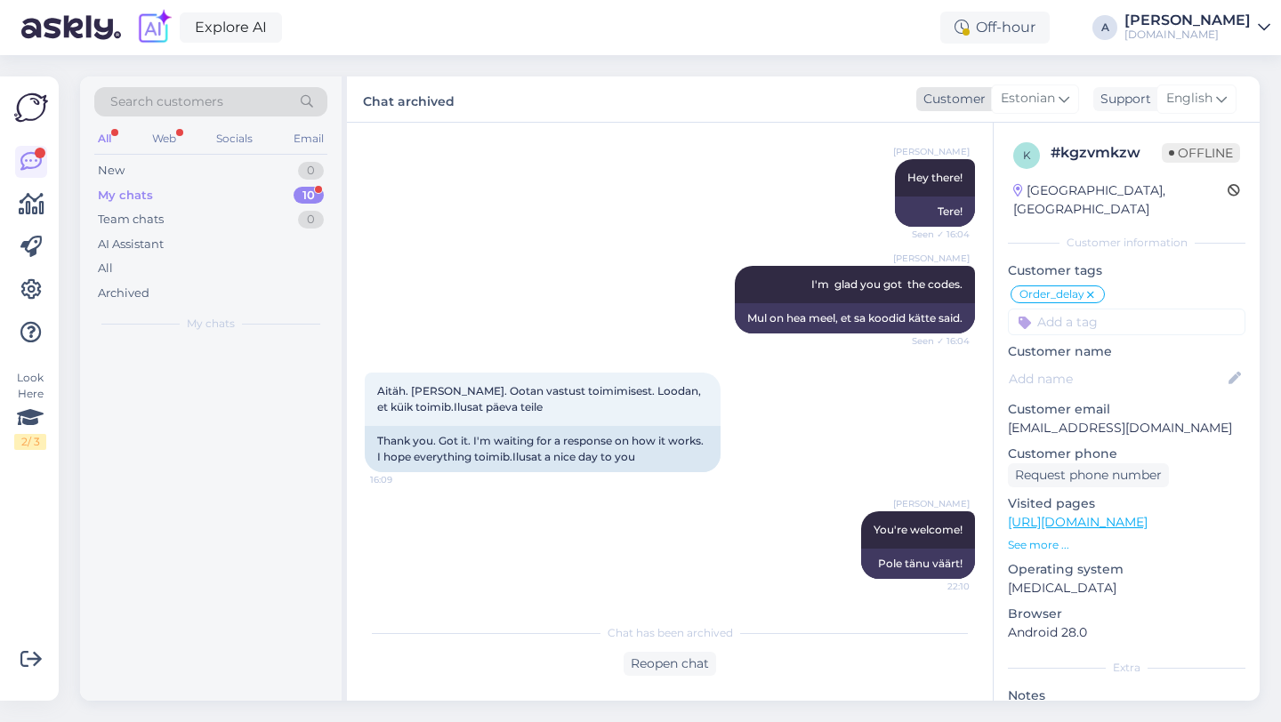
scroll to position [0, 0]
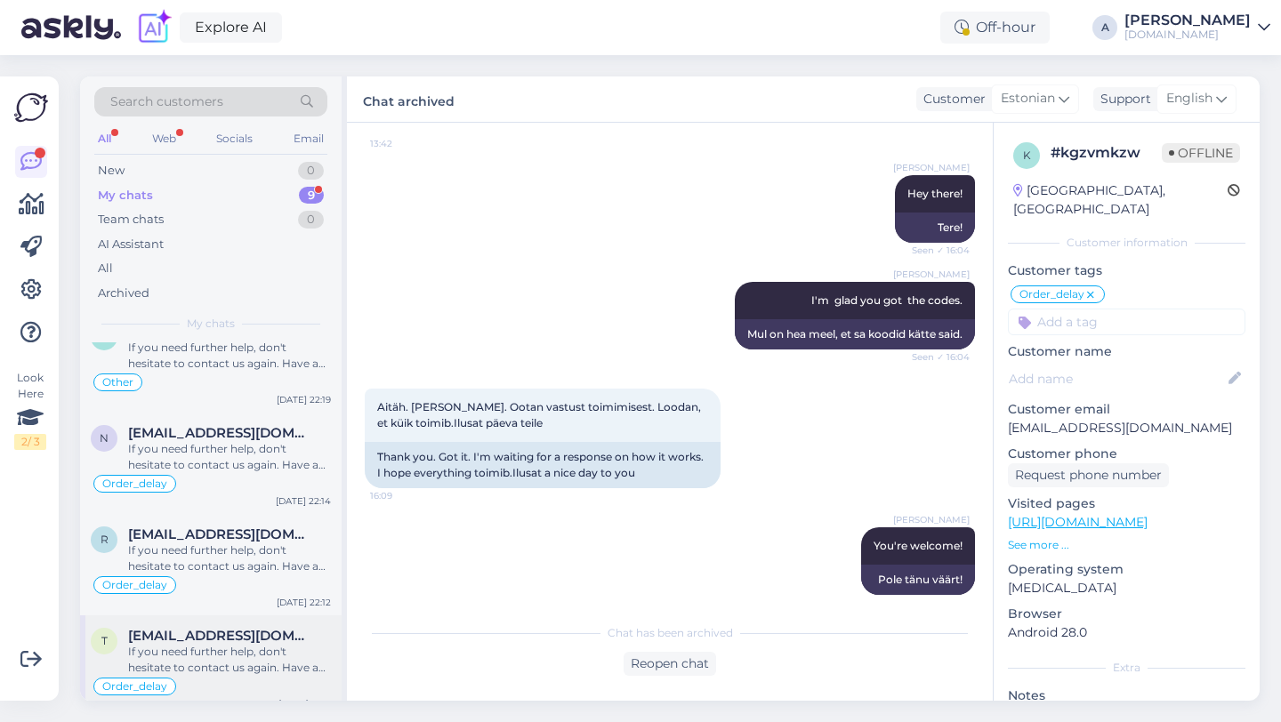
click at [211, 644] on div "If you need further help, don't hesitate to contact us again. Have a great day!" at bounding box center [229, 660] width 203 height 32
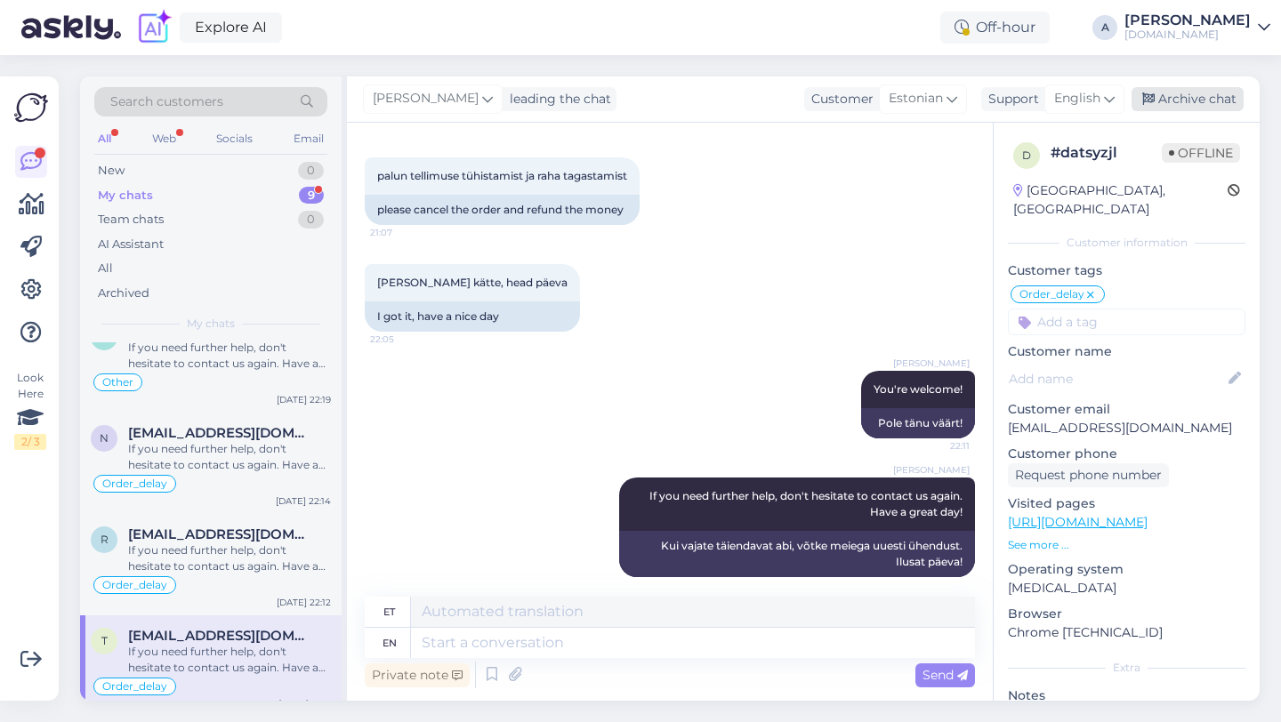
click at [1187, 93] on div "Archive chat" at bounding box center [1187, 99] width 112 height 24
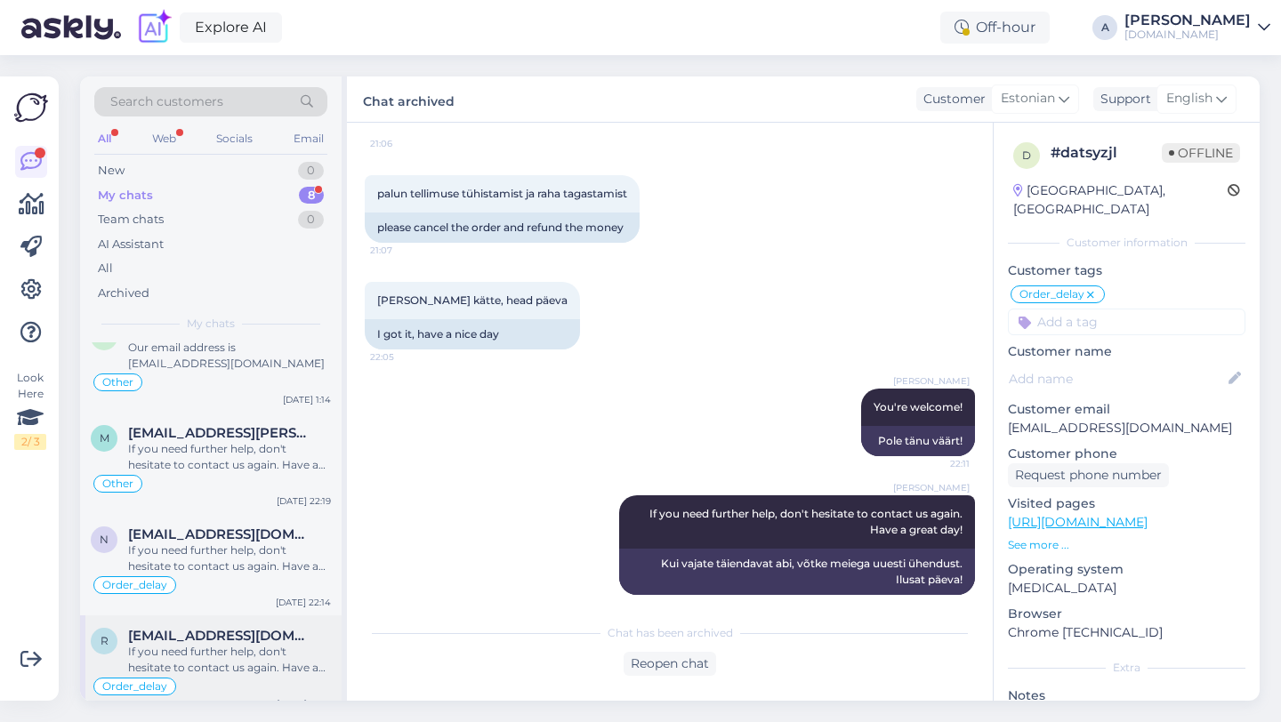
click at [223, 647] on div "If you need further help, don't hesitate to contact us again. Have a great day!" at bounding box center [229, 660] width 203 height 32
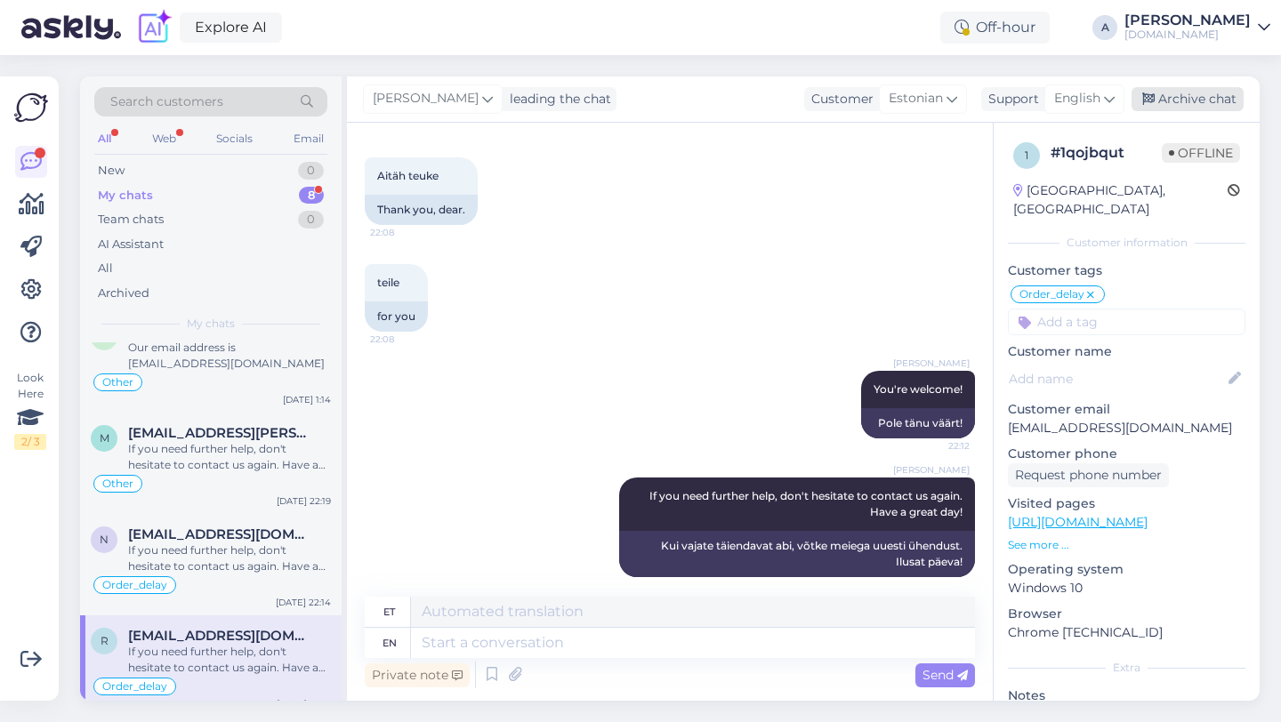
click at [1201, 93] on div "Archive chat" at bounding box center [1187, 99] width 112 height 24
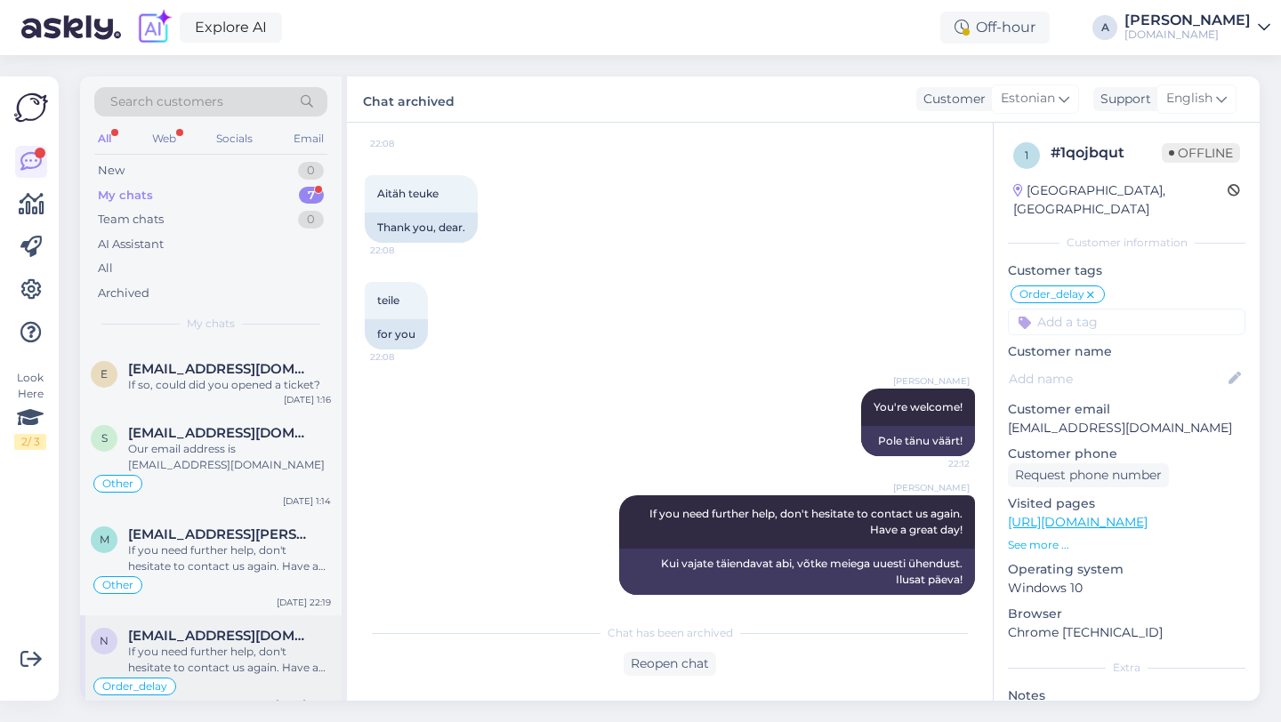
click at [202, 628] on span "[EMAIL_ADDRESS][DOMAIN_NAME]" at bounding box center [220, 636] width 185 height 16
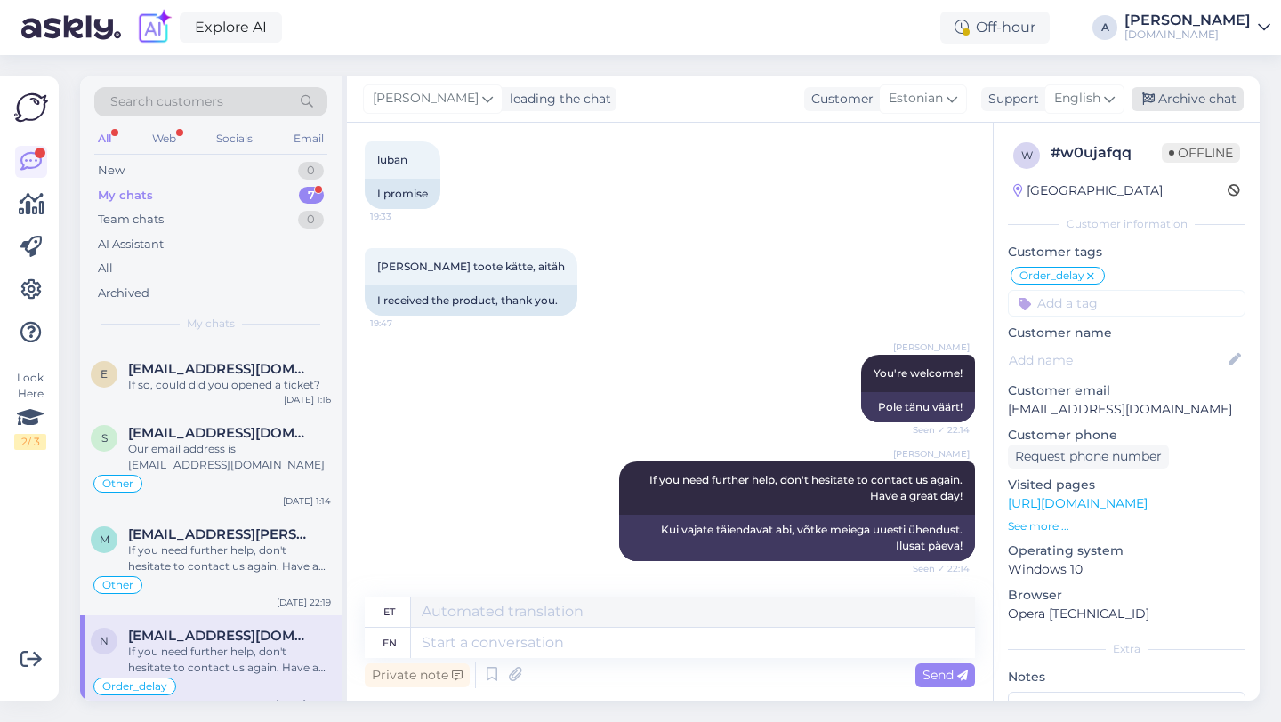
click at [1178, 96] on div "Archive chat" at bounding box center [1187, 99] width 112 height 24
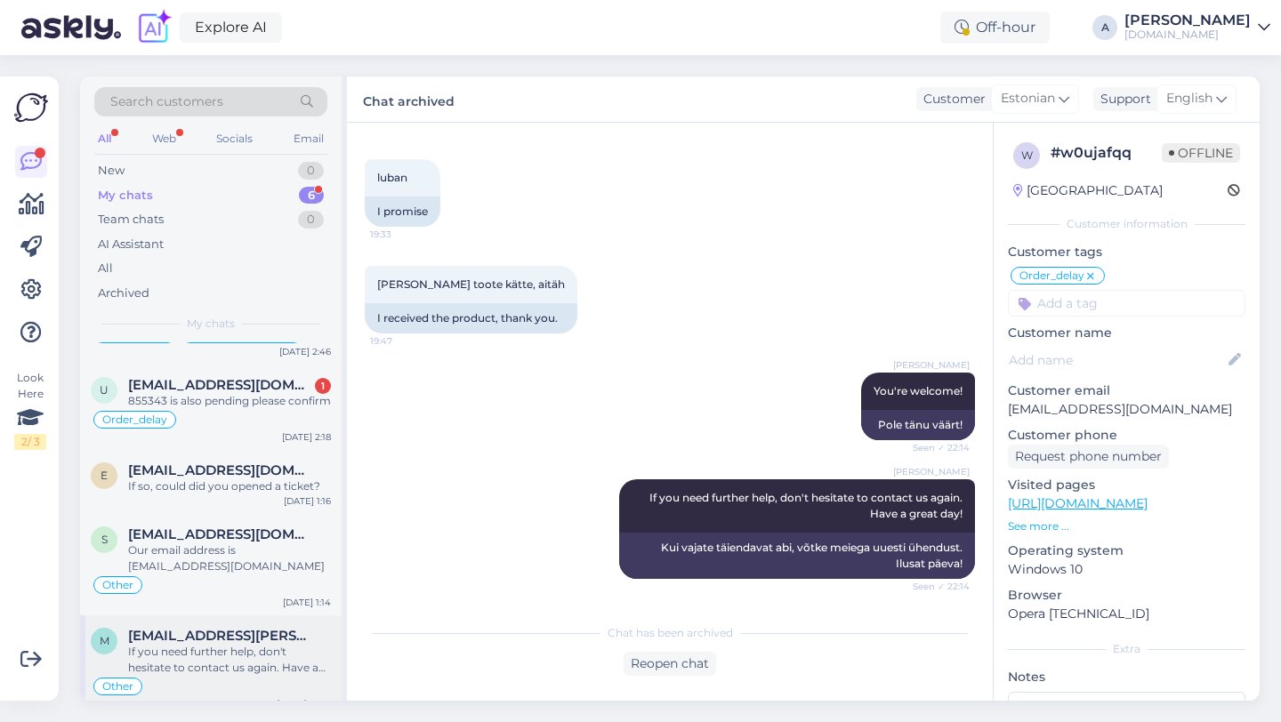
click at [270, 644] on div "If you need further help, don't hesitate to contact us again. Have a great day!" at bounding box center [229, 660] width 203 height 32
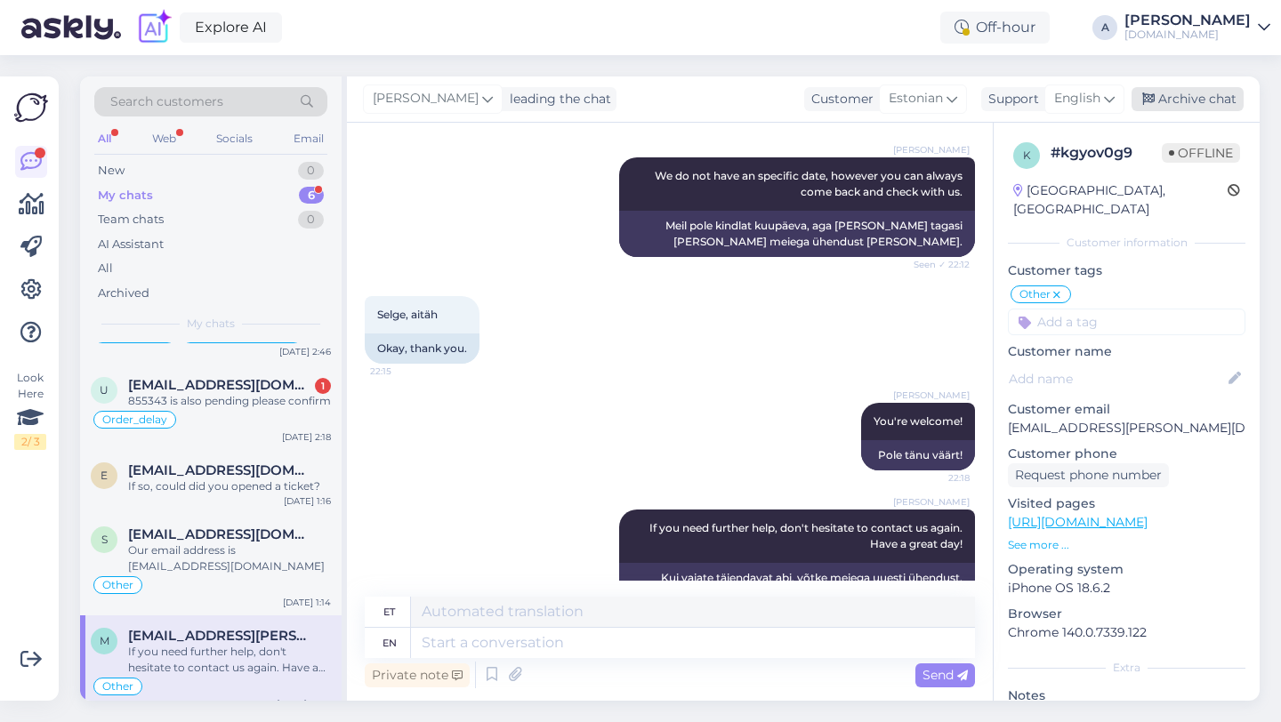
click at [1168, 87] on div "Archive chat" at bounding box center [1187, 99] width 112 height 24
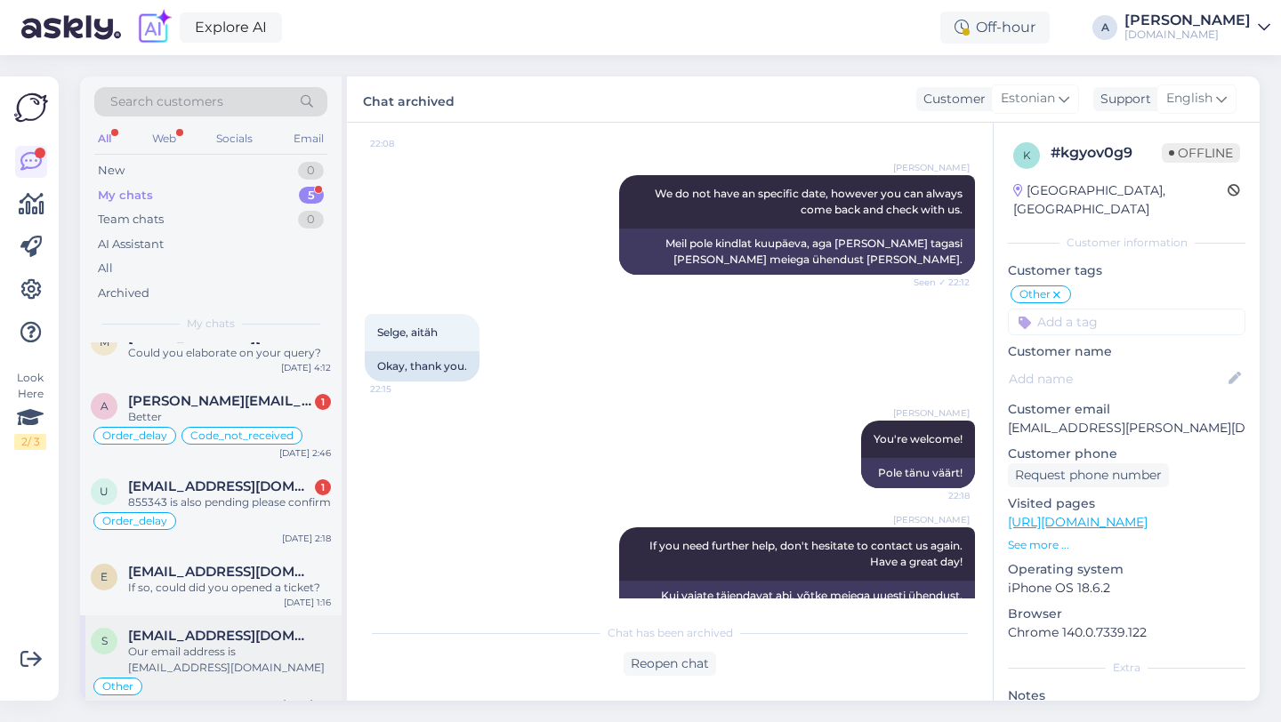
click at [210, 641] on span "[EMAIL_ADDRESS][DOMAIN_NAME]" at bounding box center [220, 636] width 185 height 16
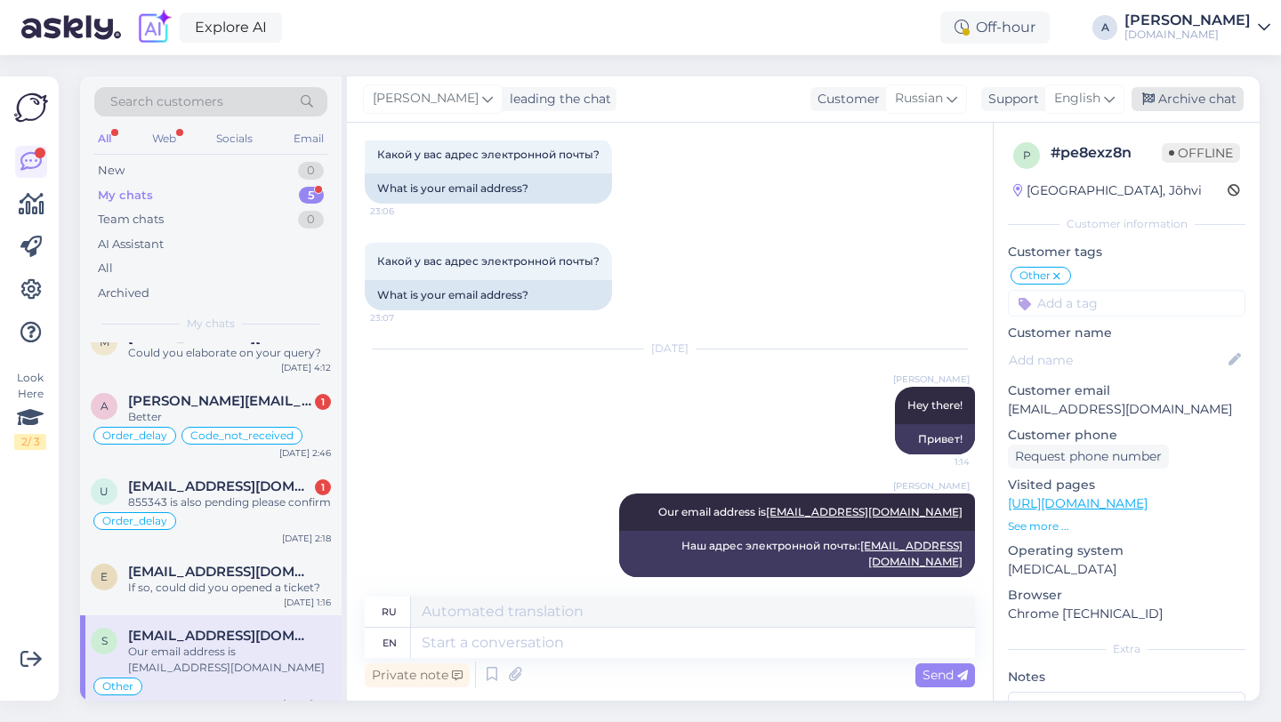
click at [1188, 92] on div "Archive chat" at bounding box center [1187, 99] width 112 height 24
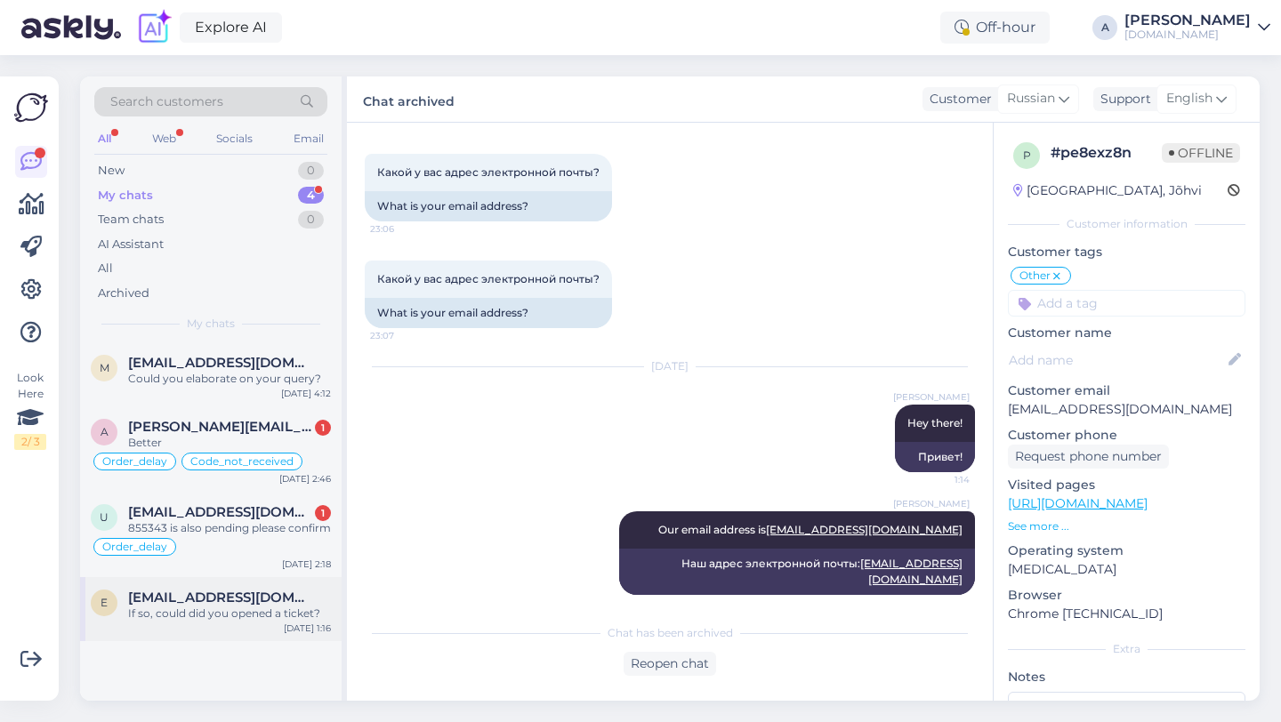
click at [223, 586] on div "e [EMAIL_ADDRESS][DOMAIN_NAME] If so, could did you opened a ticket? [DATE] 1:16" at bounding box center [210, 609] width 261 height 64
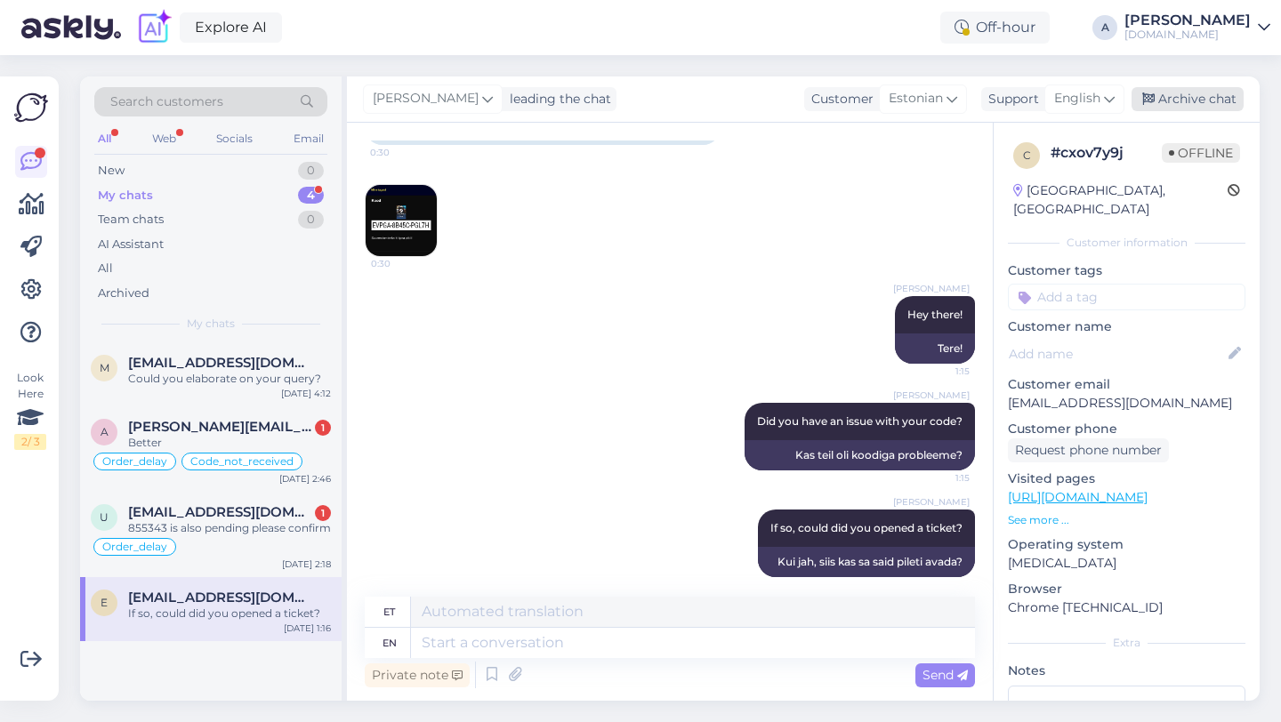
click at [1172, 88] on div "Archive chat" at bounding box center [1187, 99] width 112 height 24
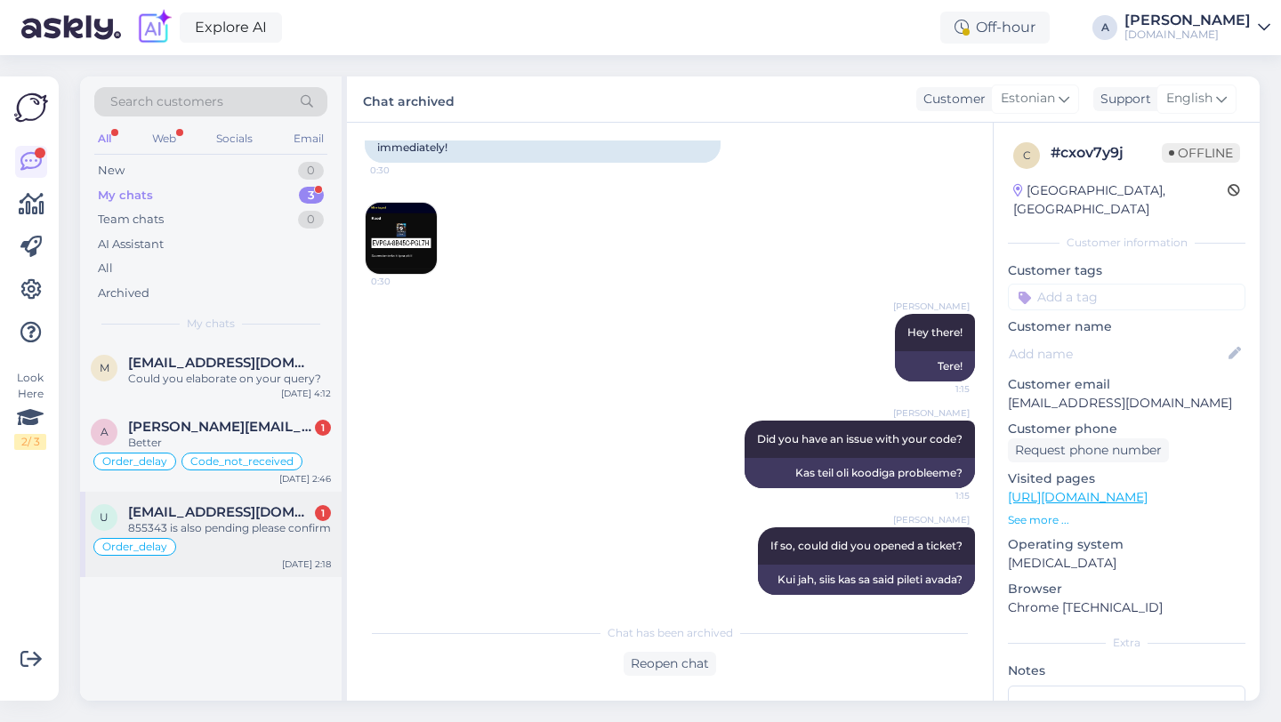
click at [209, 517] on span "[EMAIL_ADDRESS][DOMAIN_NAME]" at bounding box center [220, 512] width 185 height 16
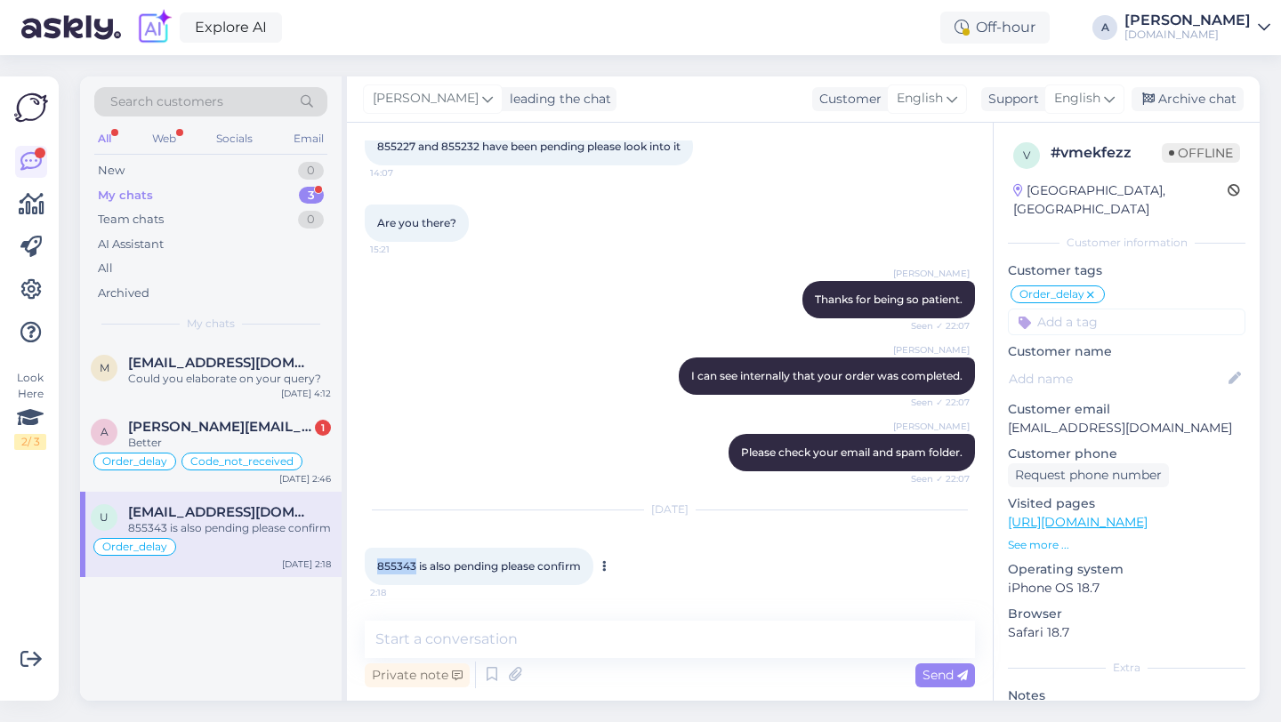
drag, startPoint x: 414, startPoint y: 567, endPoint x: 374, endPoint y: 567, distance: 40.0
click at [374, 567] on div "855343 is also pending please confirm 2:18" at bounding box center [479, 566] width 229 height 37
copy span "855343"
click at [470, 632] on textarea at bounding box center [670, 639] width 610 height 37
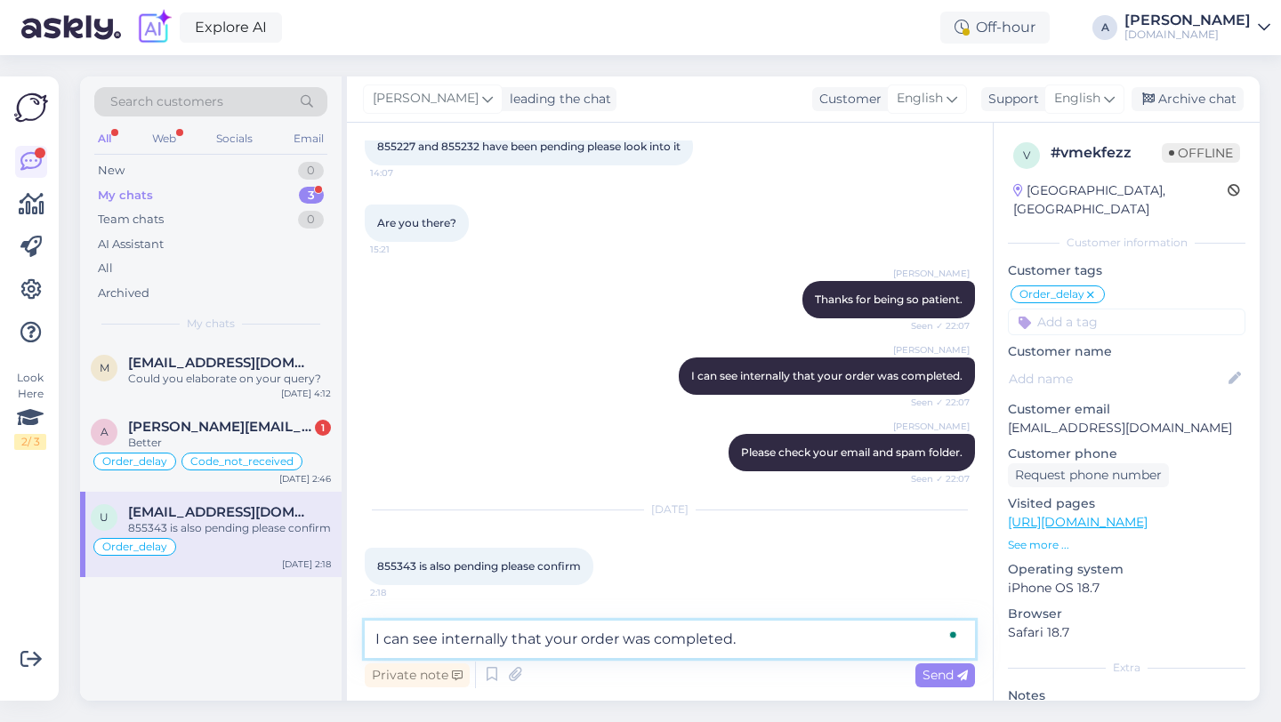
type textarea "I can see internally that your order was completed."
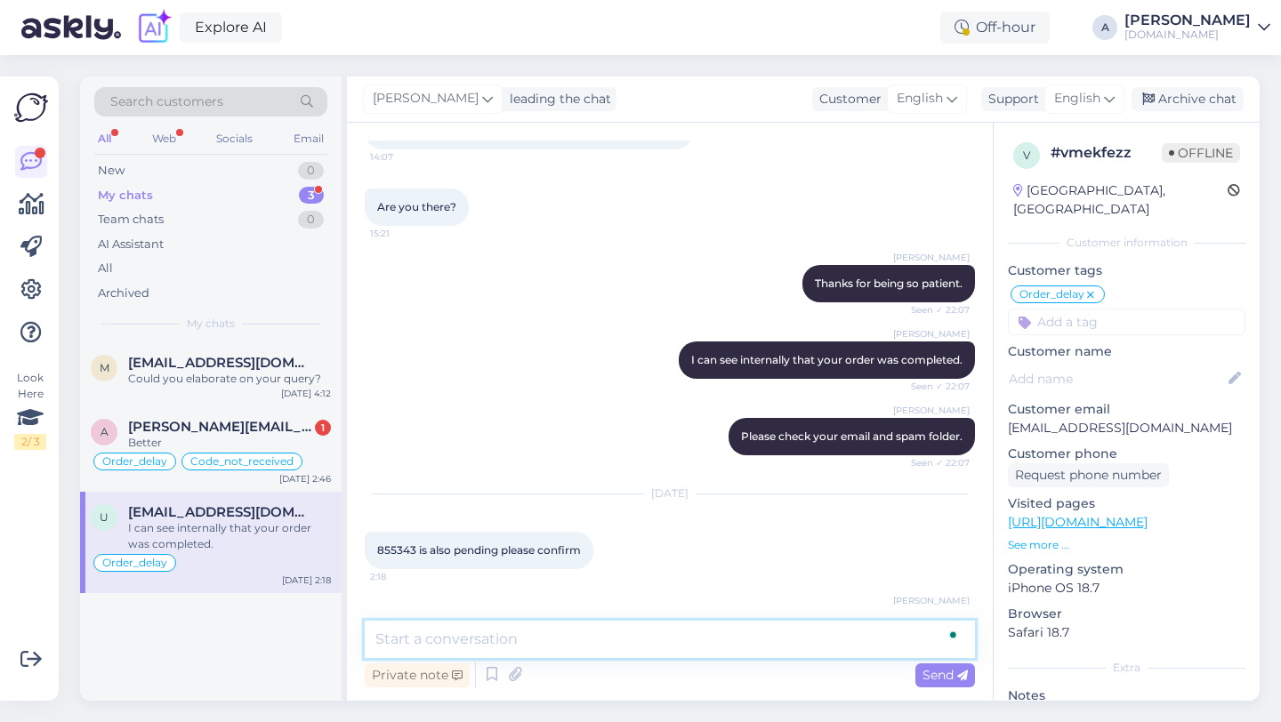
scroll to position [3282, 0]
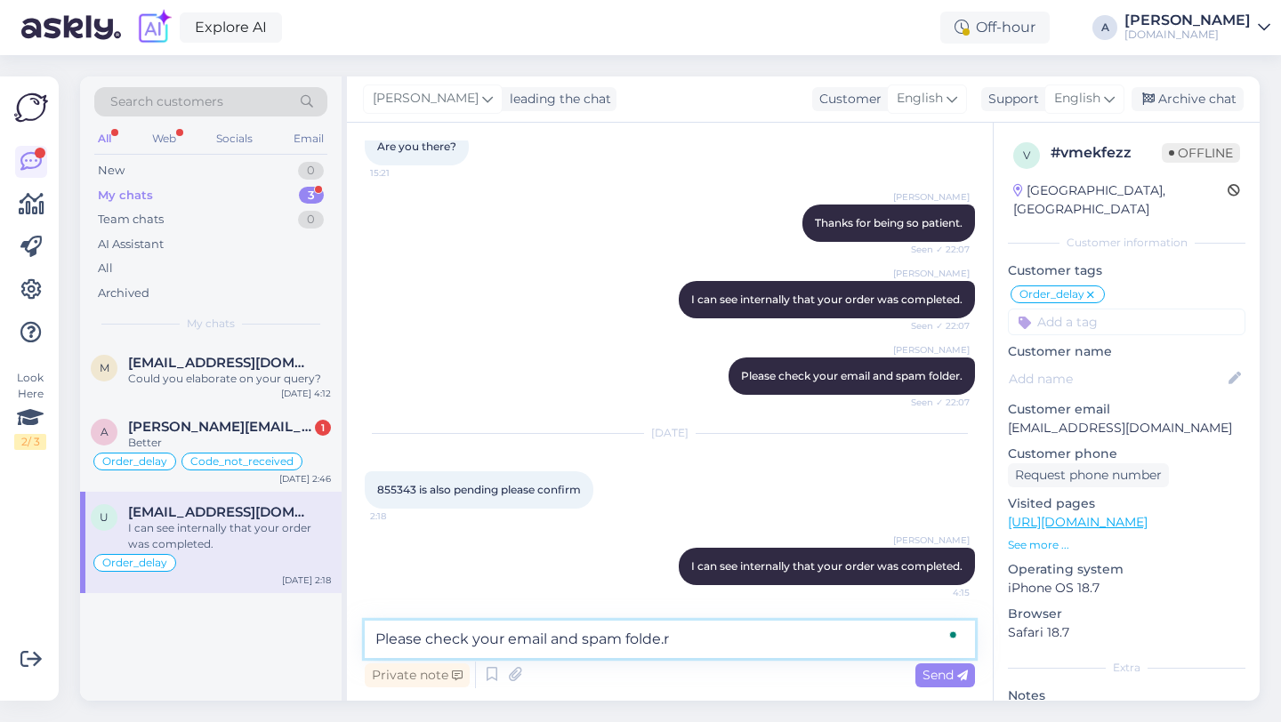
type textarea "Please check your email and spam folde.r"
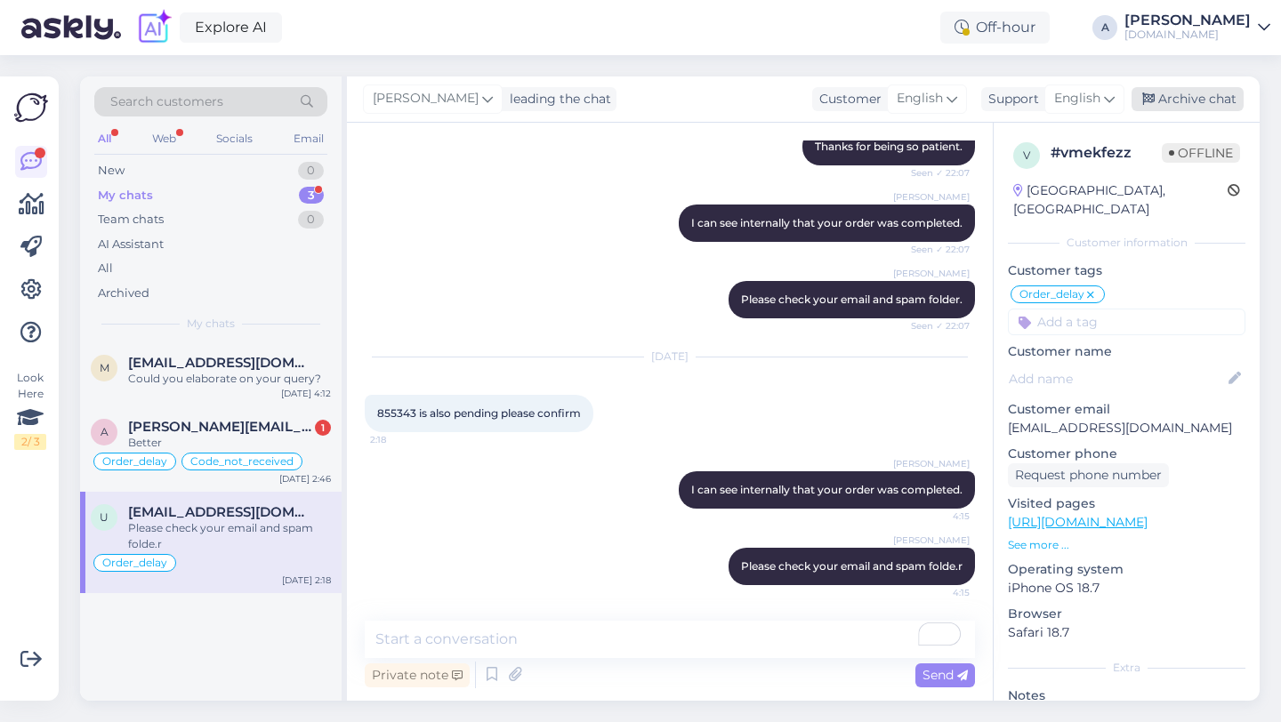
click at [1174, 107] on div "Archive chat" at bounding box center [1187, 99] width 112 height 24
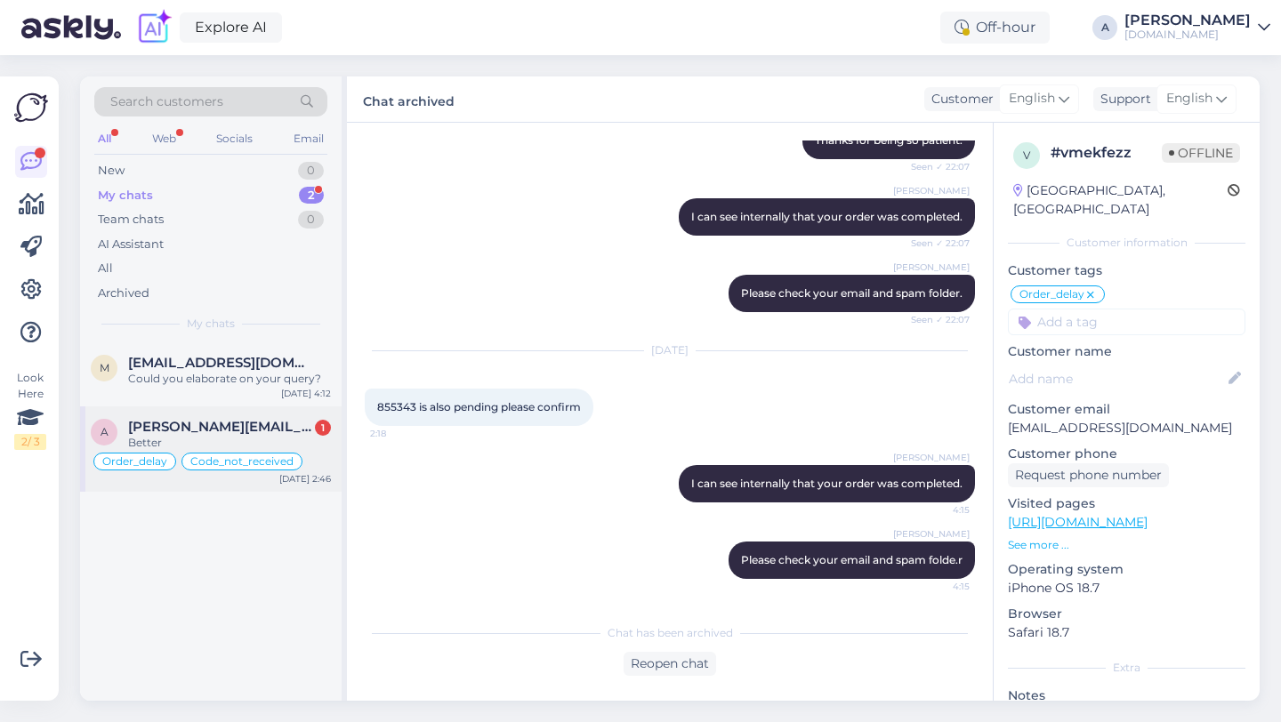
click at [261, 431] on span "[PERSON_NAME][EMAIL_ADDRESS][DOMAIN_NAME]" at bounding box center [220, 427] width 185 height 16
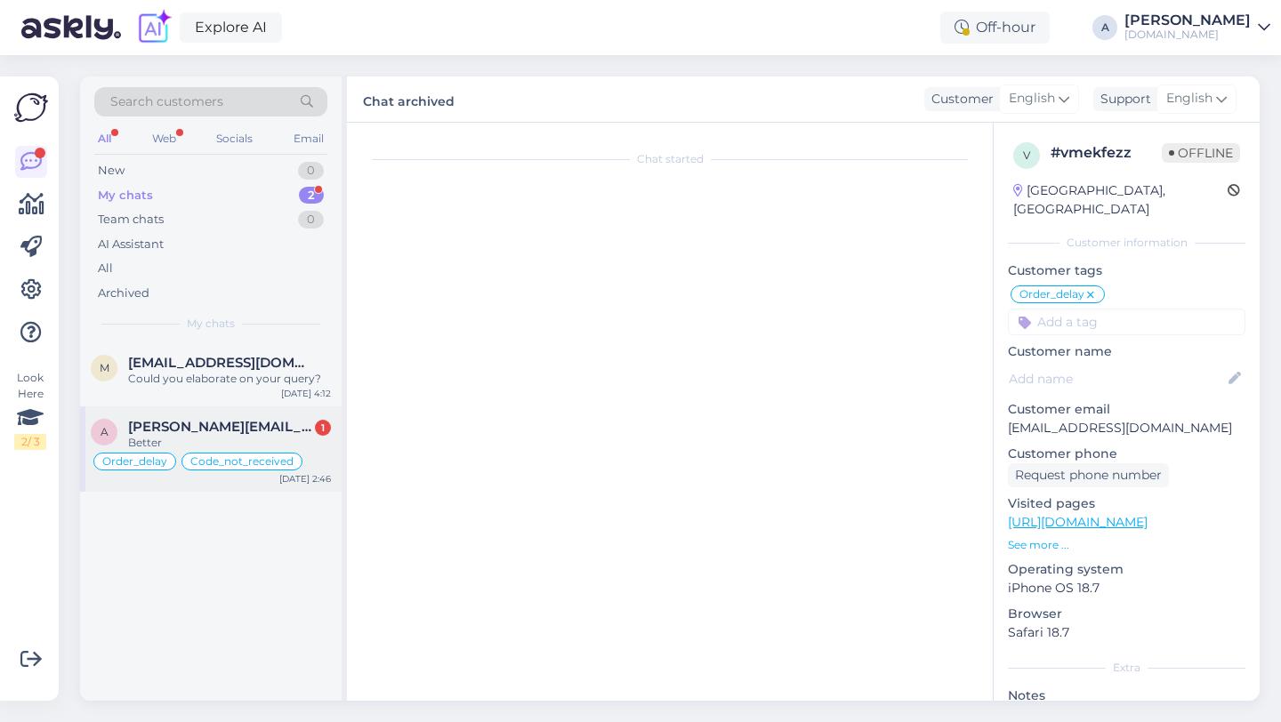
scroll to position [8321, 0]
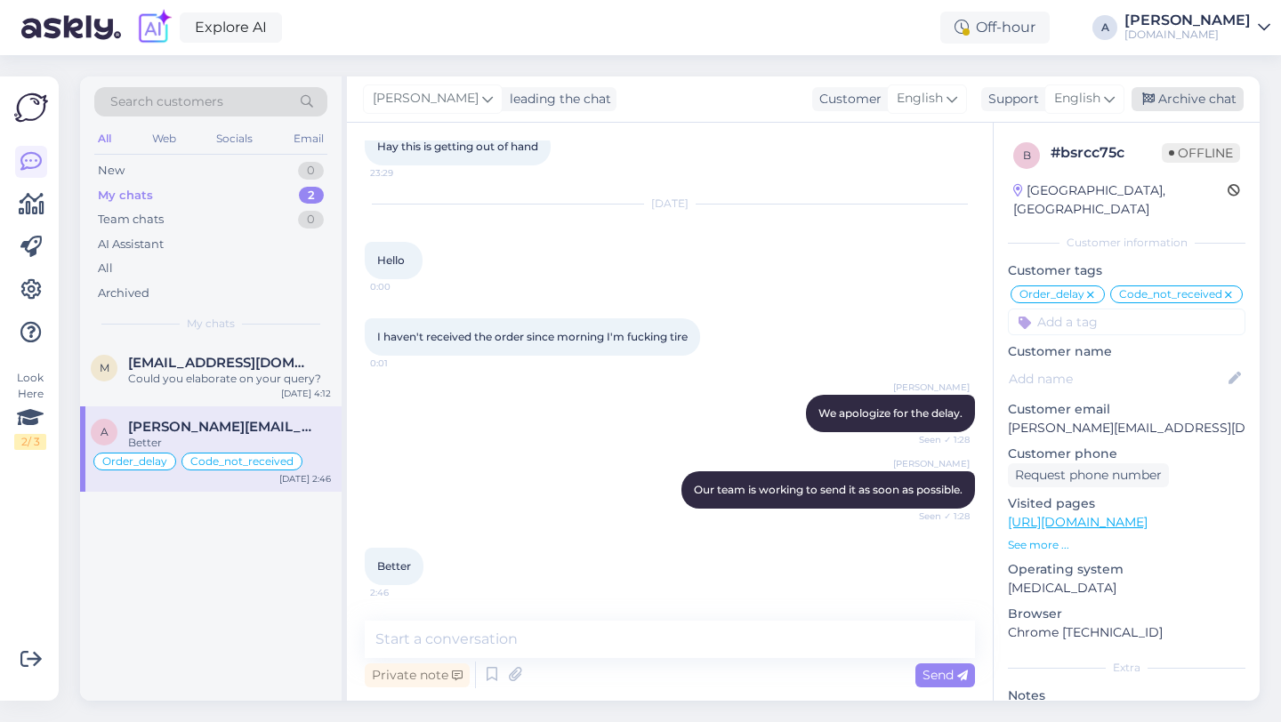
click at [1171, 103] on div "Archive chat" at bounding box center [1187, 99] width 112 height 24
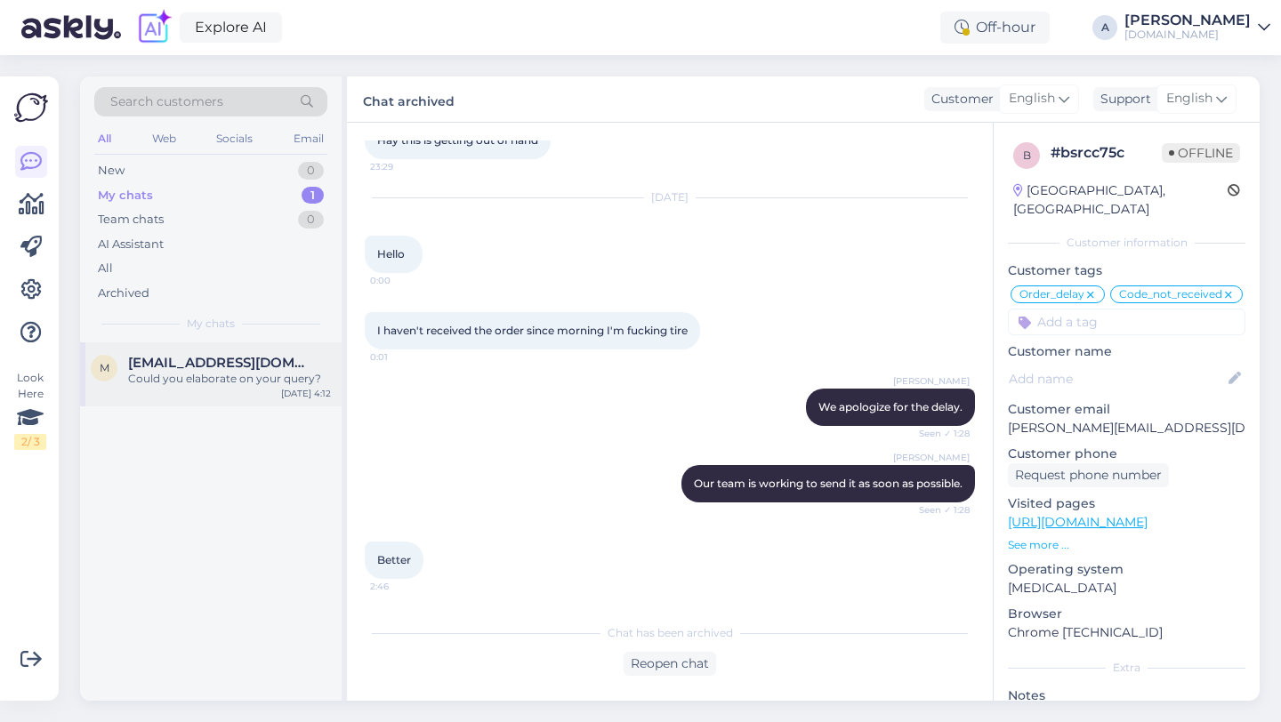
click at [257, 394] on div "m [EMAIL_ADDRESS][DOMAIN_NAME] Could you elaborate on your query? [DATE] 4:12" at bounding box center [210, 374] width 261 height 64
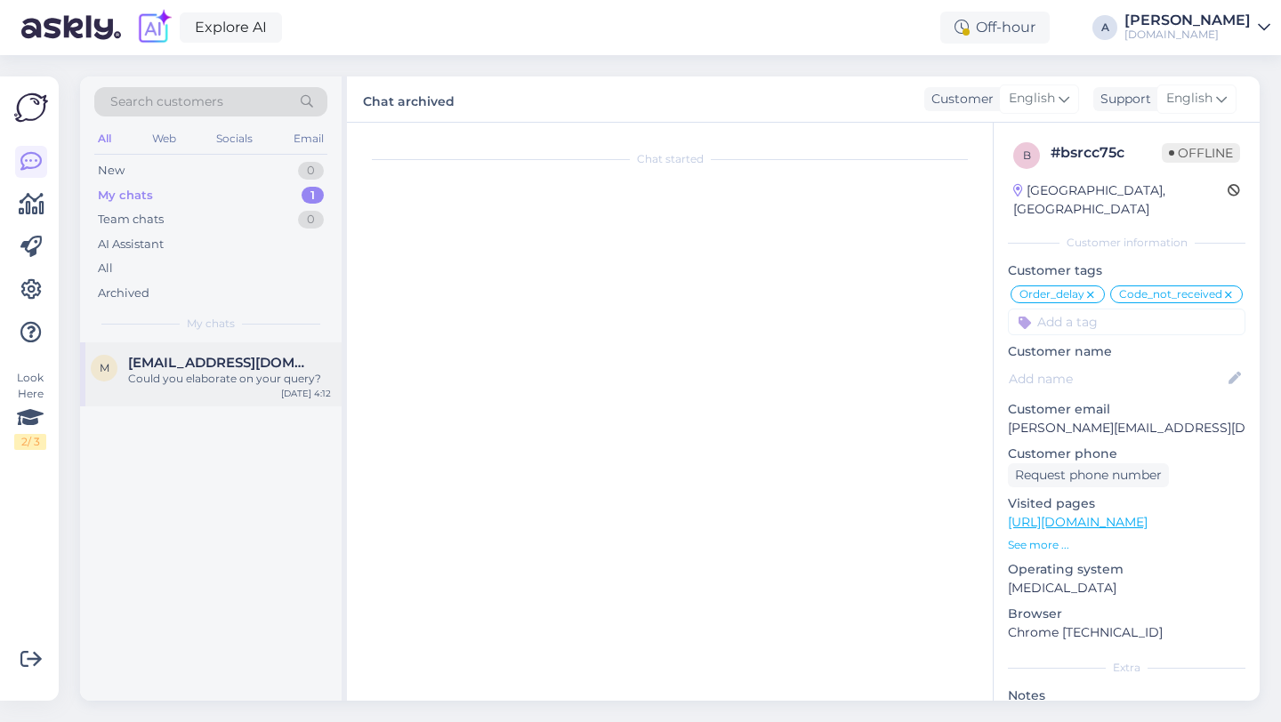
scroll to position [25, 0]
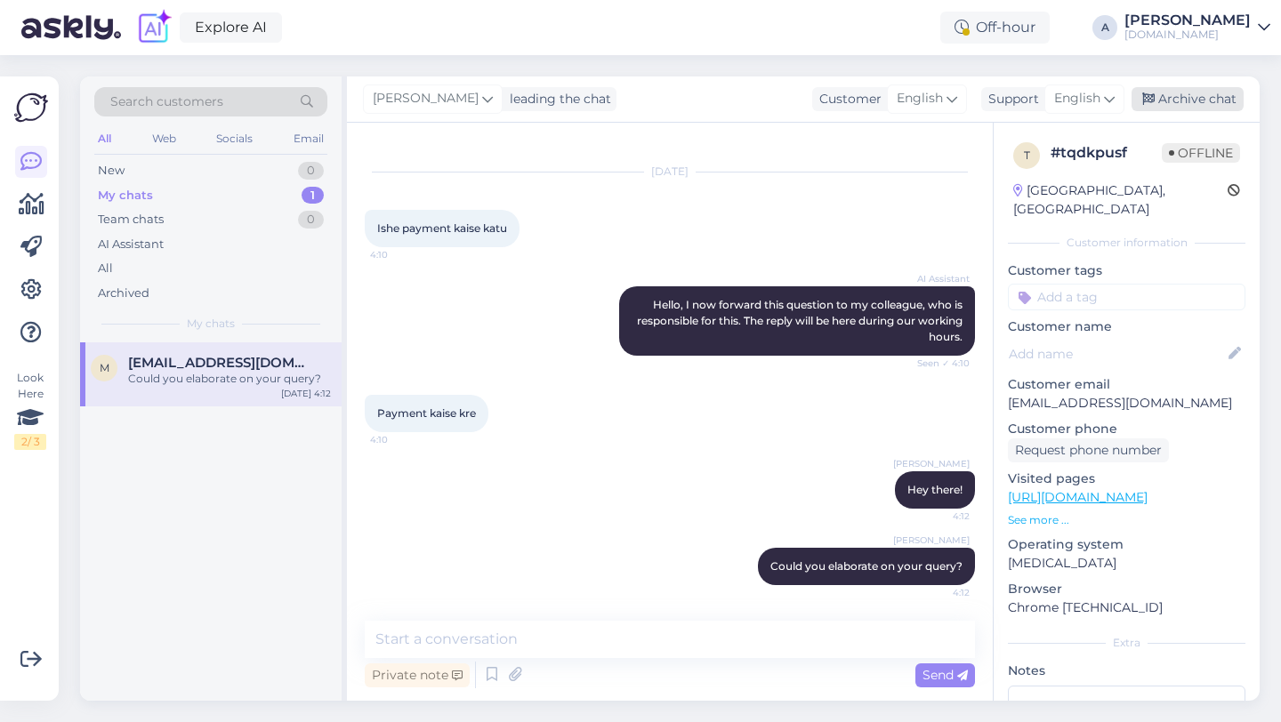
click at [1179, 103] on div "Archive chat" at bounding box center [1187, 99] width 112 height 24
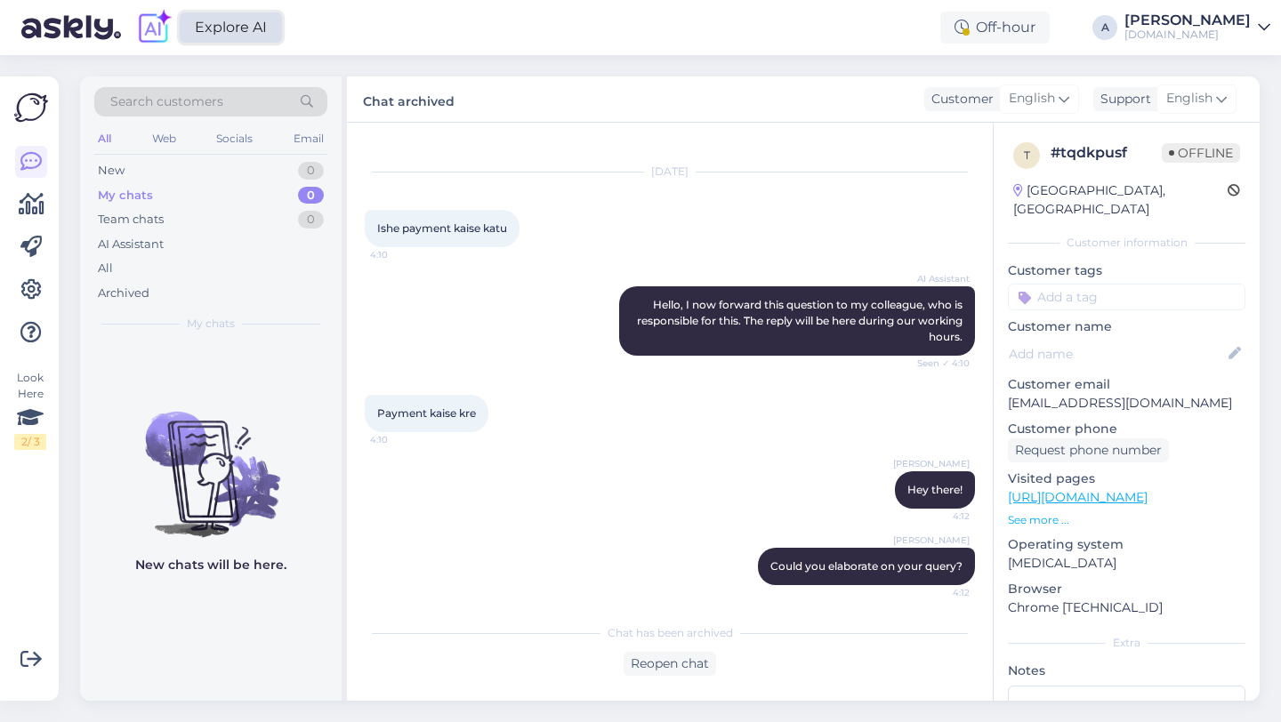
click at [212, 25] on link "Explore AI" at bounding box center [231, 27] width 102 height 30
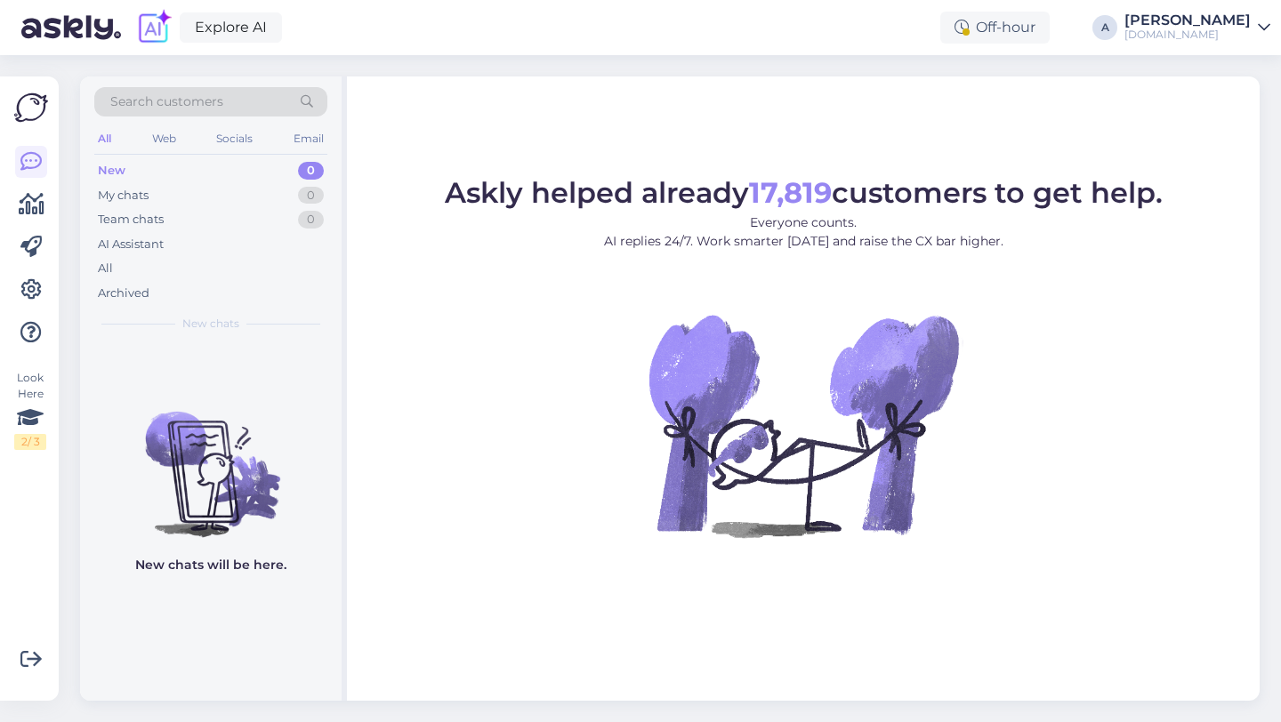
click at [1209, 23] on div "[PERSON_NAME]" at bounding box center [1187, 20] width 126 height 14
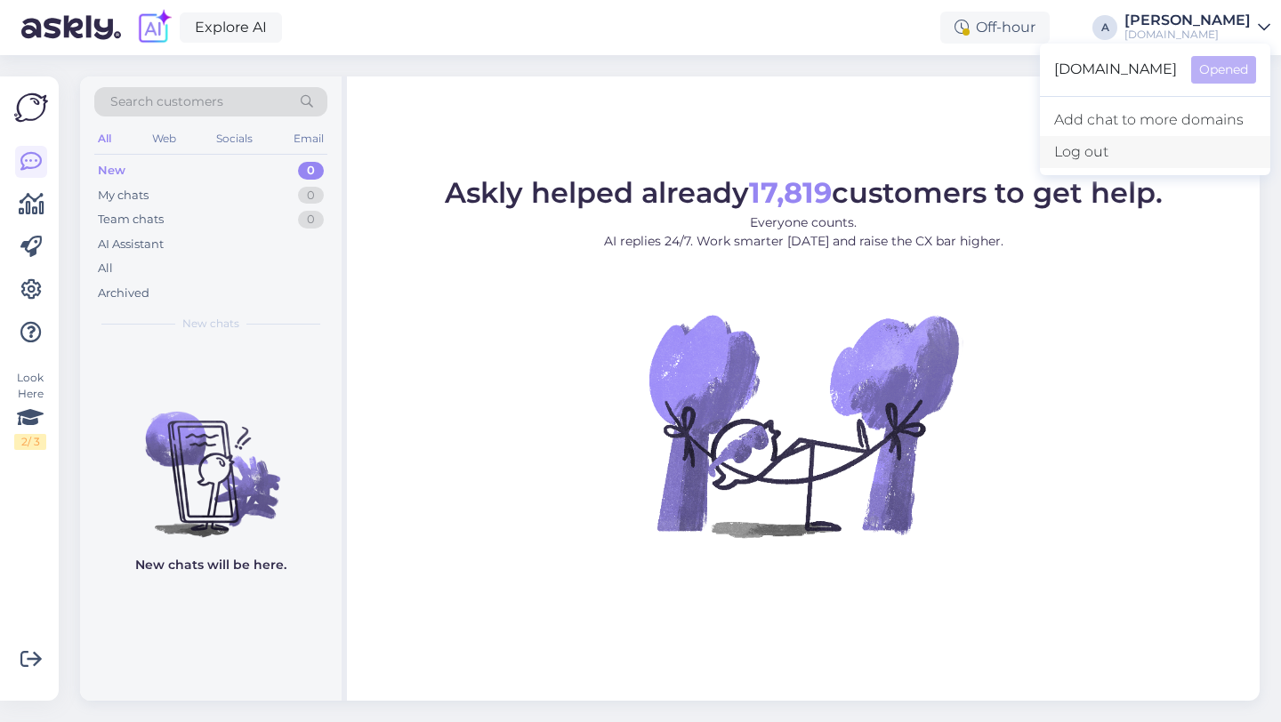
click at [1098, 150] on div "Log out" at bounding box center [1155, 152] width 230 height 32
